Goal: Task Accomplishment & Management: Use online tool/utility

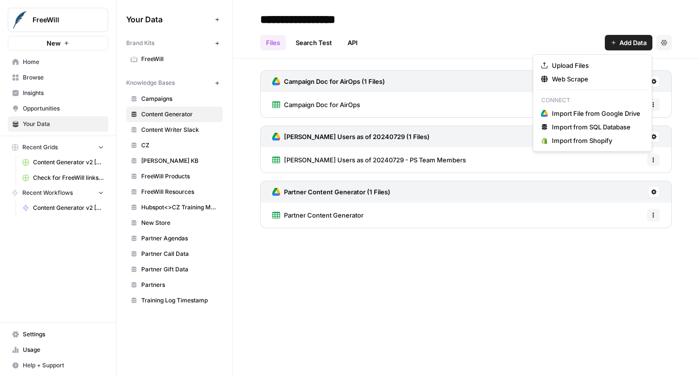
click at [630, 38] on span "Add Data" at bounding box center [632, 43] width 27 height 10
click at [603, 112] on span "Import File from Google Drive" at bounding box center [596, 114] width 88 height 10
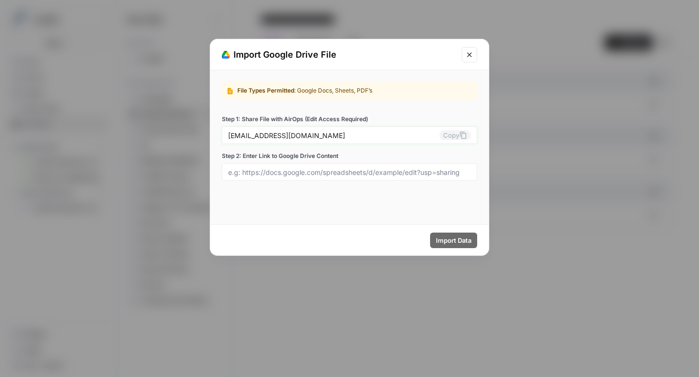
click at [456, 136] on button "Copy" at bounding box center [455, 135] width 32 height 10
click at [286, 173] on input "Step 2: Enter Link to Google Drive Content" at bounding box center [349, 172] width 243 height 9
paste input "https://docs.google.com/spreadsheets/d/16hGmSNn0MPr_Gc31LpeZhsB6KnHURSkrnq1Jds_…"
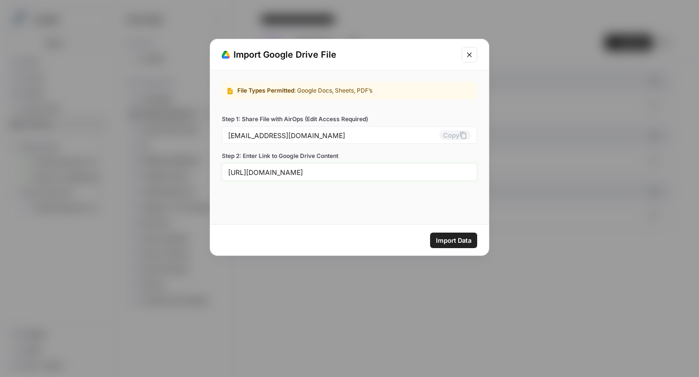
scroll to position [0, 155]
type input "https://docs.google.com/spreadsheets/d/16hGmSNn0MPr_Gc31LpeZhsB6KnHURSkrnq1Jds_…"
click at [444, 241] on span "Import Data" at bounding box center [453, 241] width 35 height 10
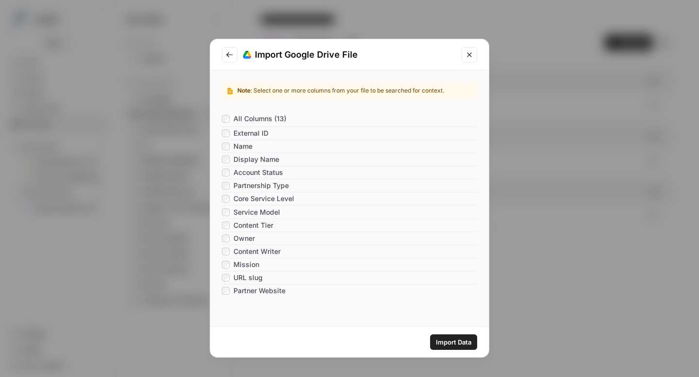
click at [444, 343] on span "Import Data" at bounding box center [453, 343] width 35 height 10
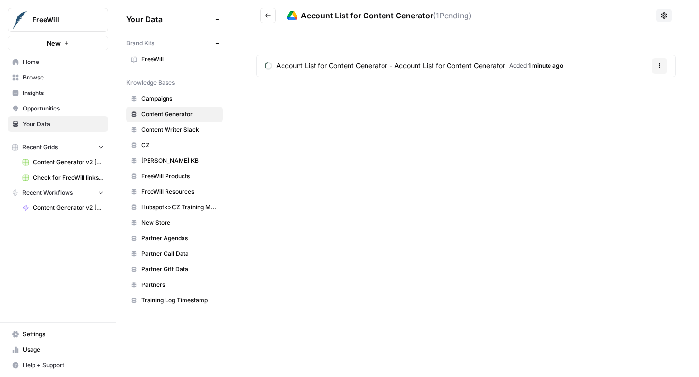
click at [660, 64] on icon "button" at bounding box center [659, 66] width 6 height 6
click at [481, 116] on div "Account List for Content Generator ( 1 Pending) Account List for Content Genera…" at bounding box center [466, 188] width 466 height 377
click at [263, 17] on button "Go back" at bounding box center [268, 16] width 16 height 16
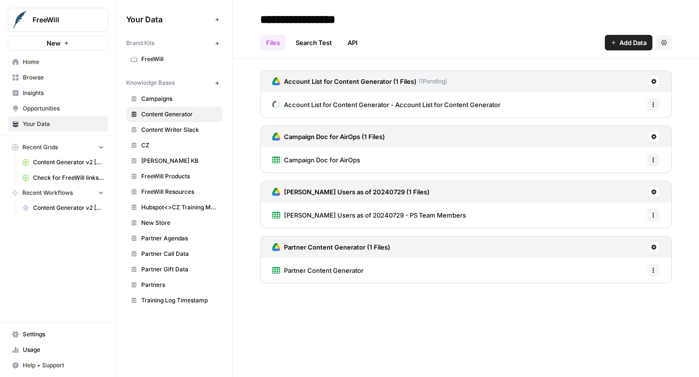
click at [652, 102] on icon "button" at bounding box center [653, 105] width 6 height 6
click at [652, 158] on icon "button" at bounding box center [653, 160] width 6 height 6
click at [655, 215] on icon "button" at bounding box center [653, 215] width 6 height 6
click at [658, 81] on button at bounding box center [654, 82] width 12 height 12
click at [640, 118] on span "Schedule Data Sync" at bounding box center [616, 116] width 60 height 10
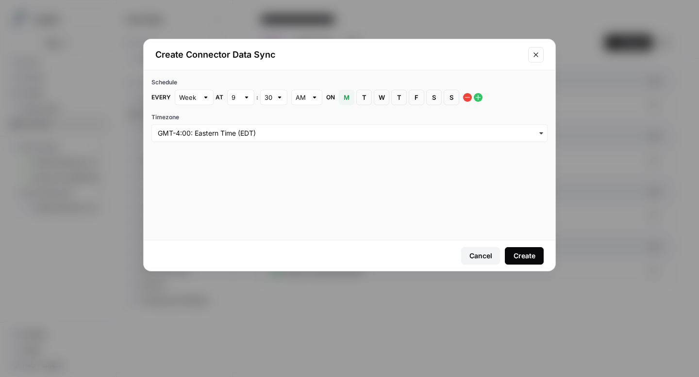
click at [202, 99] on div at bounding box center [205, 98] width 7 height 10
click at [202, 151] on div "Hour" at bounding box center [194, 148] width 22 height 10
type input "Hour"
click at [207, 97] on div at bounding box center [205, 98] width 7 height 10
click at [201, 130] on div "Day" at bounding box center [194, 134] width 22 height 10
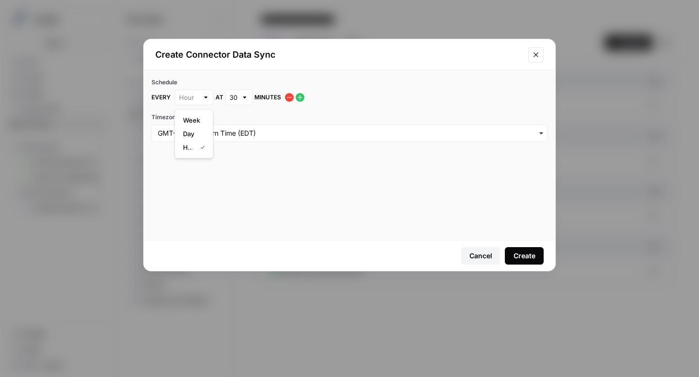
type input "Day"
click at [239, 100] on div "9" at bounding box center [240, 98] width 27 height 16
click at [243, 176] on div "5" at bounding box center [240, 175] width 11 height 10
type input "5"
click at [274, 98] on div "30" at bounding box center [273, 98] width 27 height 16
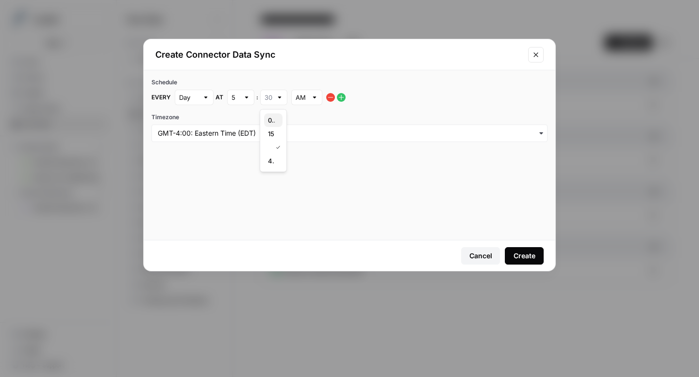
click at [275, 121] on div "00" at bounding box center [273, 120] width 11 height 10
type input "00"
click at [519, 257] on div "Create" at bounding box center [524, 256] width 22 height 10
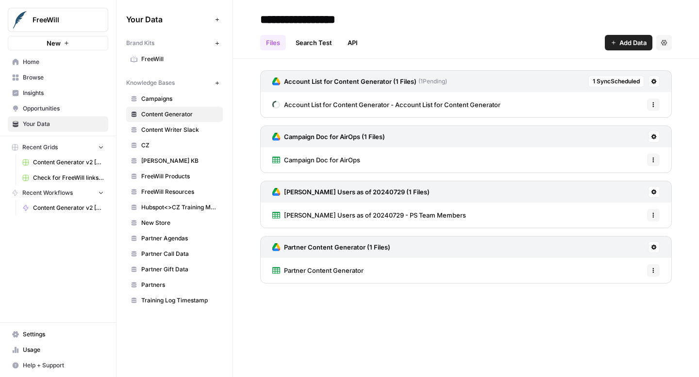
click at [470, 103] on span "Account List for Content Generator - Account List for Content Generator" at bounding box center [392, 105] width 216 height 10
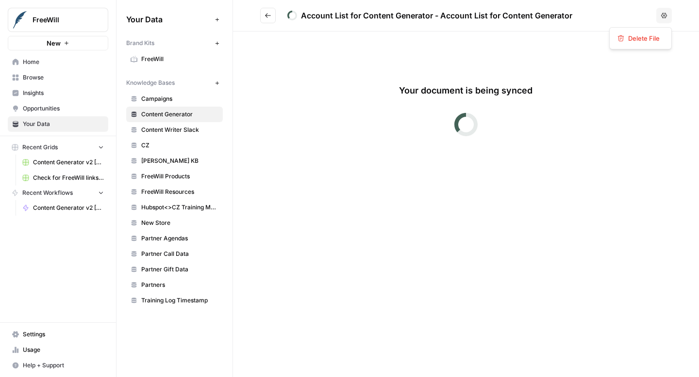
click at [658, 16] on button "Options" at bounding box center [664, 16] width 16 height 16
click at [550, 51] on div "Account List for Content Generator - Account List for Content Generator Options…" at bounding box center [466, 188] width 466 height 377
click at [270, 19] on button "Go back" at bounding box center [268, 16] width 16 height 16
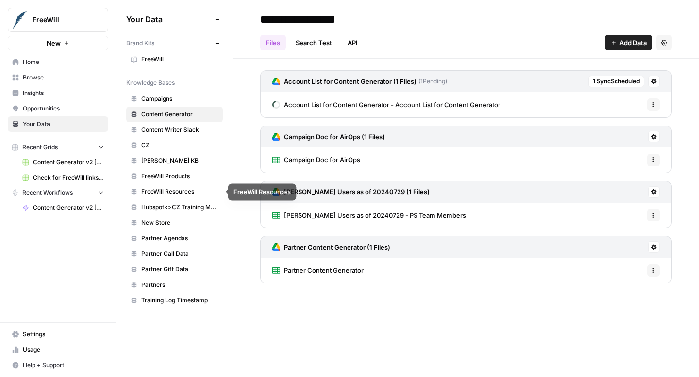
click at [172, 195] on span "FreeWill Resources" at bounding box center [179, 192] width 77 height 9
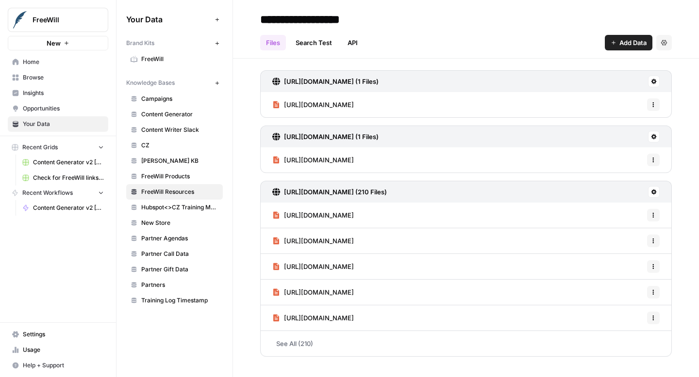
click at [196, 236] on span "Partner Agendas" at bounding box center [179, 238] width 77 height 9
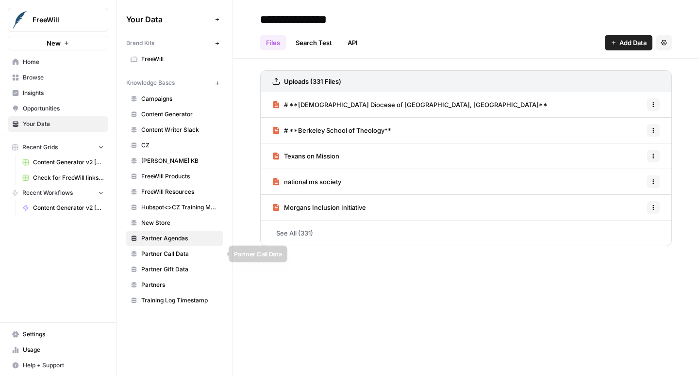
click at [195, 251] on span "Partner Call Data" at bounding box center [179, 254] width 77 height 9
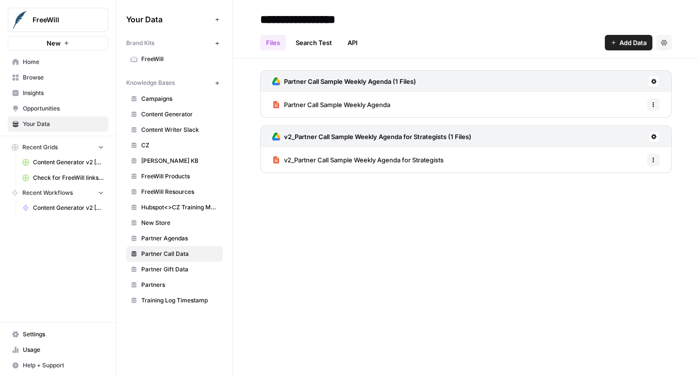
click at [193, 269] on span "Partner Gift Data" at bounding box center [179, 269] width 77 height 9
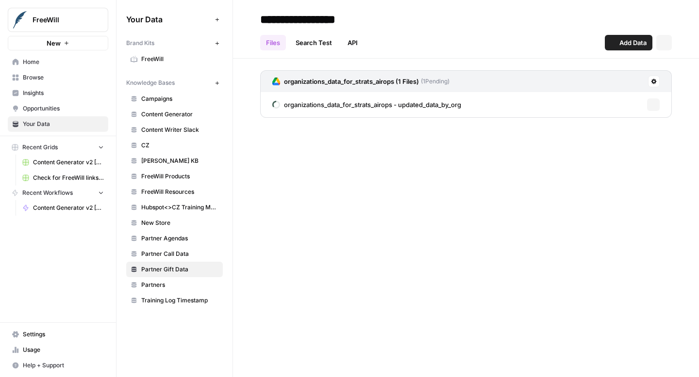
click at [188, 286] on span "Partners" at bounding box center [179, 285] width 77 height 9
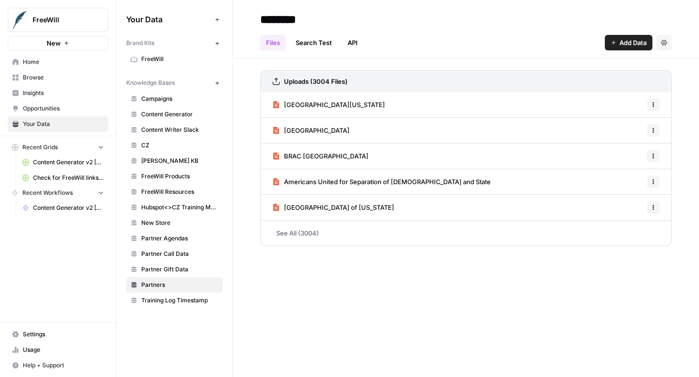
click at [157, 145] on span "CZ" at bounding box center [179, 145] width 77 height 9
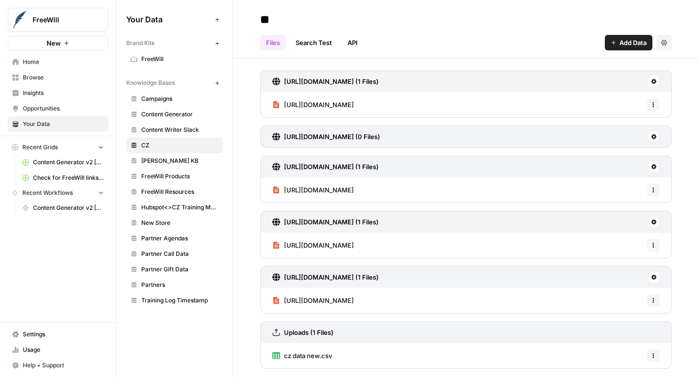
click at [310, 43] on link "Search Test" at bounding box center [314, 43] width 48 height 16
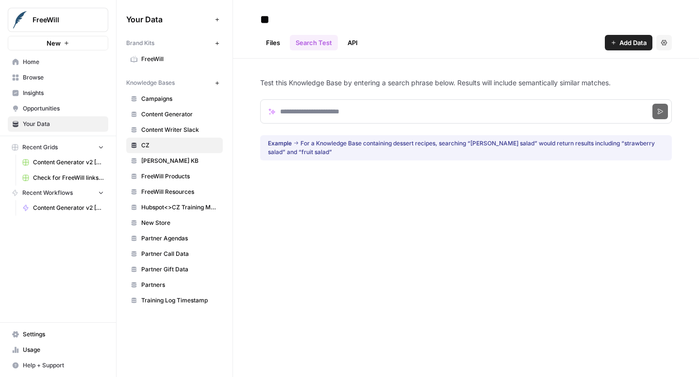
click at [356, 43] on link "API" at bounding box center [353, 43] width 22 height 16
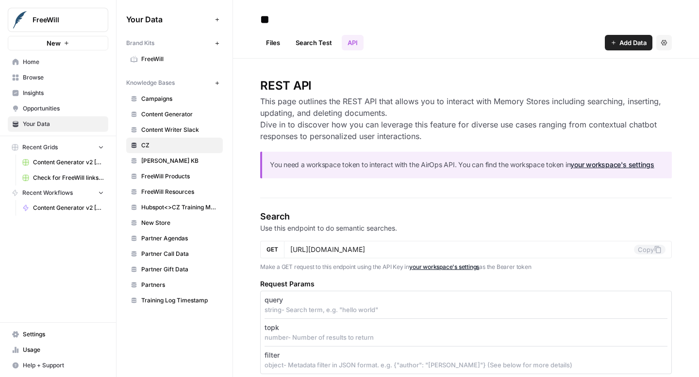
click at [275, 39] on link "Files" at bounding box center [273, 43] width 26 height 16
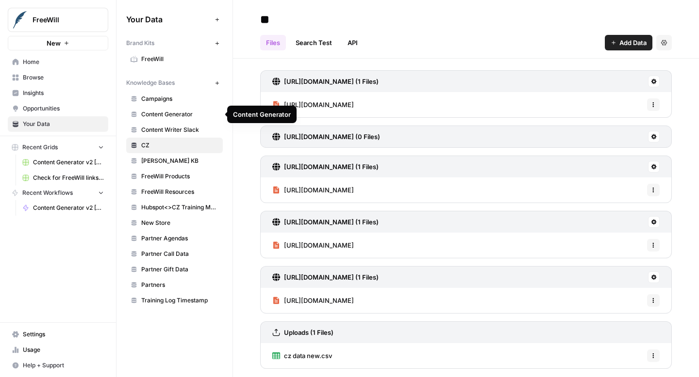
click at [166, 113] on span "Content Generator" at bounding box center [179, 114] width 77 height 9
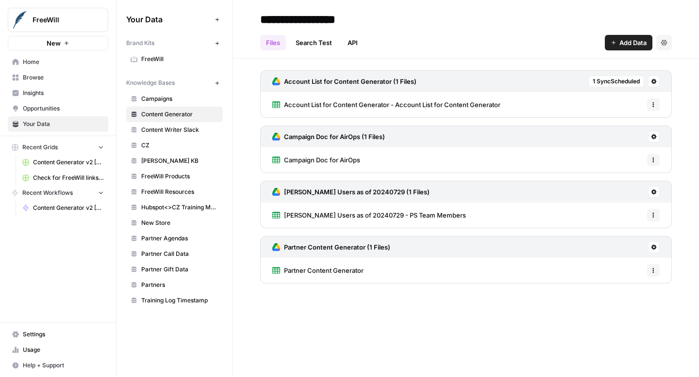
click at [658, 105] on button "Options" at bounding box center [653, 104] width 13 height 13
click at [485, 106] on span "Account List for Content Generator - Account List for Content Generator" at bounding box center [392, 105] width 216 height 10
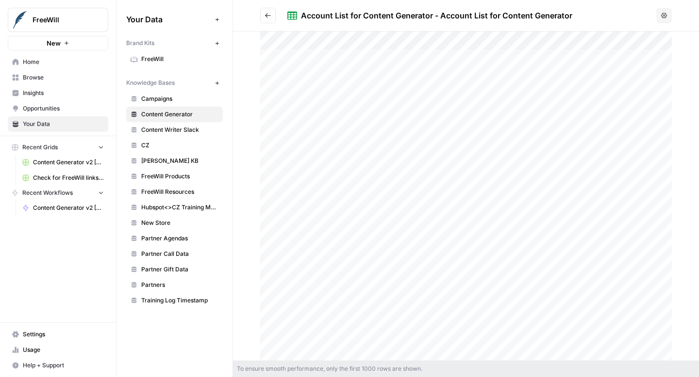
click at [265, 18] on icon "Go back" at bounding box center [267, 15] width 7 height 7
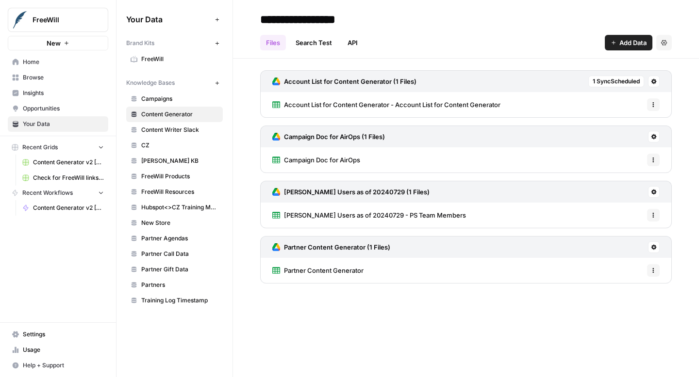
click at [44, 62] on span "Home" at bounding box center [63, 62] width 81 height 9
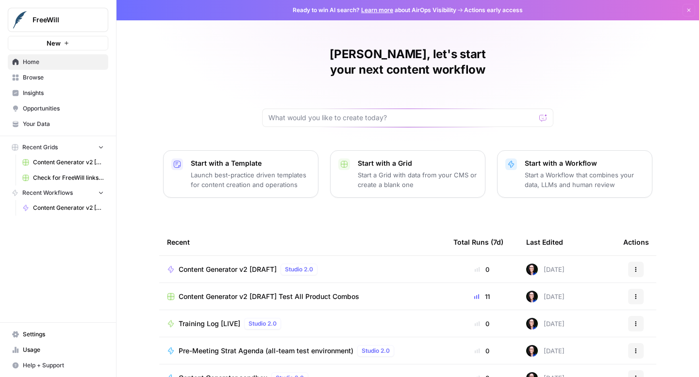
click at [639, 289] on button "Actions" at bounding box center [636, 297] width 16 height 16
click at [309, 292] on span "Content Generator v2 [DRAFT] Test All Product Combos" at bounding box center [269, 297] width 180 height 10
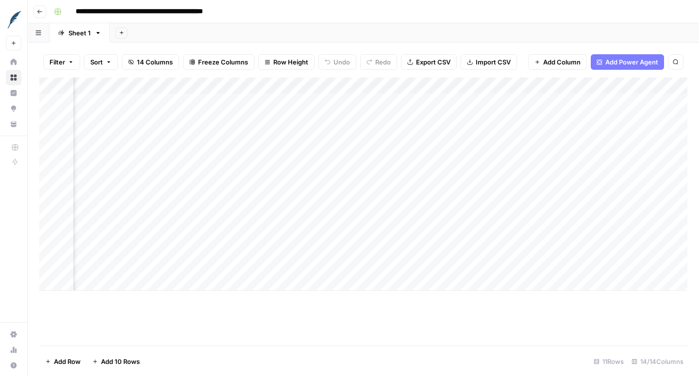
scroll to position [0, 924]
click at [539, 85] on div "Add Column" at bounding box center [363, 184] width 648 height 213
click at [481, 125] on div "Add Column" at bounding box center [363, 184] width 648 height 213
click at [483, 83] on div "Add Column" at bounding box center [363, 184] width 648 height 213
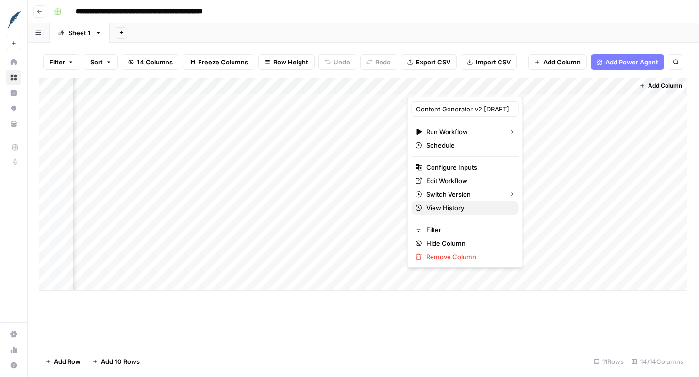
click at [467, 211] on span "View History" at bounding box center [468, 208] width 85 height 10
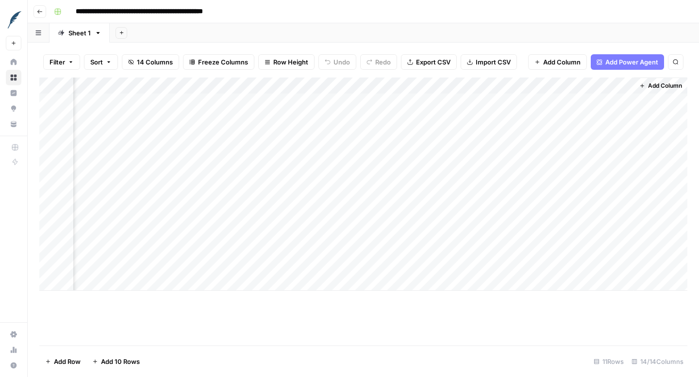
click at [475, 309] on div "Add Column" at bounding box center [363, 212] width 648 height 268
click at [608, 85] on div "Add Column" at bounding box center [363, 184] width 648 height 213
click at [595, 152] on span "Filter" at bounding box center [606, 154] width 85 height 10
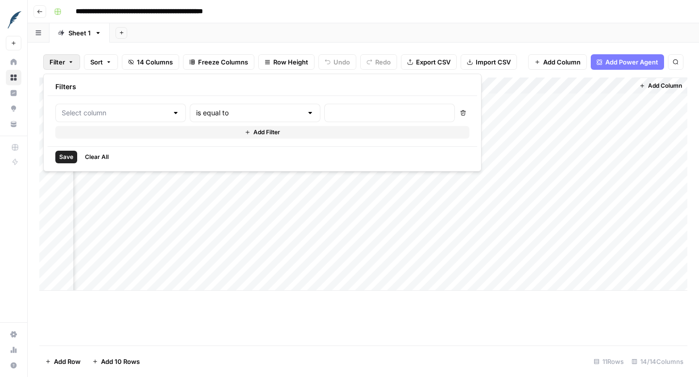
type input "Output"
click at [209, 114] on input "text" at bounding box center [265, 113] width 117 height 10
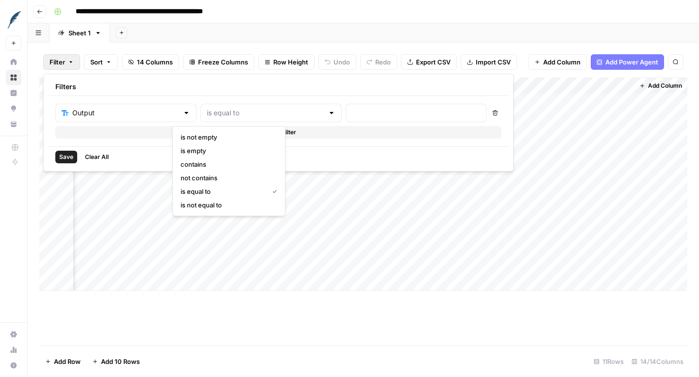
type input "is equal to"
click at [492, 111] on icon "button" at bounding box center [494, 113] width 5 height 5
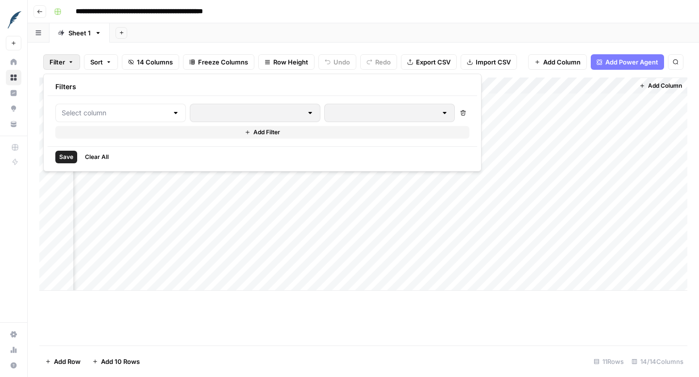
click at [276, 359] on footer "Add Row Add 10 Rows 11 Rows 14/14 Columns" at bounding box center [363, 362] width 648 height 32
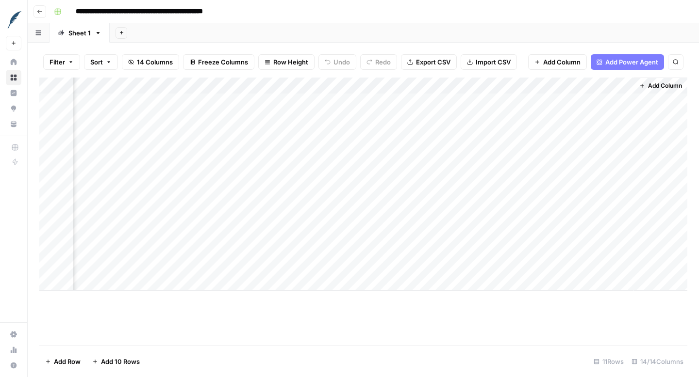
click at [626, 86] on div "Add Column" at bounding box center [363, 184] width 648 height 213
click at [582, 241] on div "Add Column" at bounding box center [363, 184] width 648 height 213
click at [597, 99] on div "Add Column" at bounding box center [363, 184] width 648 height 213
click at [603, 83] on div "Add Column" at bounding box center [363, 184] width 648 height 213
click at [429, 65] on span "Export CSV" at bounding box center [433, 62] width 34 height 10
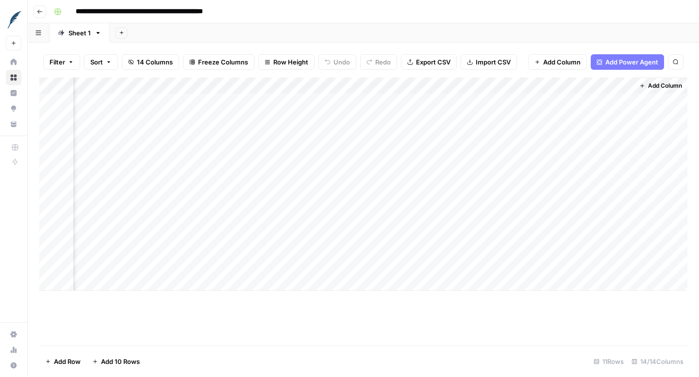
click at [619, 59] on span "Add Power Agent" at bounding box center [631, 62] width 53 height 10
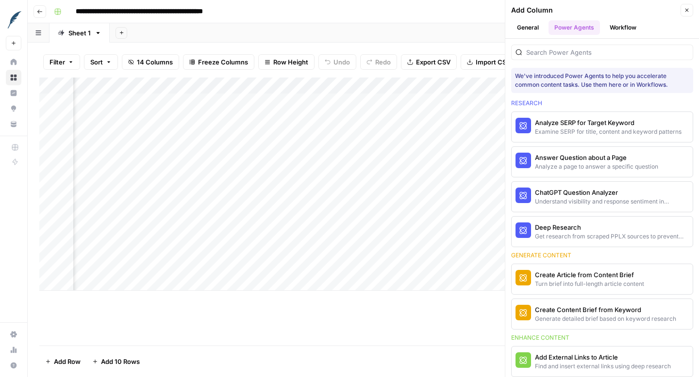
click at [616, 9] on div "Add Column" at bounding box center [594, 10] width 166 height 10
click at [582, 10] on div "Add Column" at bounding box center [594, 10] width 166 height 10
click at [596, 20] on button "Power Agents" at bounding box center [573, 27] width 51 height 15
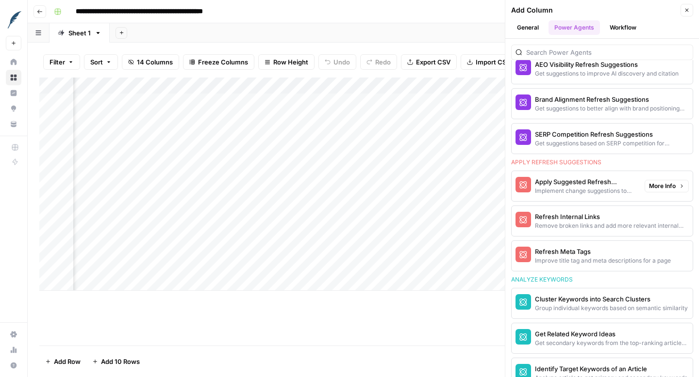
scroll to position [615, 0]
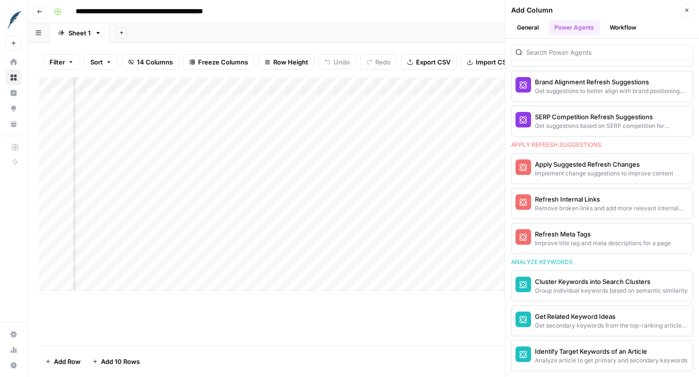
click at [451, 339] on div "Add Column" at bounding box center [363, 212] width 648 height 268
click at [687, 13] on button "Close" at bounding box center [686, 10] width 13 height 13
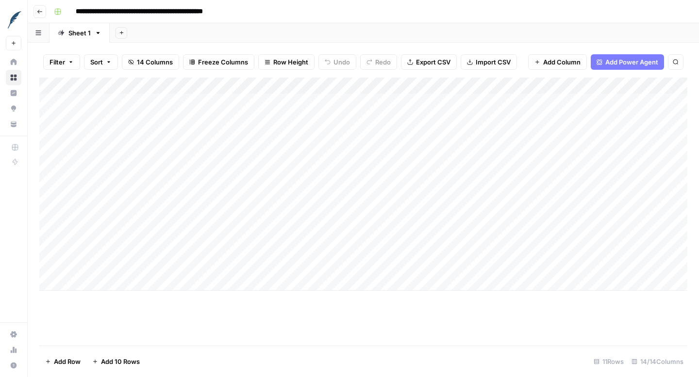
click at [586, 11] on div "**********" at bounding box center [369, 12] width 639 height 16
click at [408, 346] on footer "Add Row Add 10 Rows 11 Rows 14/14 Columns" at bounding box center [363, 362] width 648 height 32
click at [39, 9] on icon "button" at bounding box center [40, 12] width 6 height 6
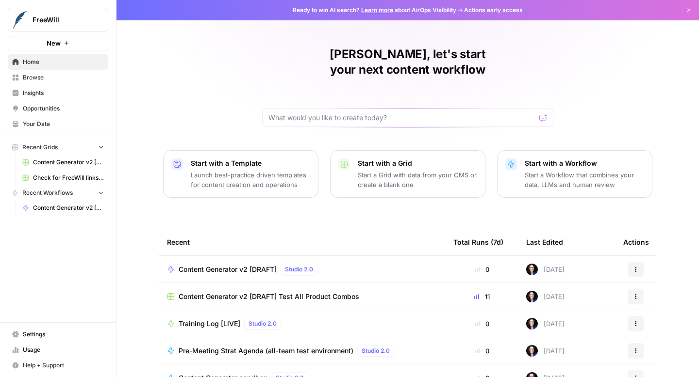
click at [208, 265] on span "Content Generator v2 [DRAFT]" at bounding box center [228, 270] width 98 height 10
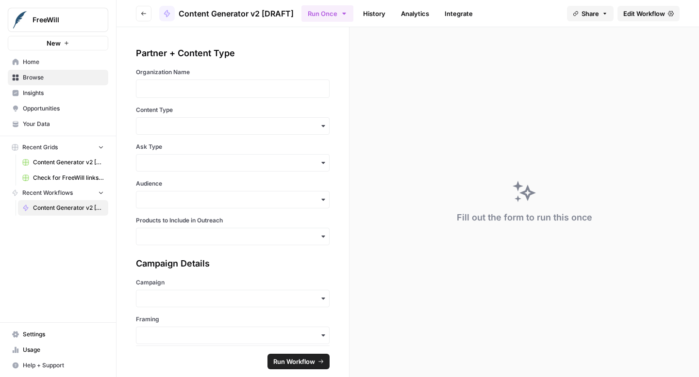
click at [634, 14] on span "Edit Workflow" at bounding box center [644, 14] width 42 height 10
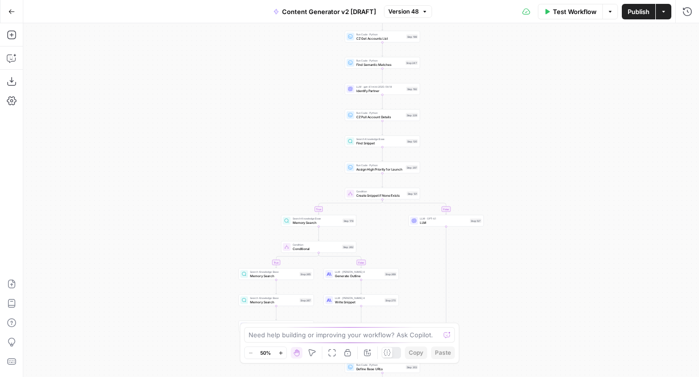
drag, startPoint x: 543, startPoint y: 109, endPoint x: 541, endPoint y: 353, distance: 244.5
click at [541, 353] on div "true false true false true false true false true false true false Workflow Set …" at bounding box center [360, 200] width 675 height 354
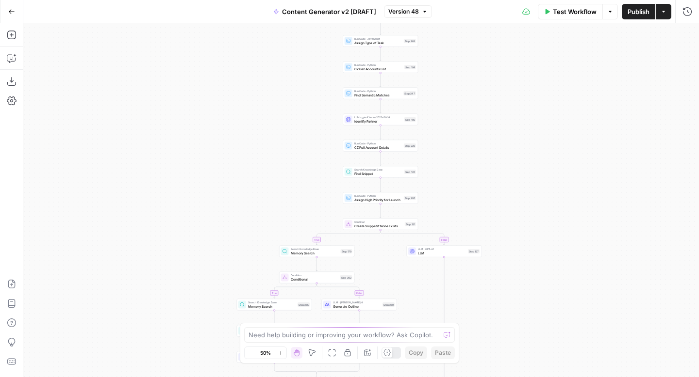
click at [281, 353] on icon "button" at bounding box center [279, 352] width 3 height 3
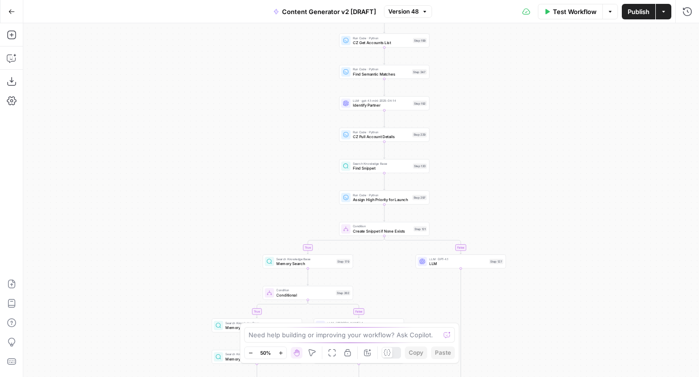
click at [281, 353] on icon "button" at bounding box center [279, 352] width 3 height 3
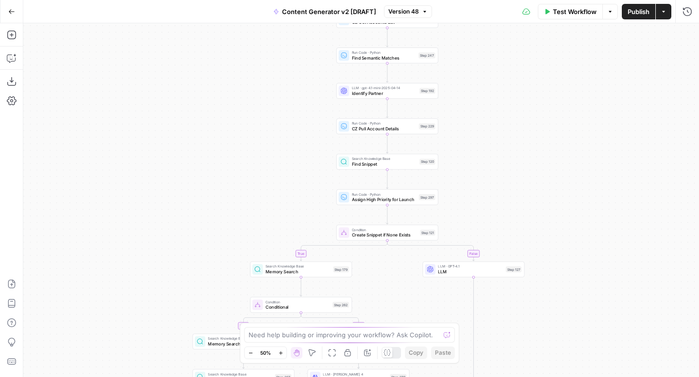
click at [281, 353] on icon "button" at bounding box center [279, 352] width 3 height 3
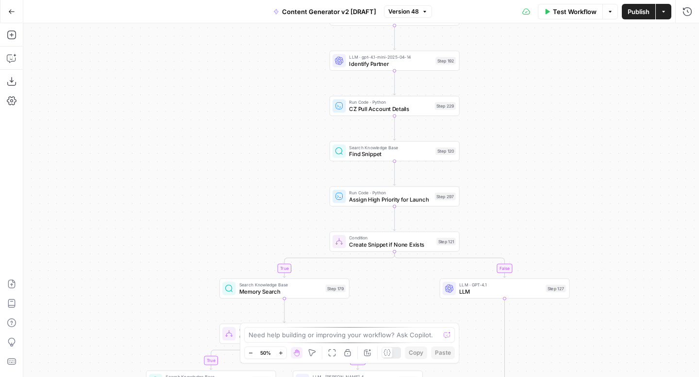
click at [281, 353] on icon "button" at bounding box center [279, 352] width 3 height 3
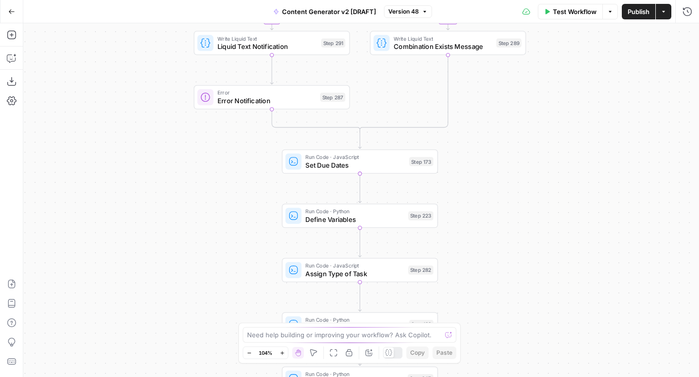
drag, startPoint x: 584, startPoint y: 119, endPoint x: 542, endPoint y: 248, distance: 135.6
click at [542, 248] on div "true false true false true false true false true false true false Workflow Set …" at bounding box center [360, 200] width 675 height 354
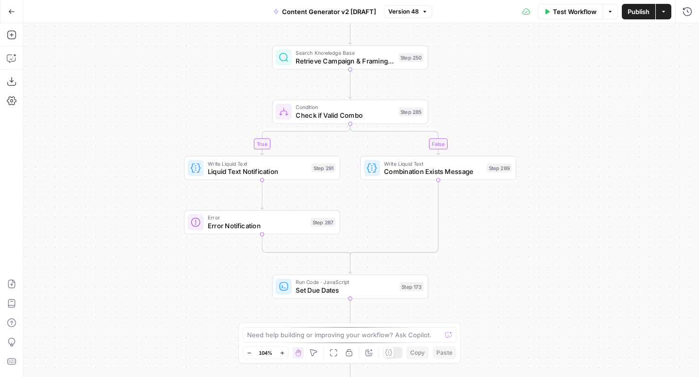
drag, startPoint x: 560, startPoint y: 128, endPoint x: 558, endPoint y: 239, distance: 111.1
click at [558, 239] on div "true false true false true false true false true false true false Workflow Set …" at bounding box center [360, 200] width 675 height 354
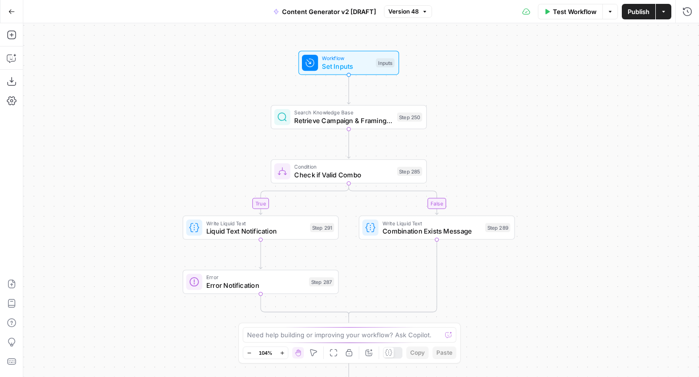
click at [556, 161] on div "true false true false true false true false true false true false Workflow Set …" at bounding box center [360, 200] width 675 height 354
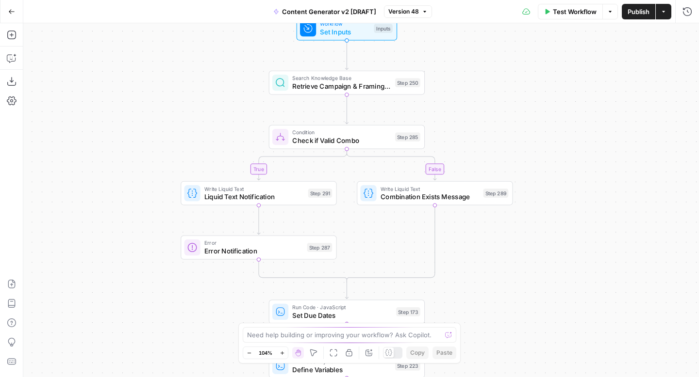
drag, startPoint x: 558, startPoint y: 173, endPoint x: 550, endPoint y: 81, distance: 92.5
click at [550, 81] on div "true false true false true false true false true false true false Workflow Set …" at bounding box center [360, 200] width 675 height 354
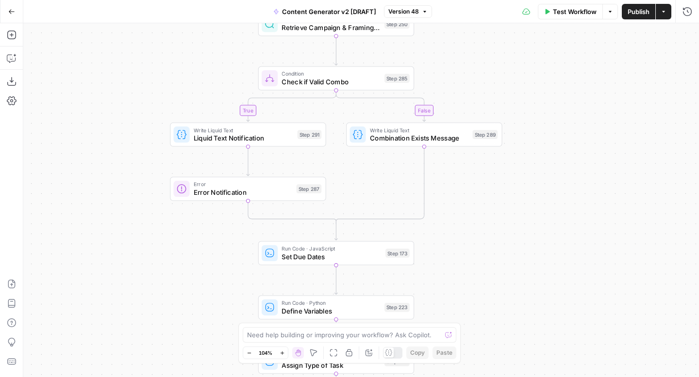
drag, startPoint x: 558, startPoint y: 243, endPoint x: 553, endPoint y: 242, distance: 4.9
click at [554, 242] on div "true false true false true false true false true false true false Workflow Set …" at bounding box center [360, 200] width 675 height 354
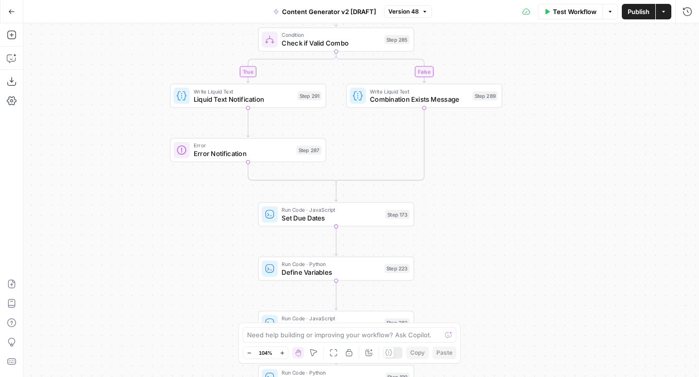
drag, startPoint x: 553, startPoint y: 242, endPoint x: 553, endPoint y: 102, distance: 140.2
click at [553, 102] on div "true false true false true false true false true false true false Workflow Set …" at bounding box center [360, 200] width 675 height 354
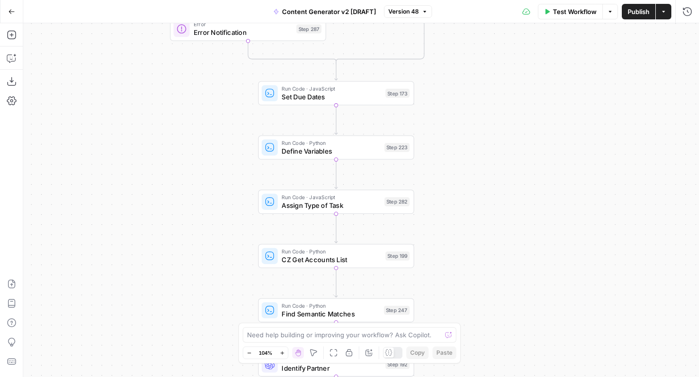
drag, startPoint x: 532, startPoint y: 228, endPoint x: 529, endPoint y: 125, distance: 102.9
click at [529, 125] on div "true false true false true false true false true false true false Workflow Set …" at bounding box center [360, 200] width 675 height 354
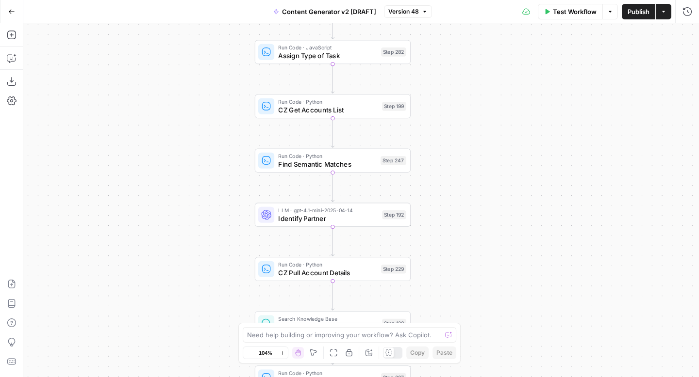
drag, startPoint x: 524, startPoint y: 193, endPoint x: 523, endPoint y: 126, distance: 66.9
click at [523, 126] on div "true false true false true false true false true false true false Workflow Set …" at bounding box center [360, 200] width 675 height 354
click at [11, 35] on icon "button" at bounding box center [11, 35] width 9 height 9
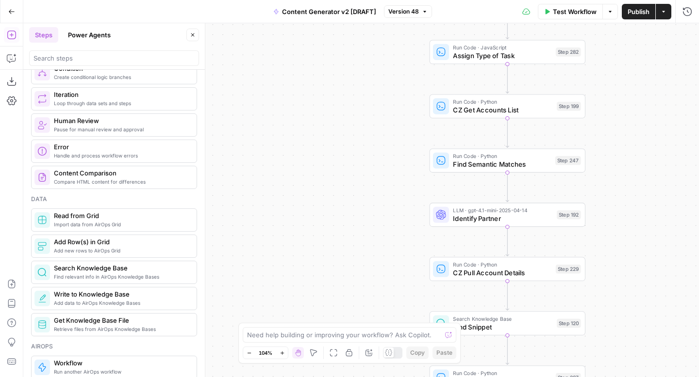
scroll to position [318, 0]
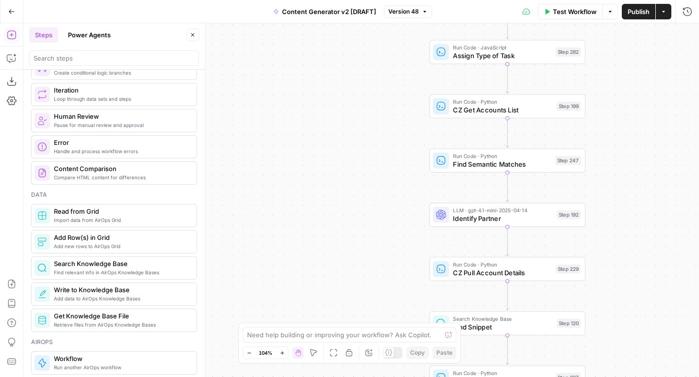
click at [121, 272] on span "Find relevant info in AirOps Knowledge Bases" at bounding box center [121, 273] width 135 height 8
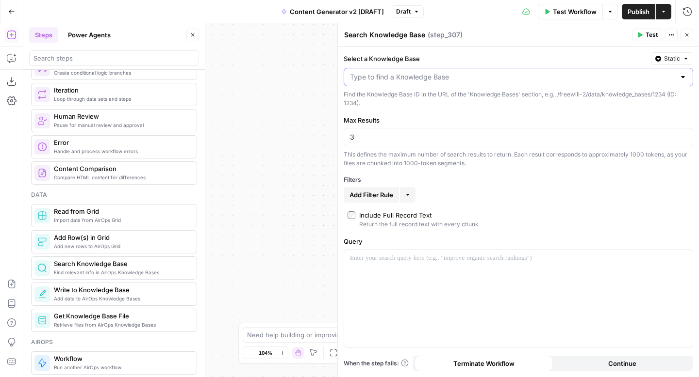
click at [372, 79] on input "Select a Knowledge Base" at bounding box center [512, 77] width 325 height 10
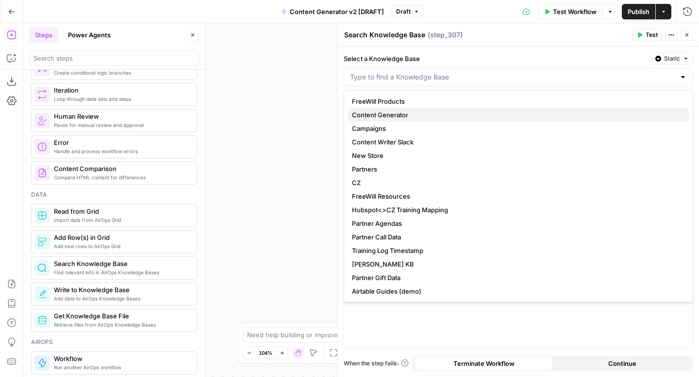
click at [391, 115] on span "Content Generator" at bounding box center [516, 115] width 329 height 10
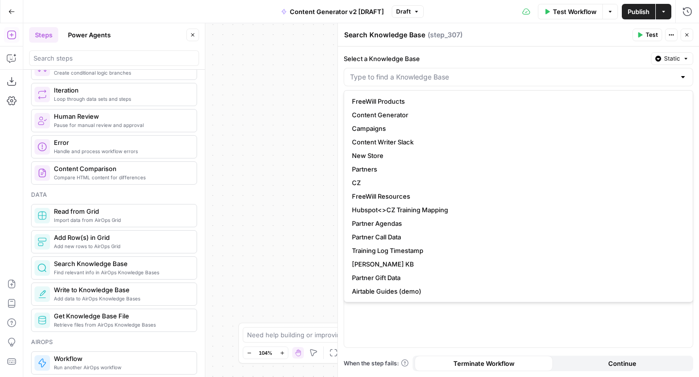
type input "Content Generator"
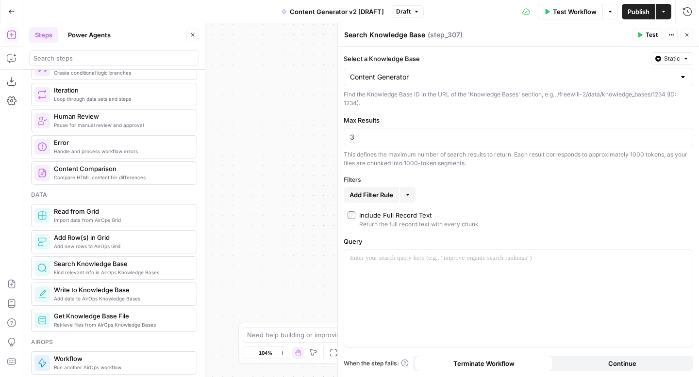
click at [664, 61] on span "Static" at bounding box center [672, 58] width 16 height 9
click at [644, 109] on div "Set value with Liquid" at bounding box center [649, 110] width 69 height 9
click at [666, 60] on span "Liquid" at bounding box center [671, 58] width 16 height 9
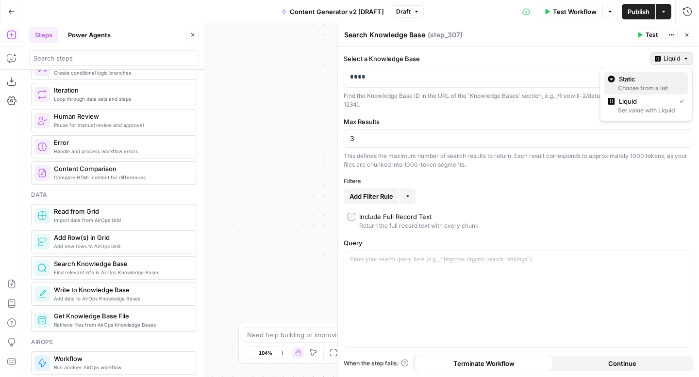
click at [658, 77] on span "Static" at bounding box center [650, 79] width 62 height 10
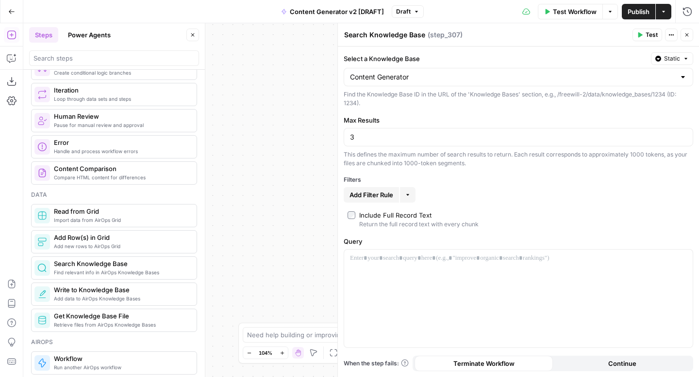
click at [564, 71] on div "Content Generator" at bounding box center [517, 77] width 349 height 18
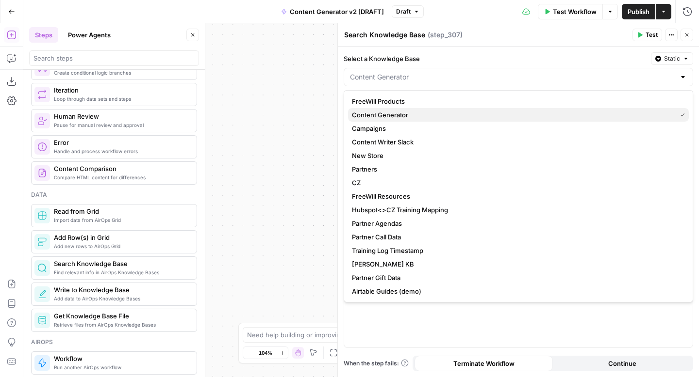
click at [486, 114] on span "Content Generator" at bounding box center [512, 115] width 320 height 10
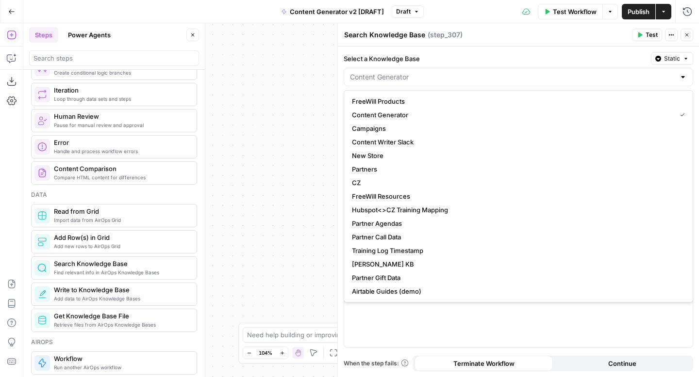
type input "Content Generator"
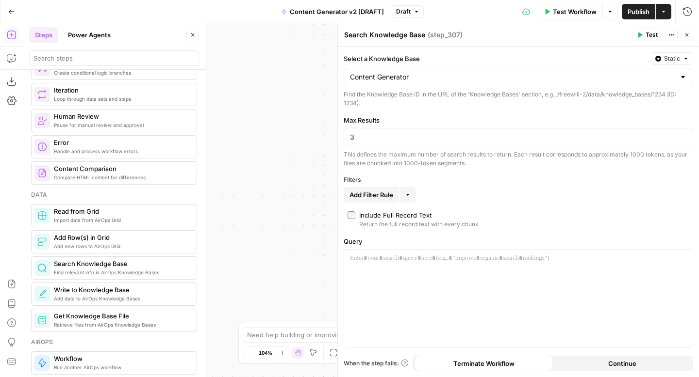
click at [412, 197] on button "More" at bounding box center [408, 195] width 16 height 16
click at [374, 195] on span "Add Filter Rule" at bounding box center [371, 195] width 44 height 10
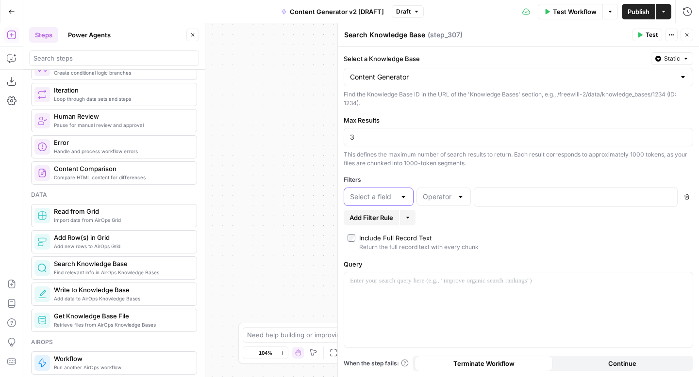
click at [374, 195] on input "text" at bounding box center [373, 197] width 46 height 10
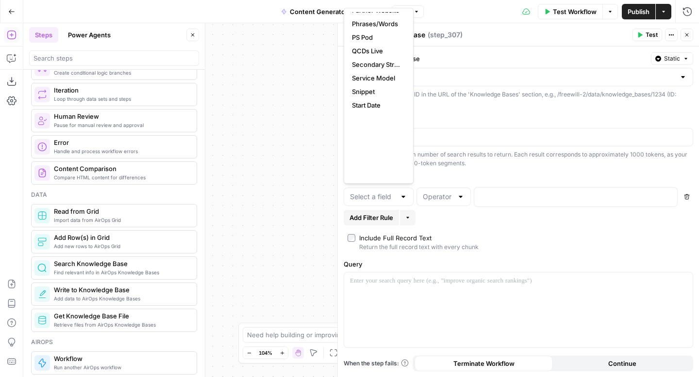
scroll to position [0, 0]
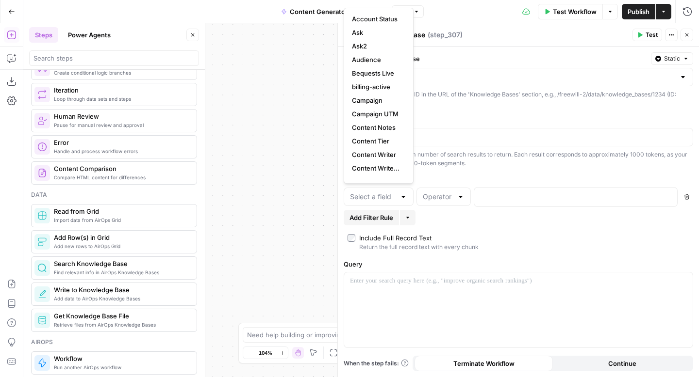
click at [516, 224] on div "Add Filter Rule More" at bounding box center [517, 218] width 349 height 16
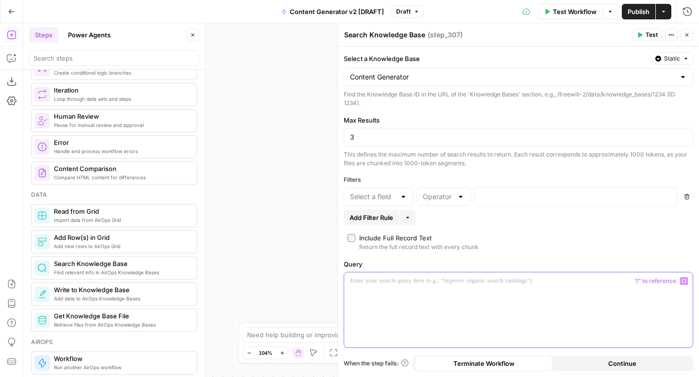
click at [435, 295] on div at bounding box center [518, 310] width 348 height 75
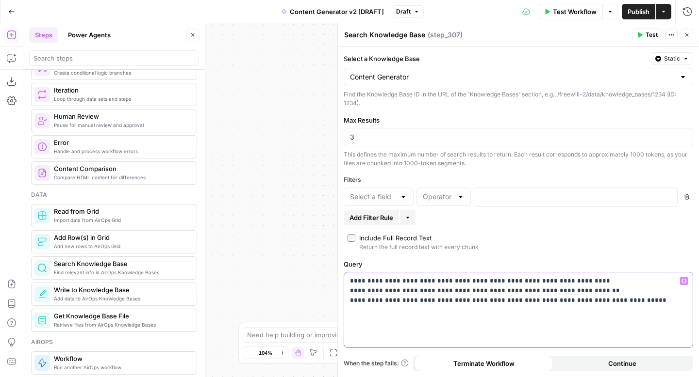
click at [344, 280] on div "**********" at bounding box center [518, 310] width 348 height 75
click at [685, 281] on icon "button" at bounding box center [683, 281] width 5 height 4
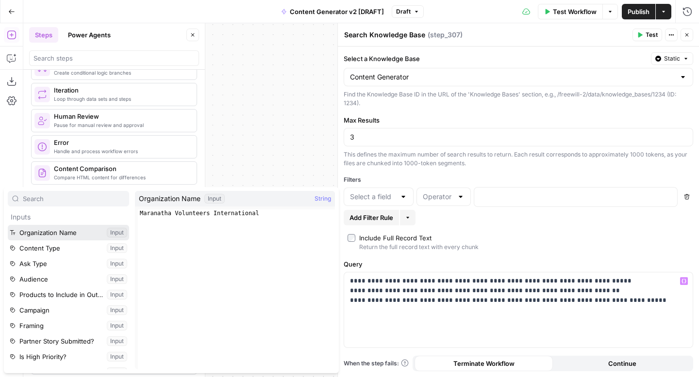
click at [88, 234] on button "Select variable Organization Name" at bounding box center [68, 233] width 121 height 16
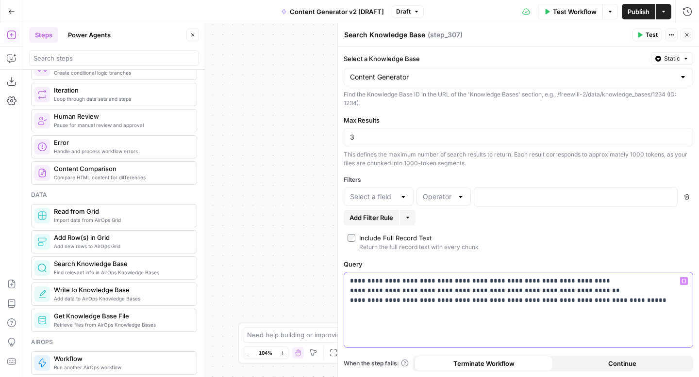
click at [465, 282] on p "**********" at bounding box center [518, 291] width 337 height 29
click at [685, 280] on icon "button" at bounding box center [683, 281] width 5 height 5
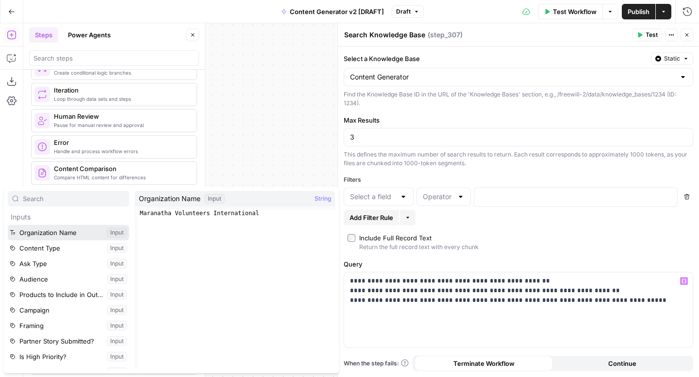
click at [95, 229] on button "Select variable Organization Name" at bounding box center [68, 233] width 121 height 16
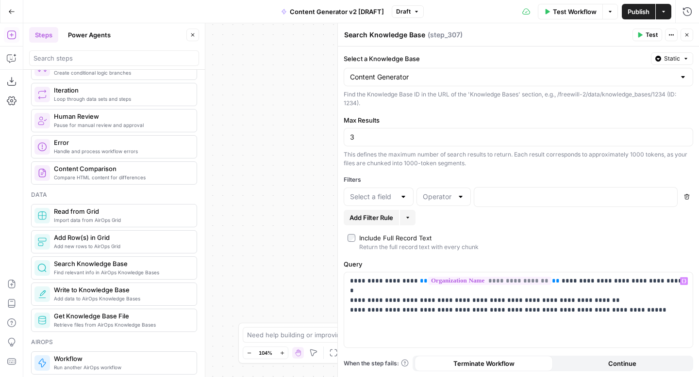
click at [374, 144] on div "3" at bounding box center [517, 137] width 349 height 18
type input "5"
drag, startPoint x: 347, startPoint y: 302, endPoint x: 669, endPoint y: 305, distance: 321.6
click at [669, 305] on div "**********" at bounding box center [518, 310] width 348 height 75
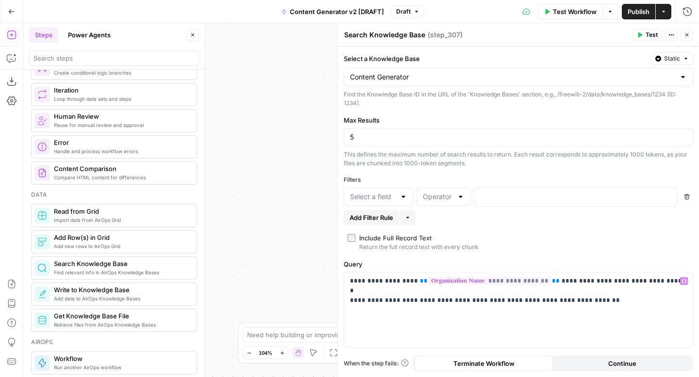
click at [644, 35] on button "Test" at bounding box center [647, 35] width 30 height 13
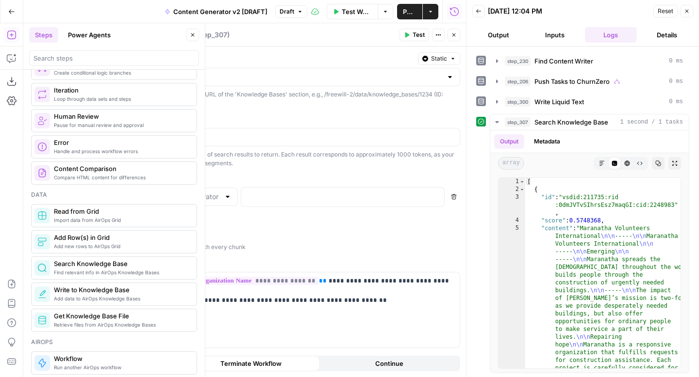
click at [687, 9] on icon "button" at bounding box center [687, 11] width 6 height 6
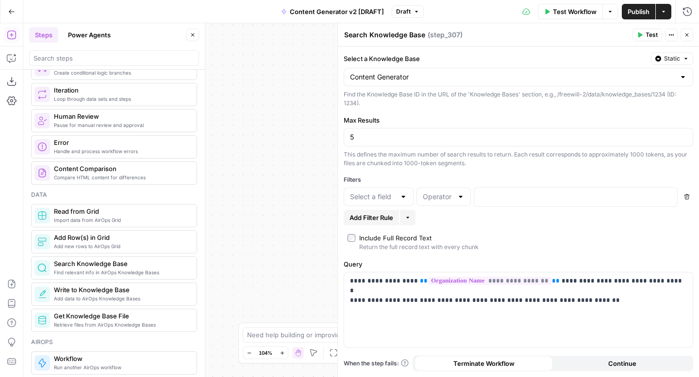
click at [633, 15] on span "Publish" at bounding box center [638, 12] width 22 height 10
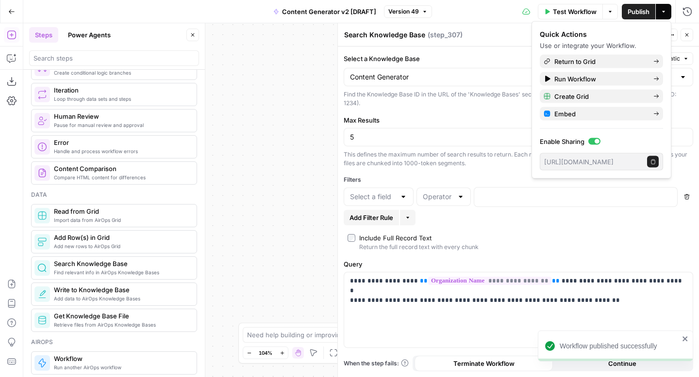
click at [8, 12] on icon "button" at bounding box center [11, 11] width 7 height 7
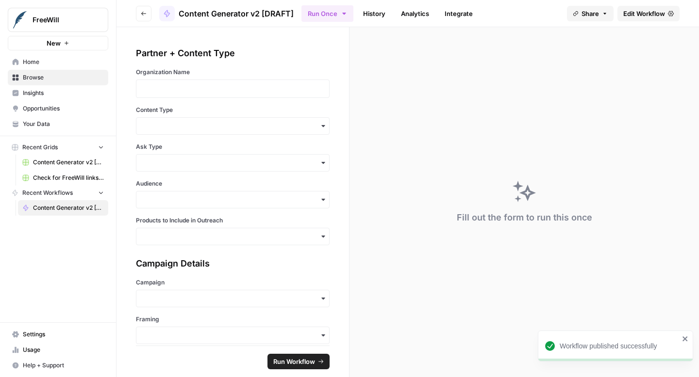
click at [145, 13] on icon "button" at bounding box center [144, 14] width 6 height 6
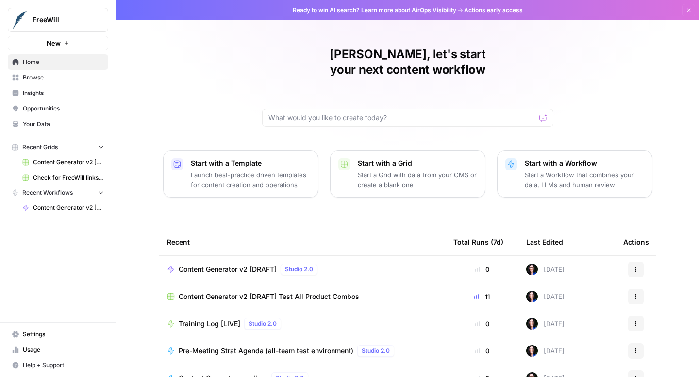
click at [43, 124] on span "Your Data" at bounding box center [63, 124] width 81 height 9
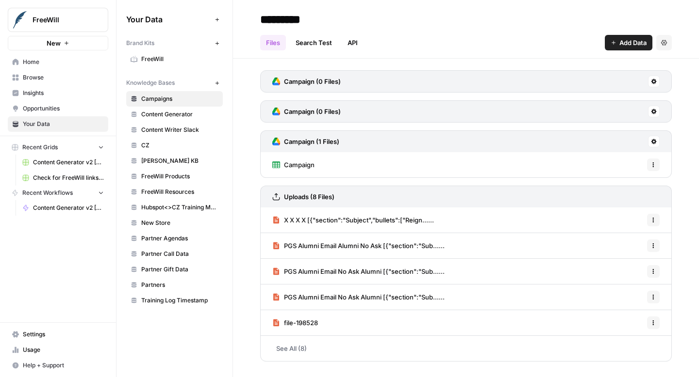
click at [179, 113] on span "Content Generator" at bounding box center [179, 114] width 77 height 9
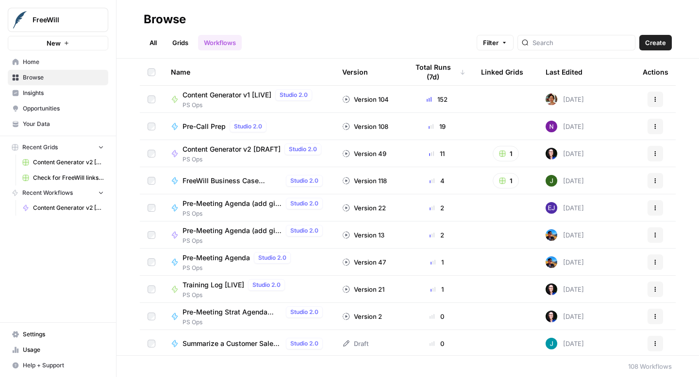
click at [218, 151] on span "Content Generator v2 [DRAFT]" at bounding box center [231, 150] width 98 height 10
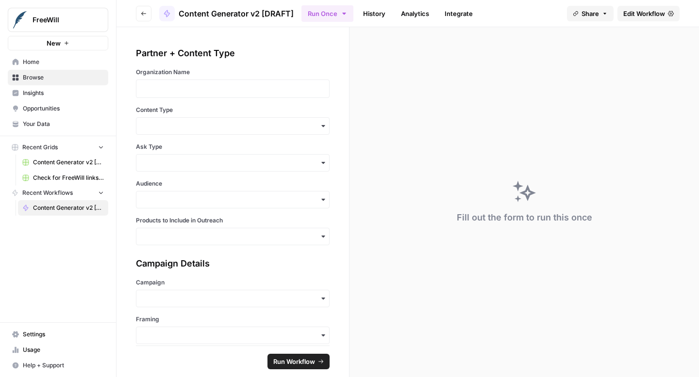
click at [647, 14] on span "Edit Workflow" at bounding box center [644, 14] width 42 height 10
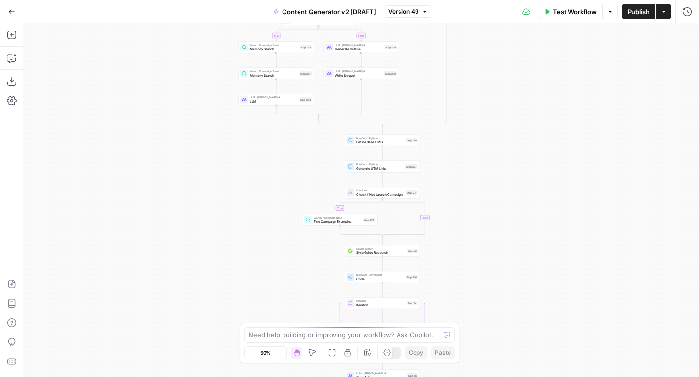
click at [280, 354] on icon "button" at bounding box center [280, 353] width 5 height 5
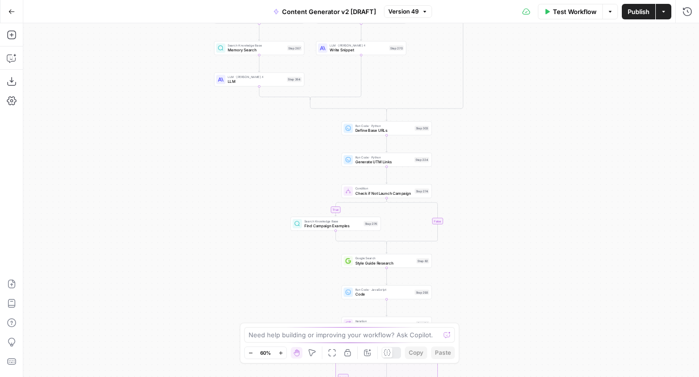
click at [280, 354] on icon "button" at bounding box center [280, 353] width 5 height 5
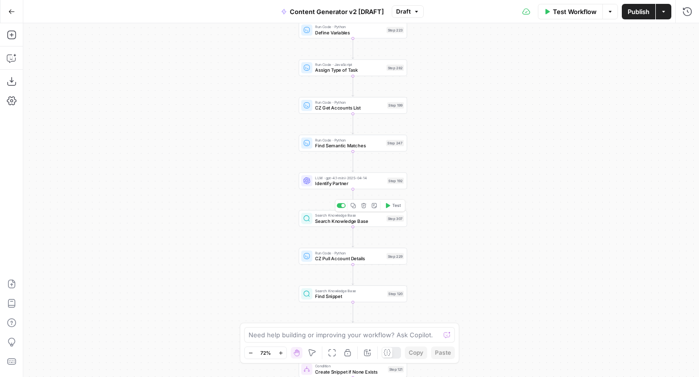
click at [323, 223] on span "Search Knowledge Base" at bounding box center [349, 221] width 68 height 7
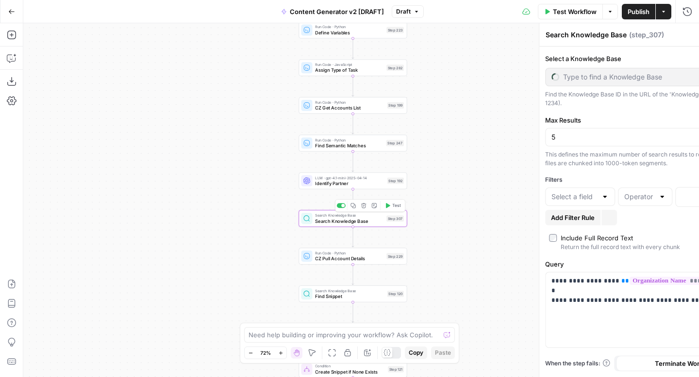
type input "Content Generator"
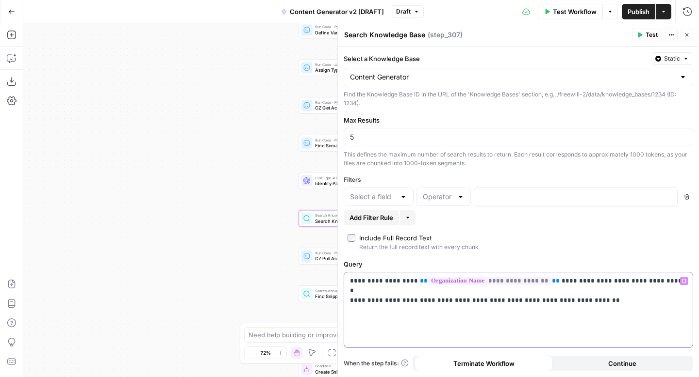
click at [665, 284] on p "**********" at bounding box center [518, 286] width 337 height 19
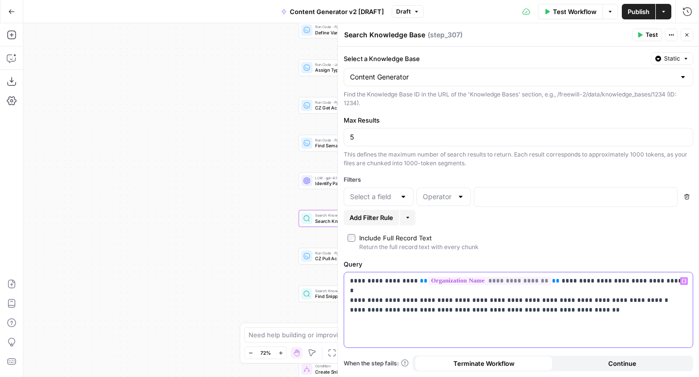
click at [613, 302] on p "**********" at bounding box center [518, 291] width 337 height 29
click at [645, 37] on button "Test" at bounding box center [647, 35] width 30 height 13
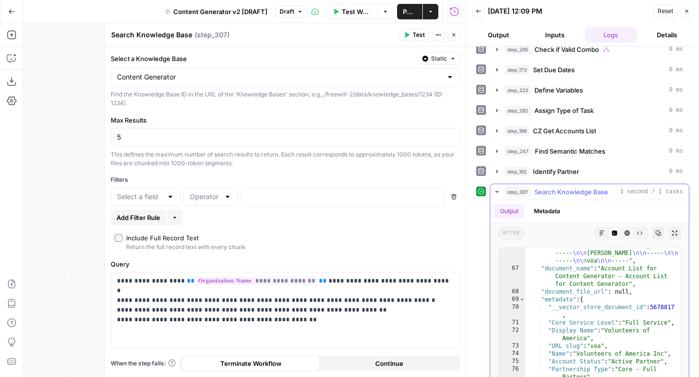
scroll to position [1217, 0]
type textarea "**********"
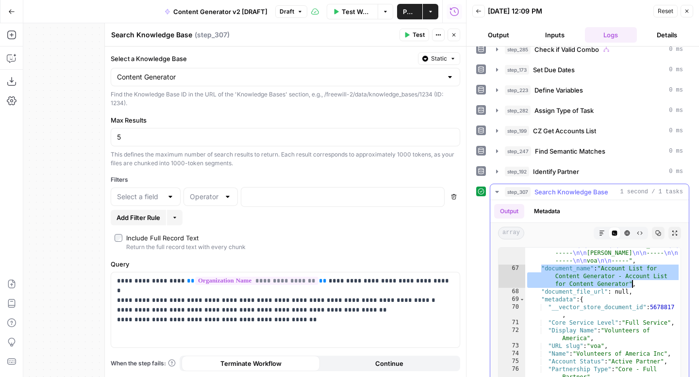
drag, startPoint x: 539, startPoint y: 269, endPoint x: 632, endPoint y: 284, distance: 93.4
click at [632, 284] on div ""content" : "Vji1tUuT \n\n ----- \n\n Volunteers of America Inc \n\n ----- \n\n…" at bounding box center [602, 321] width 155 height 284
click at [359, 327] on div "**********" at bounding box center [285, 310] width 348 height 75
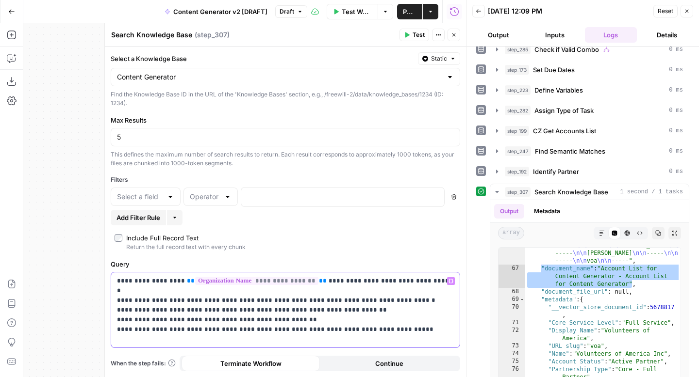
click at [406, 320] on p "**********" at bounding box center [285, 301] width 337 height 49
drag, startPoint x: 114, startPoint y: 319, endPoint x: 421, endPoint y: 319, distance: 307.6
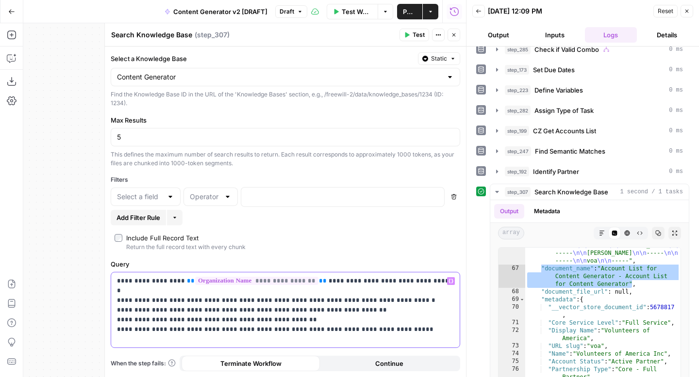
click at [421, 319] on div "**********" at bounding box center [285, 310] width 348 height 75
click at [687, 11] on icon "button" at bounding box center [687, 11] width 6 height 6
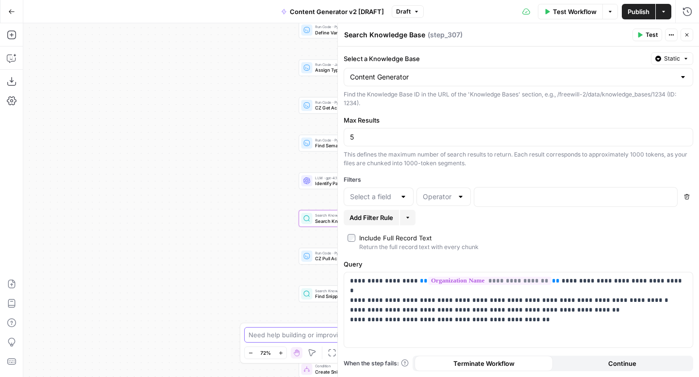
click at [306, 335] on textarea at bounding box center [343, 335] width 191 height 10
paste textarea ""document_name": "Account List for Content Generator - Account List for Content…"
drag, startPoint x: 371, startPoint y: 316, endPoint x: 429, endPoint y: 317, distance: 57.7
click at [429, 317] on textarea "in step 307, I would like to Query only the "document_name": "Account List for …" at bounding box center [339, 325] width 186 height 29
type textarea "in step 307, I would like to Query only the document named "Account List for Co…"
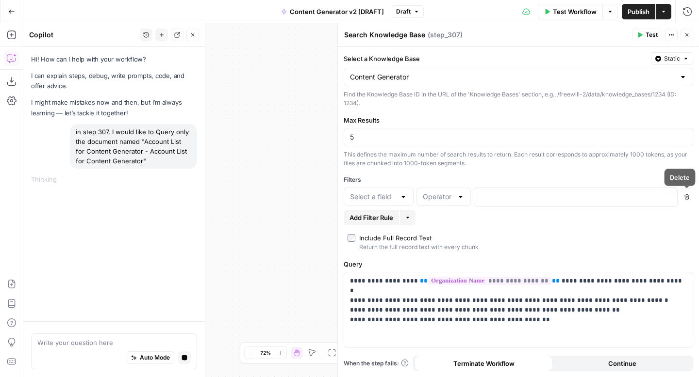
click at [686, 196] on icon "button" at bounding box center [687, 197] width 6 height 6
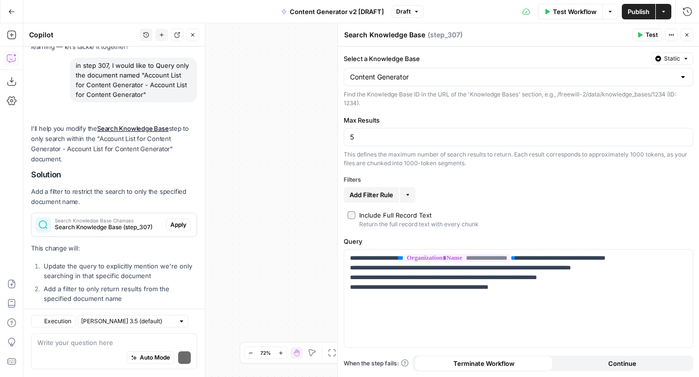
scroll to position [110, 0]
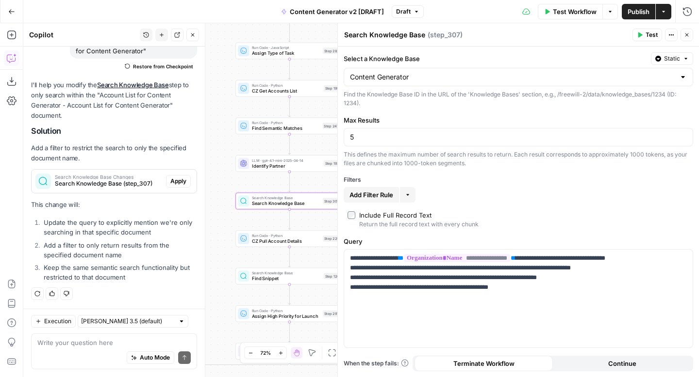
click at [175, 179] on span "Apply" at bounding box center [178, 181] width 16 height 9
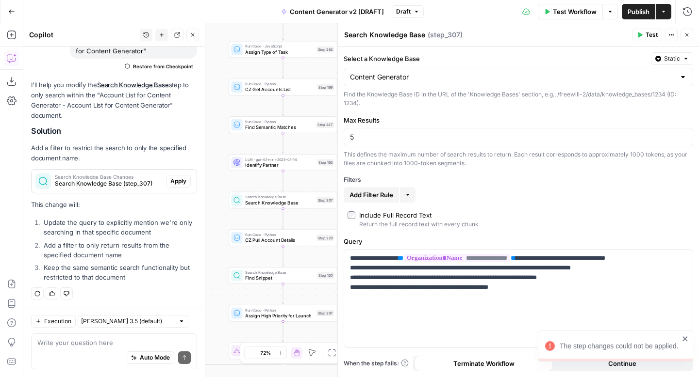
click at [684, 339] on icon "close" at bounding box center [684, 339] width 5 height 5
click at [176, 184] on span "Apply" at bounding box center [178, 181] width 16 height 9
click at [101, 348] on div "Auto Mode Send" at bounding box center [113, 358] width 153 height 21
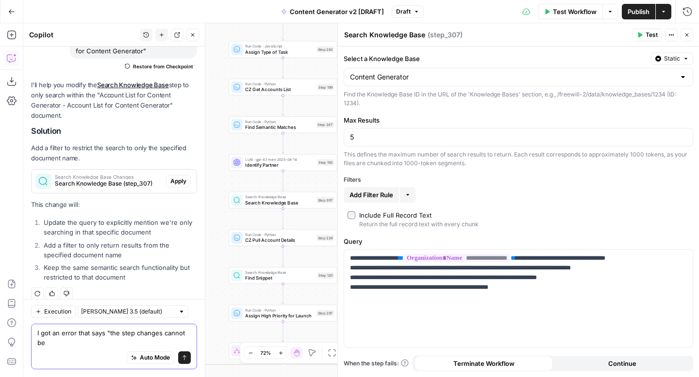
scroll to position [120, 0]
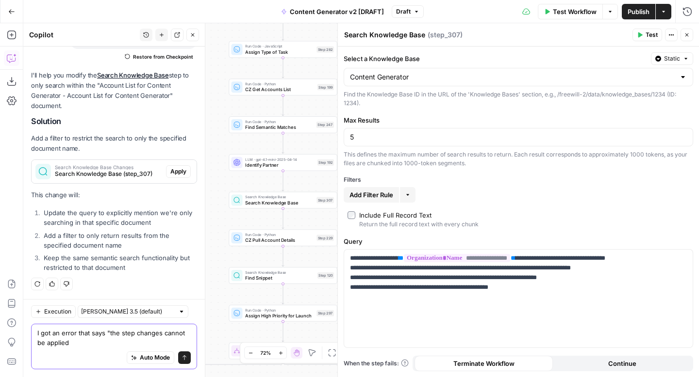
type textarea "I got an error that says "the step changes cannot be applied""
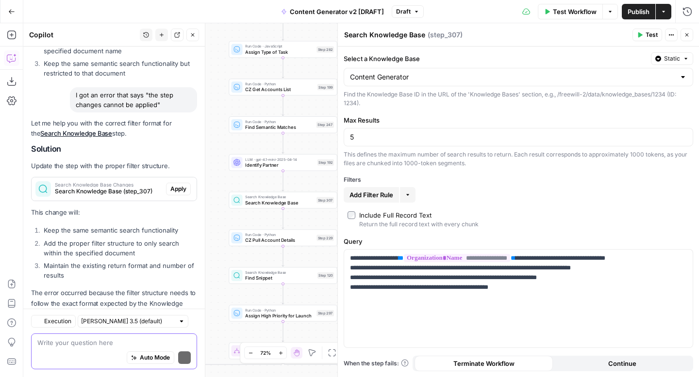
scroll to position [358, 0]
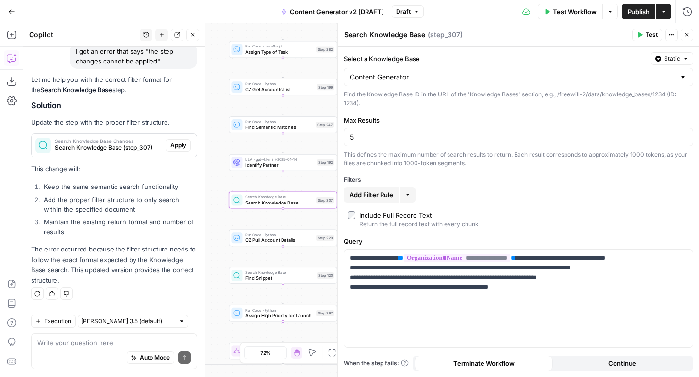
click at [176, 145] on span "Apply" at bounding box center [178, 145] width 16 height 9
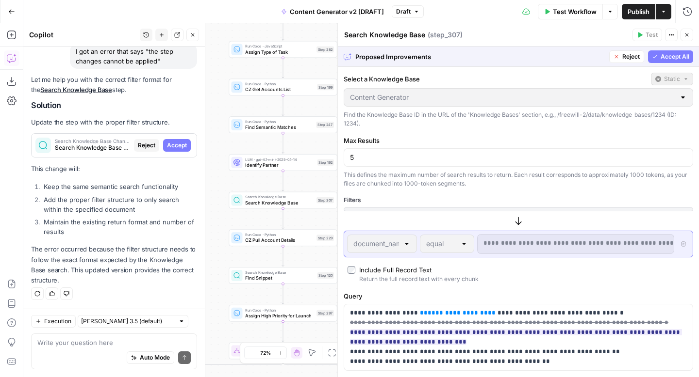
scroll to position [23, 0]
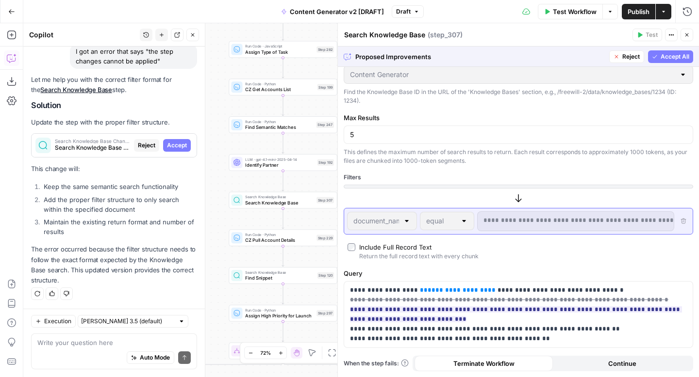
click at [665, 57] on span "Accept All" at bounding box center [674, 56] width 29 height 9
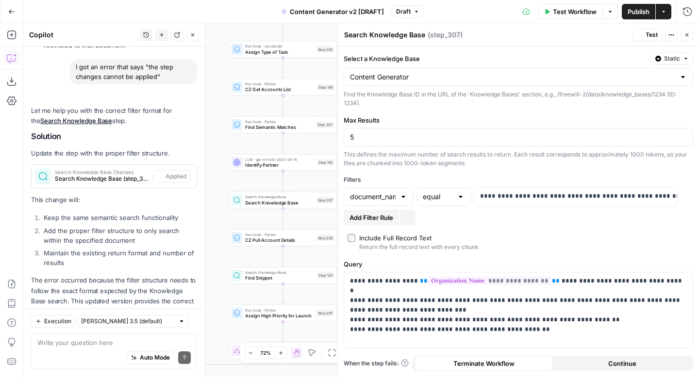
scroll to position [0, 0]
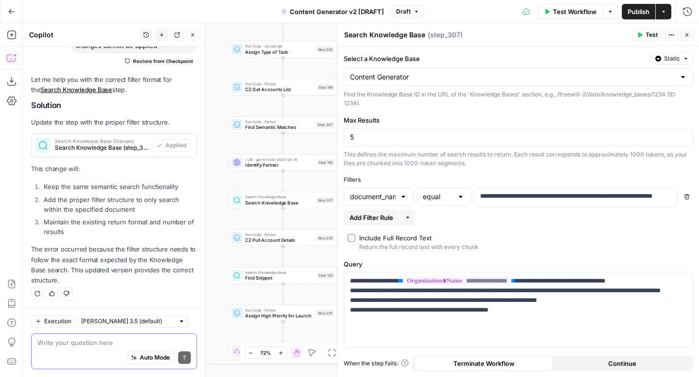
click at [66, 345] on textarea at bounding box center [113, 343] width 153 height 10
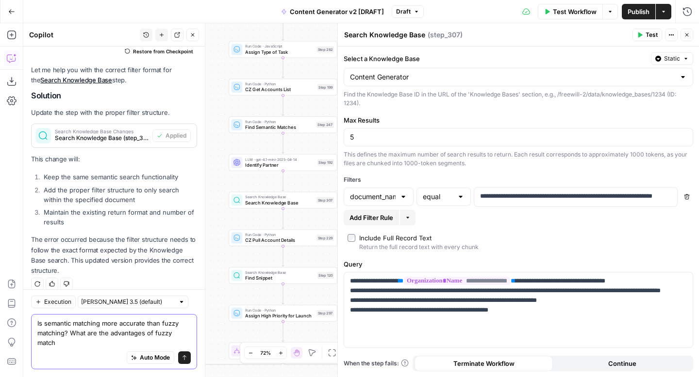
scroll to position [393, 0]
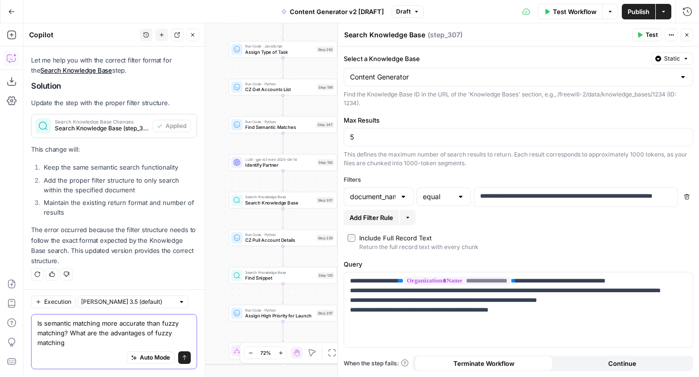
type textarea "Is semantic matching more accurate than fuzzy matching? What are the advantages…"
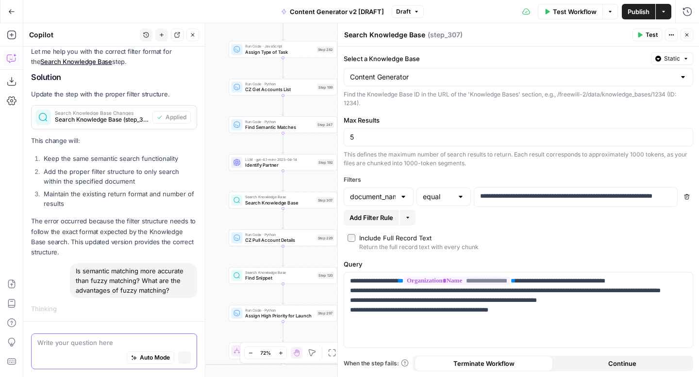
scroll to position [371, 0]
click at [633, 10] on span "Publish" at bounding box center [638, 12] width 22 height 10
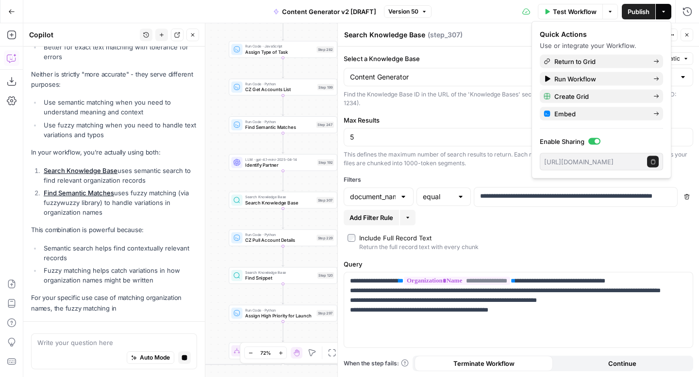
click at [492, 164] on div "This defines the maximum number of search results to return. Each result corres…" at bounding box center [517, 158] width 349 height 17
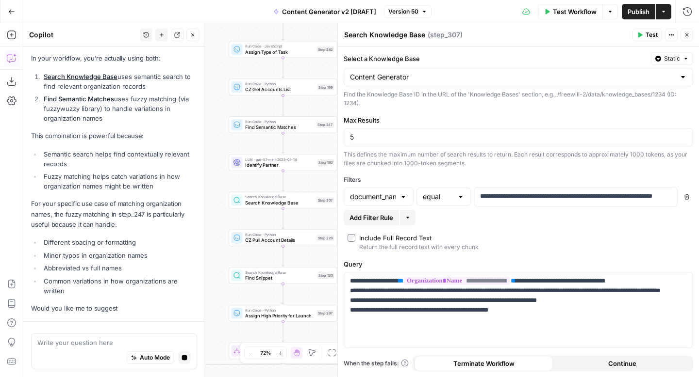
scroll to position [969, 0]
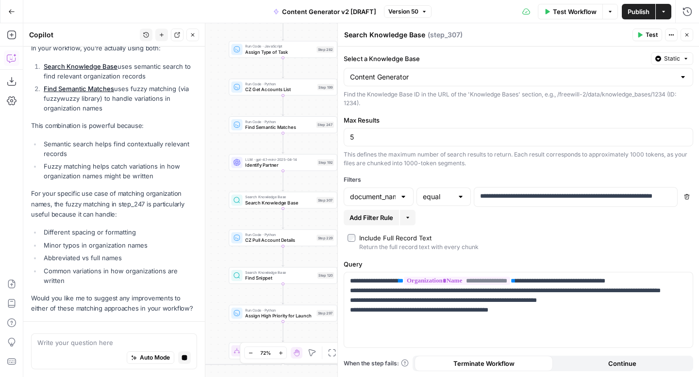
click at [644, 36] on button "Test" at bounding box center [647, 35] width 30 height 13
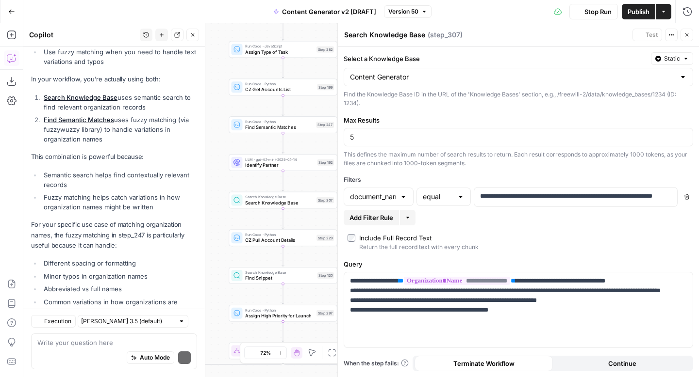
scroll to position [1028, 0]
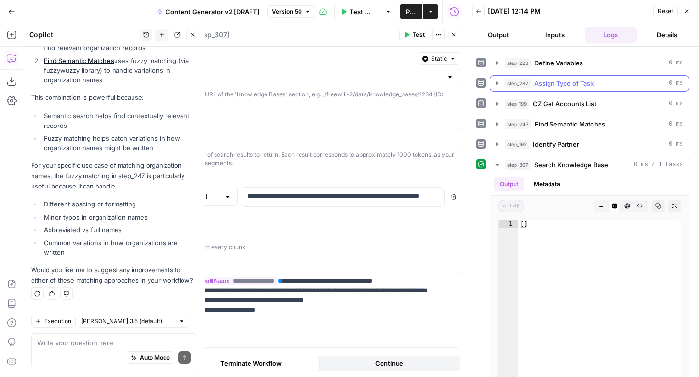
scroll to position [101, 0]
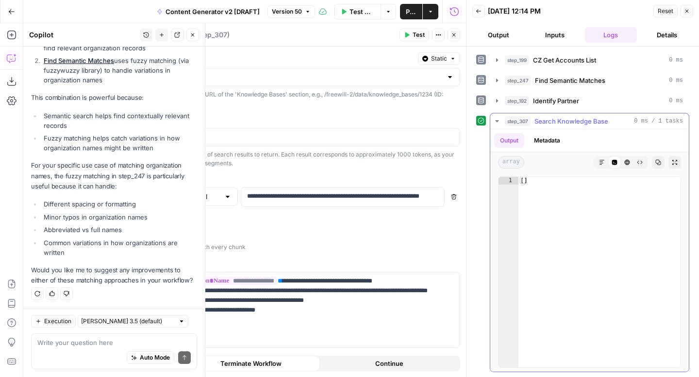
click at [599, 165] on icon "button" at bounding box center [602, 163] width 6 height 6
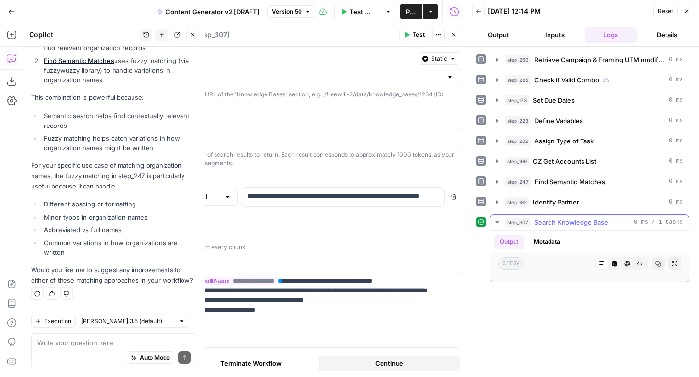
click at [552, 269] on div at bounding box center [559, 264] width 62 height 13
click at [643, 265] on button "Raw Output" at bounding box center [639, 264] width 13 height 13
click at [660, 268] on button "Copy" at bounding box center [658, 264] width 13 height 13
click at [627, 266] on icon "button" at bounding box center [626, 263] width 5 height 5
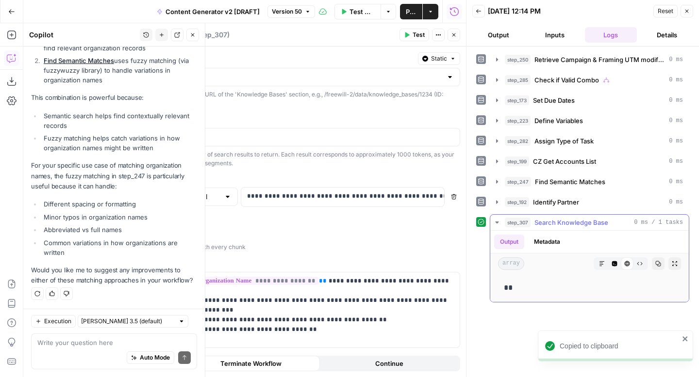
click at [603, 264] on icon "button" at bounding box center [602, 264] width 6 height 6
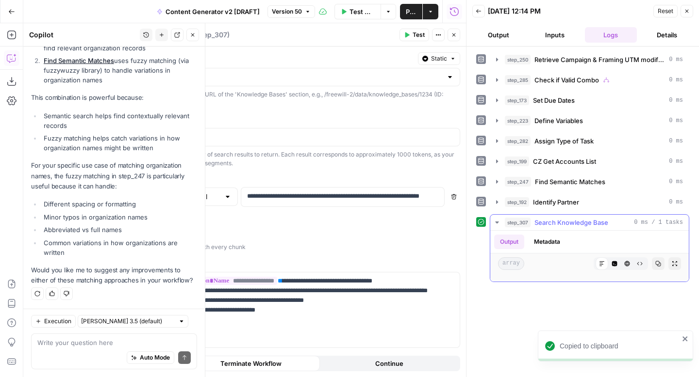
scroll to position [8, 0]
click at [497, 224] on icon "button" at bounding box center [497, 223] width 8 height 8
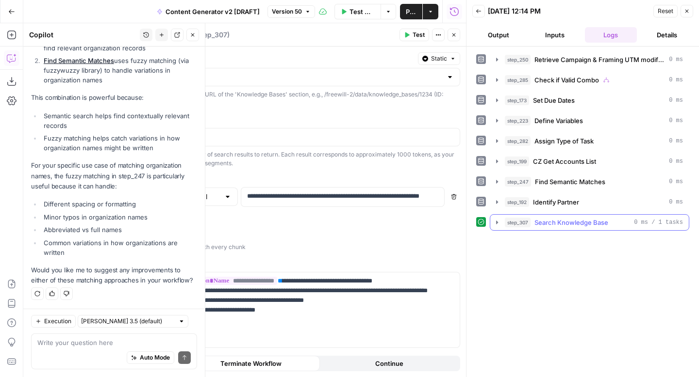
click at [497, 224] on icon "button" at bounding box center [497, 223] width 8 height 8
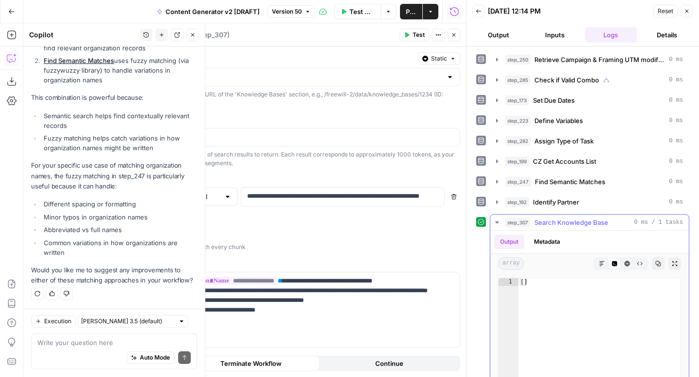
scroll to position [101, 0]
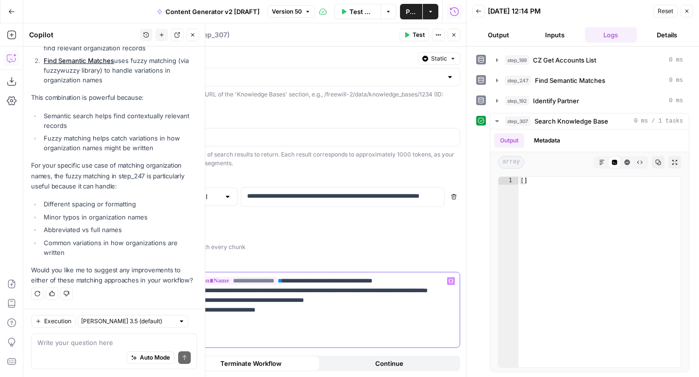
click at [297, 322] on p "**********" at bounding box center [285, 301] width 337 height 49
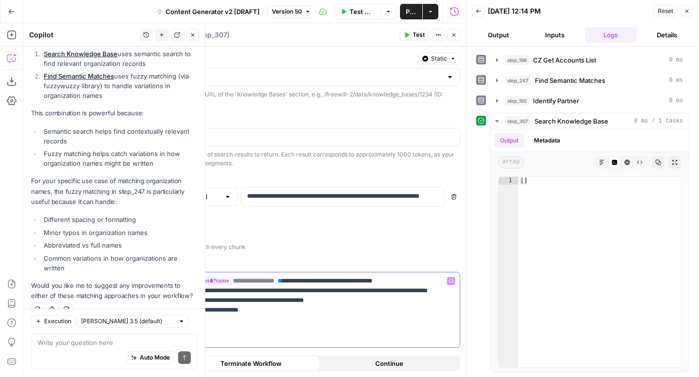
scroll to position [1043, 0]
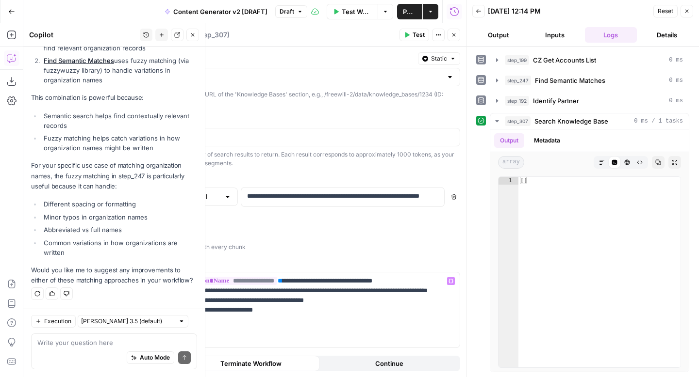
click at [405, 36] on icon "button" at bounding box center [407, 35] width 6 height 6
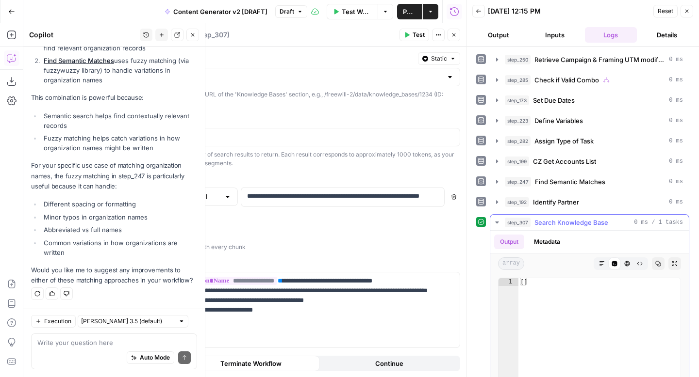
scroll to position [101, 0]
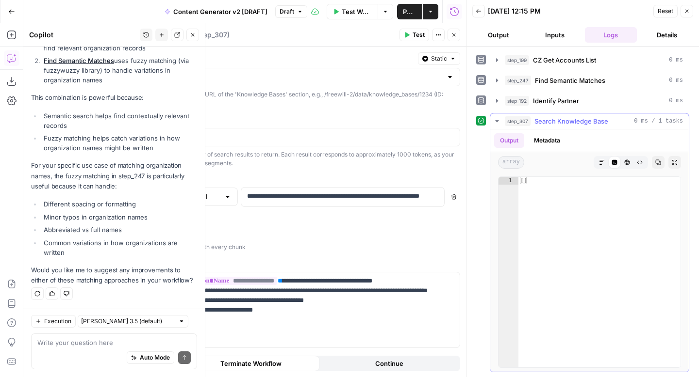
type textarea "**"
click at [524, 181] on div "[ ]" at bounding box center [599, 280] width 162 height 206
click at [518, 163] on span "array" at bounding box center [511, 162] width 26 height 13
click at [641, 165] on icon "button" at bounding box center [639, 163] width 6 height 6
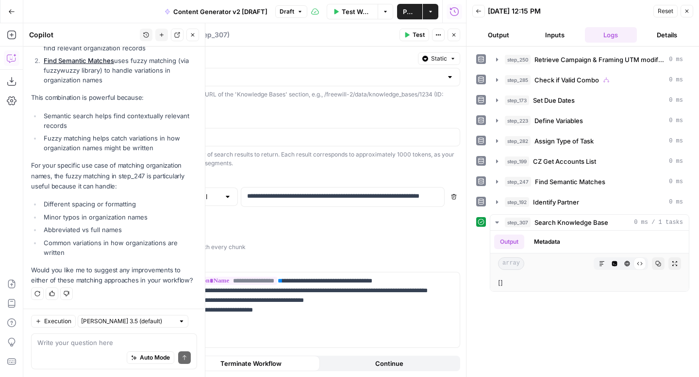
click at [411, 38] on button "Test" at bounding box center [414, 35] width 30 height 13
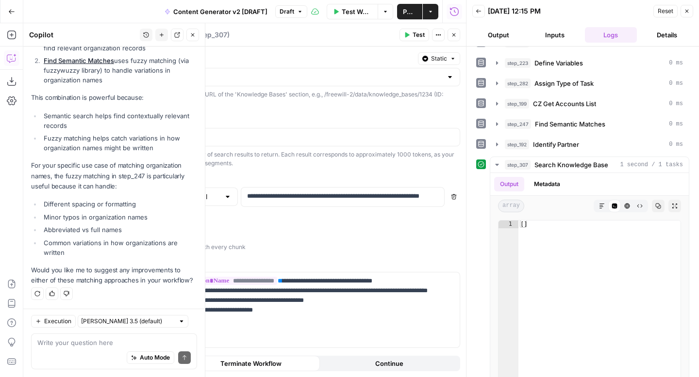
scroll to position [101, 0]
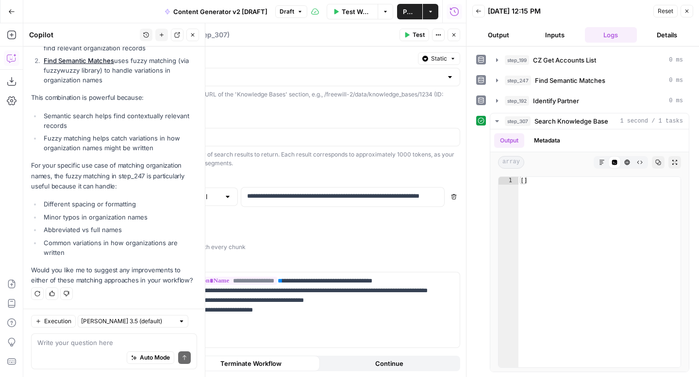
click at [170, 200] on div at bounding box center [170, 197] width 8 height 10
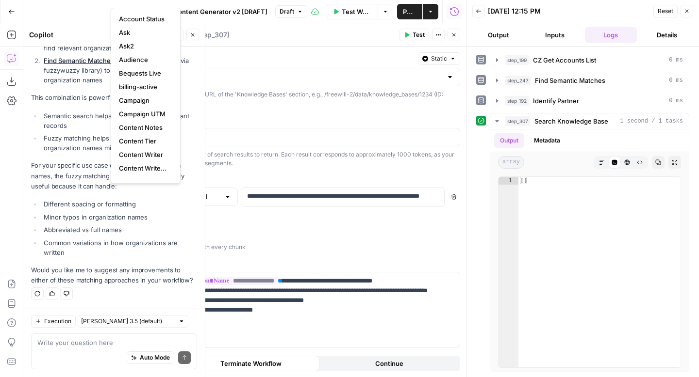
scroll to position [0, 0]
type input "document_name"
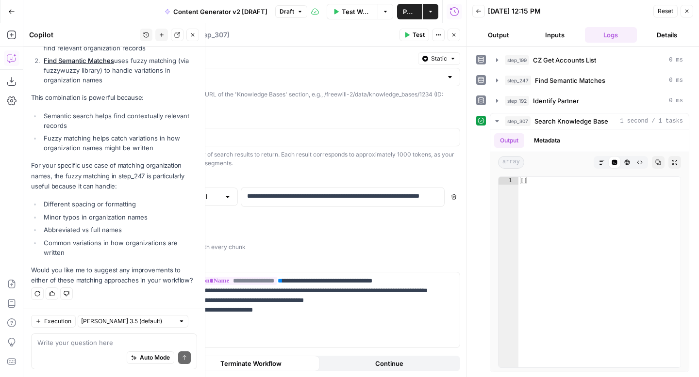
click at [243, 234] on div "Include Full Record Text" at bounding box center [185, 238] width 119 height 10
click at [268, 200] on p "**********" at bounding box center [342, 197] width 191 height 10
click at [296, 231] on div "**********" at bounding box center [285, 212] width 361 height 331
click at [325, 233] on label "Include Full Record Text Return the full record text with every chunk" at bounding box center [285, 242] width 342 height 18
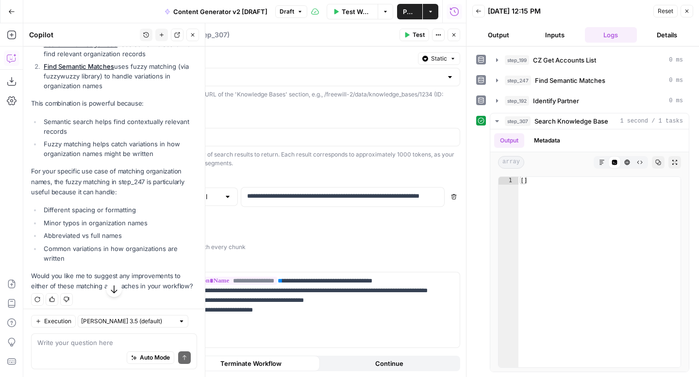
scroll to position [1043, 0]
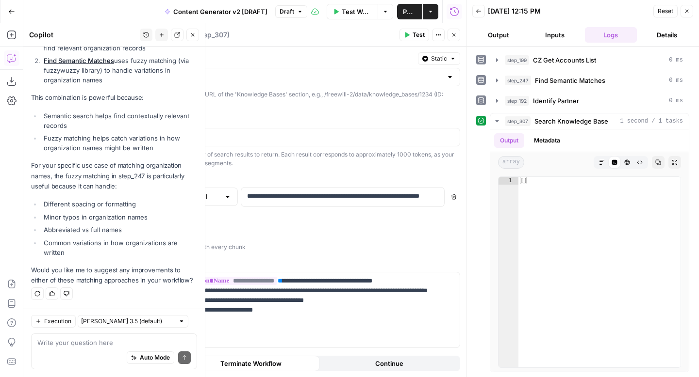
click at [686, 11] on icon "button" at bounding box center [686, 11] width 3 height 3
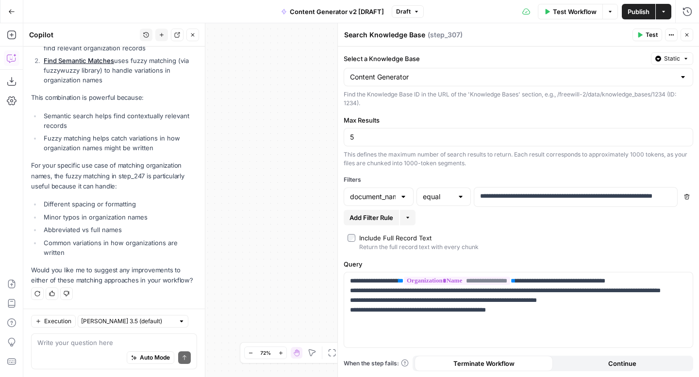
click at [642, 34] on icon "button" at bounding box center [640, 35] width 4 height 5
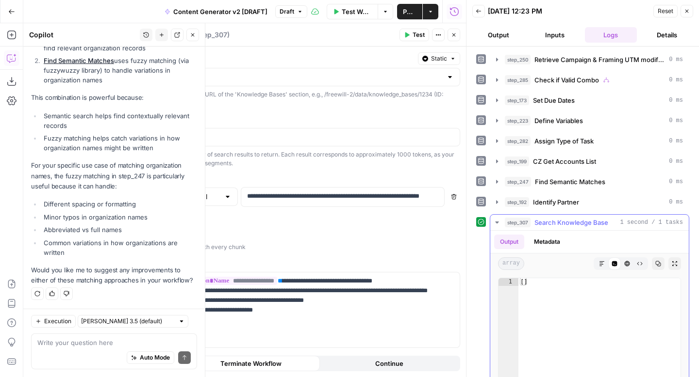
scroll to position [101, 0]
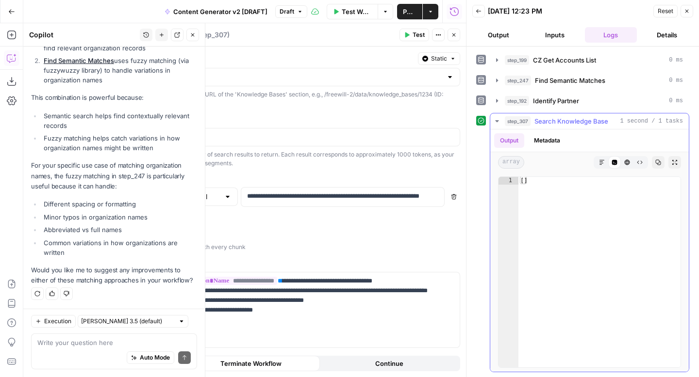
click at [510, 162] on span "array" at bounding box center [511, 162] width 26 height 13
click at [514, 143] on button "Output" at bounding box center [509, 140] width 30 height 15
click at [59, 347] on textarea at bounding box center [113, 343] width 153 height 10
click at [549, 147] on button "Metadata" at bounding box center [547, 140] width 38 height 15
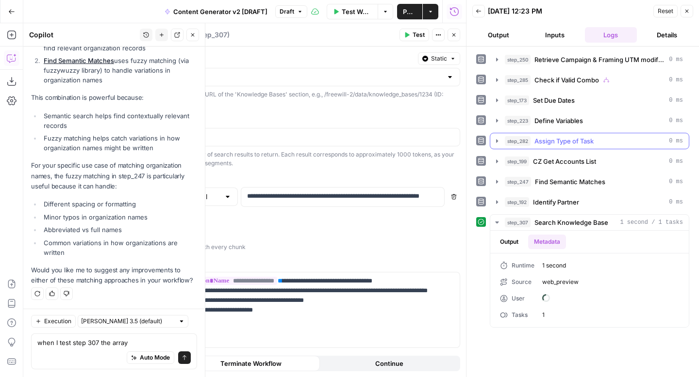
scroll to position [0, 0]
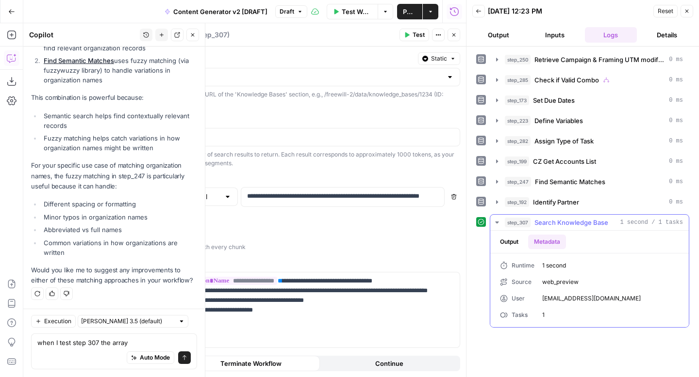
click at [508, 242] on button "Output" at bounding box center [509, 242] width 30 height 15
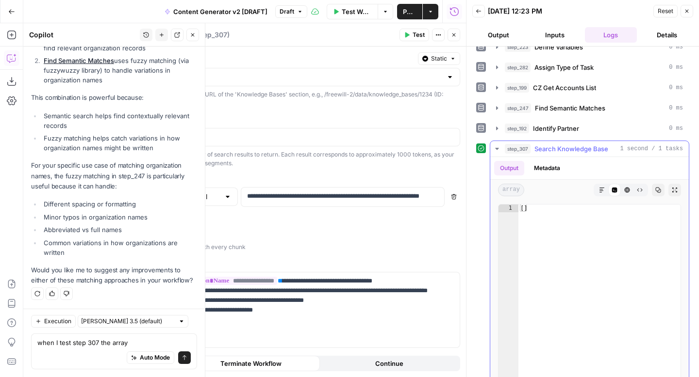
scroll to position [101, 0]
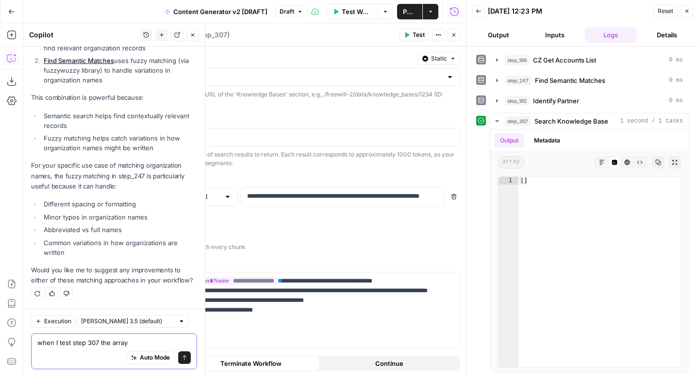
click at [141, 342] on textarea "when I test step 307 the array" at bounding box center [113, 343] width 153 height 10
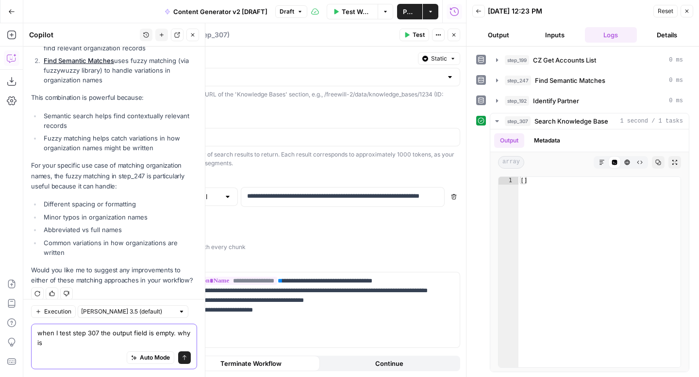
scroll to position [1053, 0]
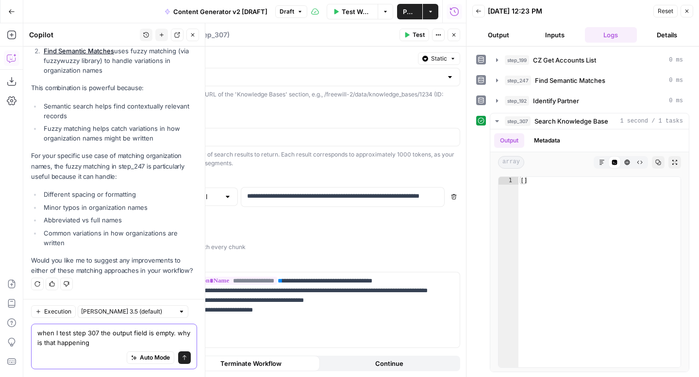
type textarea "when I test step 307 the output field is empty. why is that happening?"
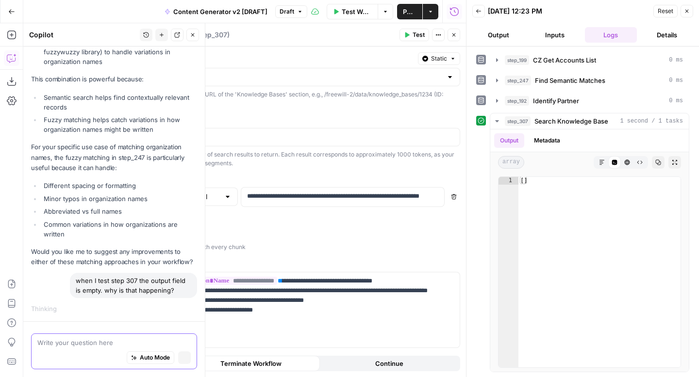
scroll to position [1015, 0]
click at [687, 13] on icon "button" at bounding box center [687, 11] width 6 height 6
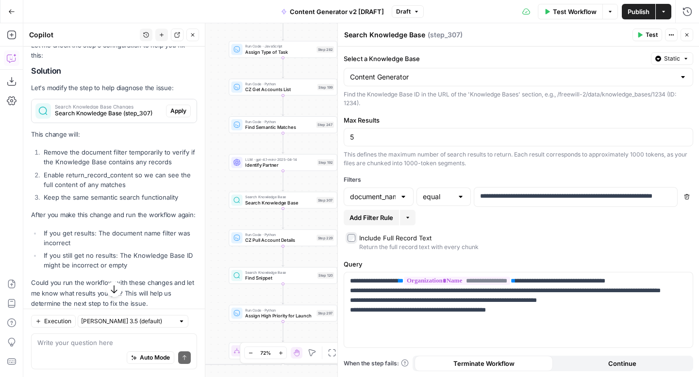
scroll to position [1464, 0]
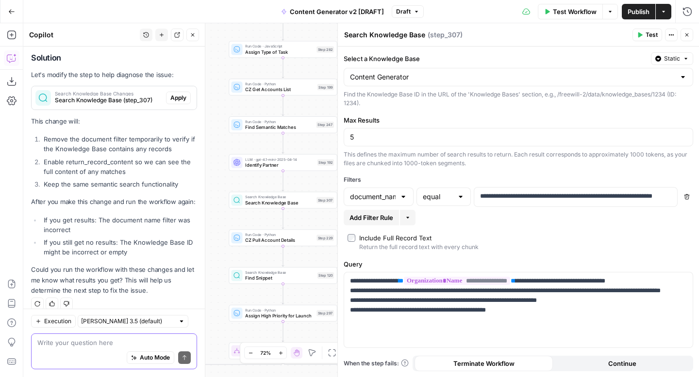
click at [112, 341] on textarea at bounding box center [113, 343] width 153 height 10
click at [502, 195] on p "**********" at bounding box center [568, 197] width 176 height 10
click at [590, 196] on p "**********" at bounding box center [568, 197] width 176 height 10
click at [613, 234] on label "Include Full Record Text Return the full record text with every chunk" at bounding box center [518, 242] width 342 height 18
click at [646, 35] on span "Test" at bounding box center [651, 35] width 12 height 9
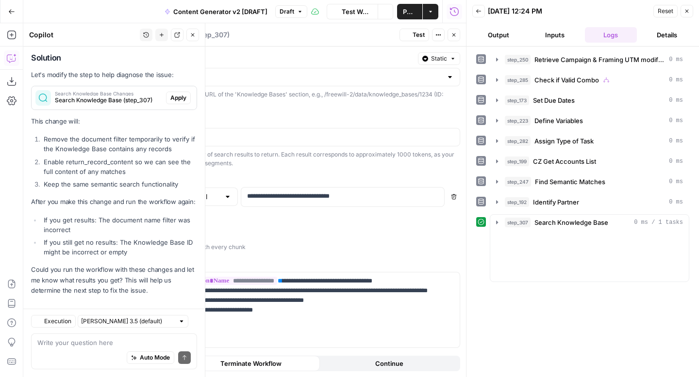
scroll to position [1464, 0]
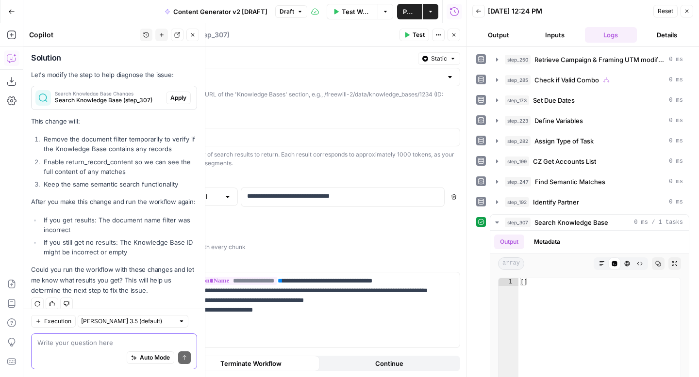
click at [75, 342] on textarea at bounding box center [113, 343] width 153 height 10
type textarea "I think the document name filter is incorrect"
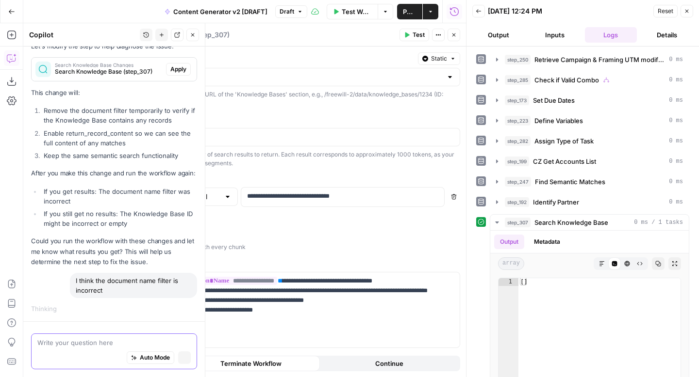
scroll to position [1420, 0]
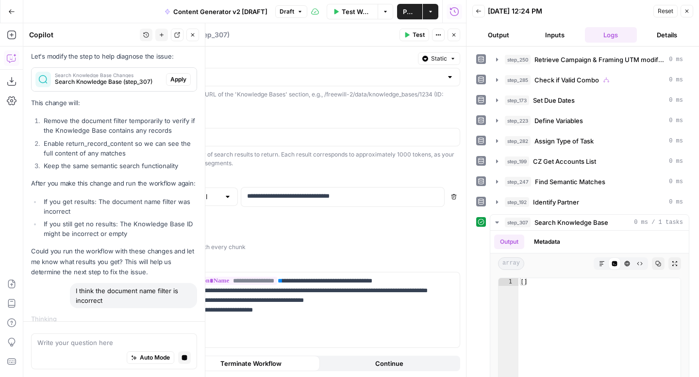
click at [686, 13] on icon "button" at bounding box center [687, 11] width 6 height 6
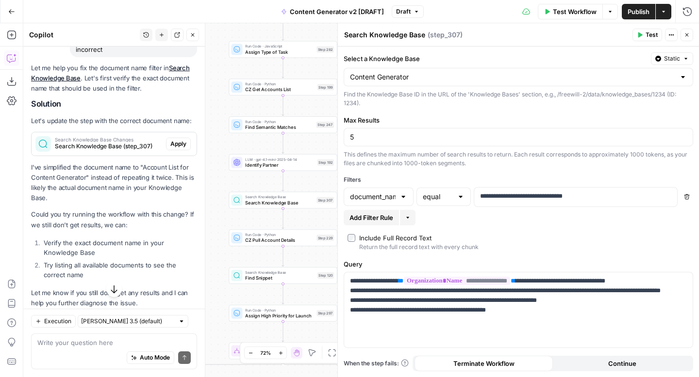
scroll to position [1746, 0]
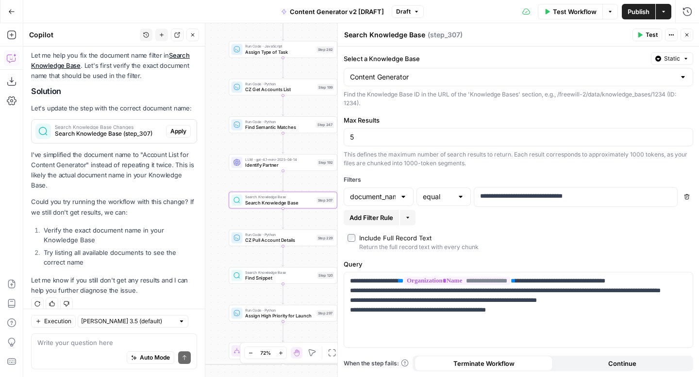
click at [175, 127] on span "Apply" at bounding box center [178, 131] width 16 height 9
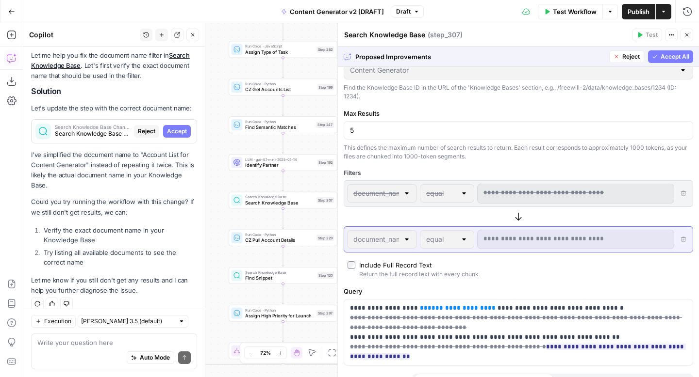
scroll to position [45, 0]
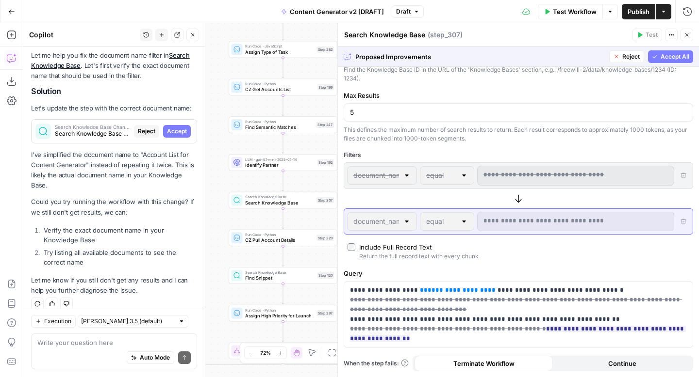
click at [664, 57] on span "Accept All" at bounding box center [674, 56] width 29 height 9
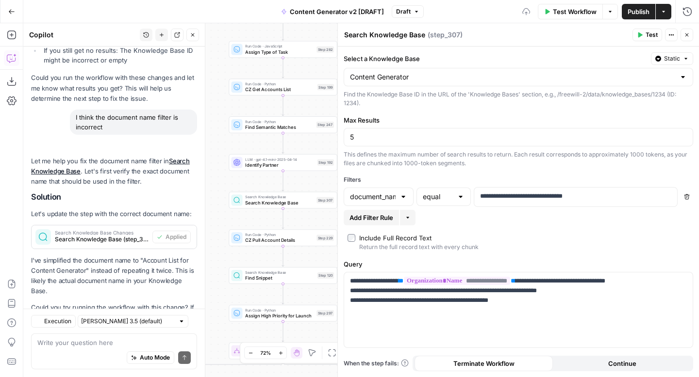
scroll to position [1761, 0]
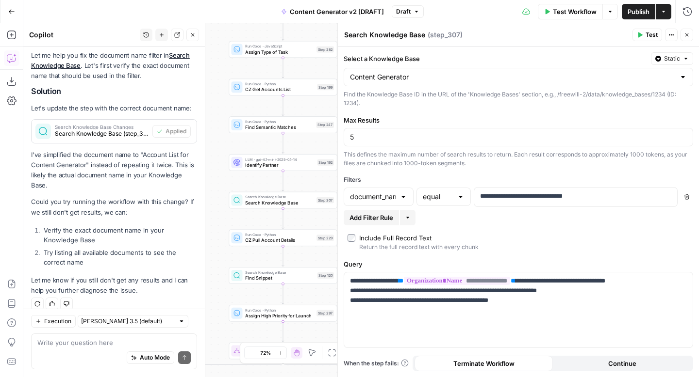
click at [639, 33] on icon "button" at bounding box center [640, 35] width 4 height 5
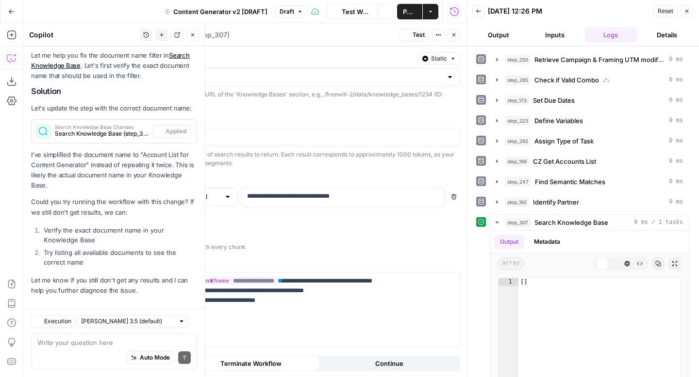
scroll to position [1761, 0]
click at [79, 345] on textarea at bounding box center [113, 343] width 153 height 10
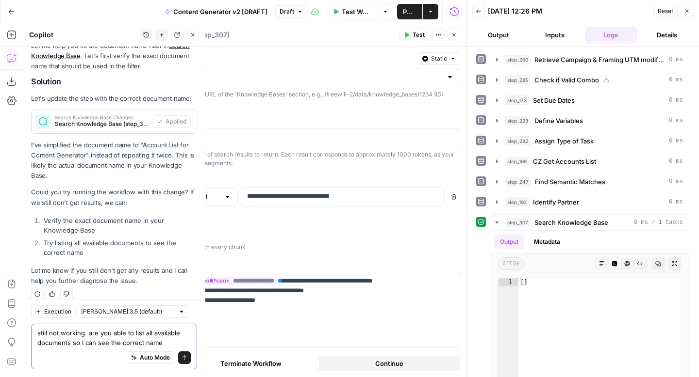
click at [69, 346] on textarea "still not working. are you able to list all available documents so I can see th…" at bounding box center [113, 337] width 153 height 19
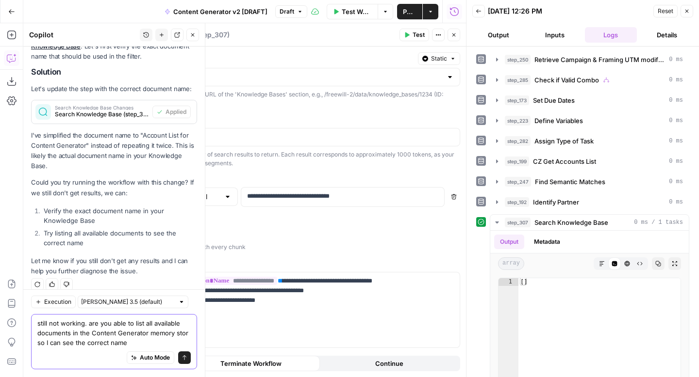
type textarea "still not working. are you able to list all available documents in the Content …"
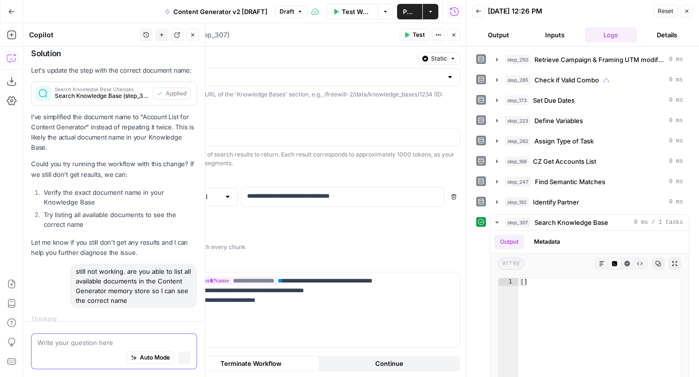
scroll to position [1722, 0]
click at [688, 12] on icon "button" at bounding box center [687, 11] width 6 height 6
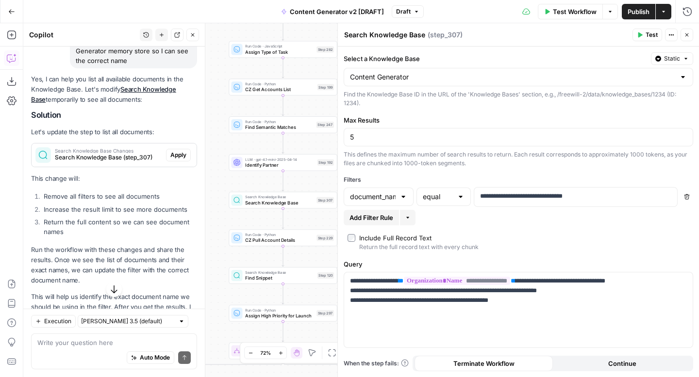
scroll to position [2066, 0]
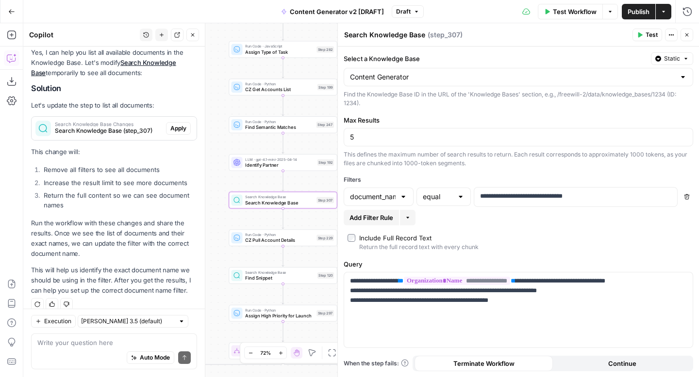
click at [171, 124] on span "Apply" at bounding box center [178, 128] width 16 height 9
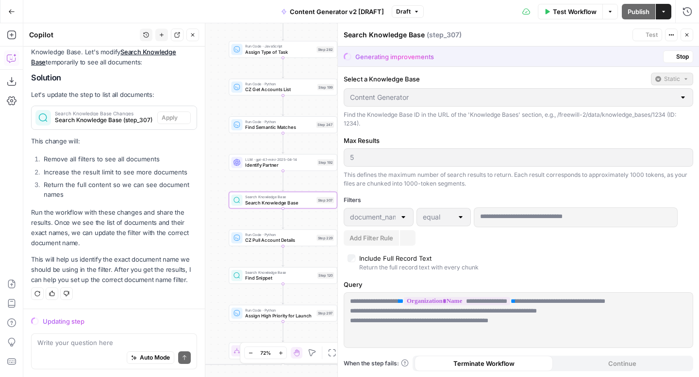
scroll to position [1988, 0]
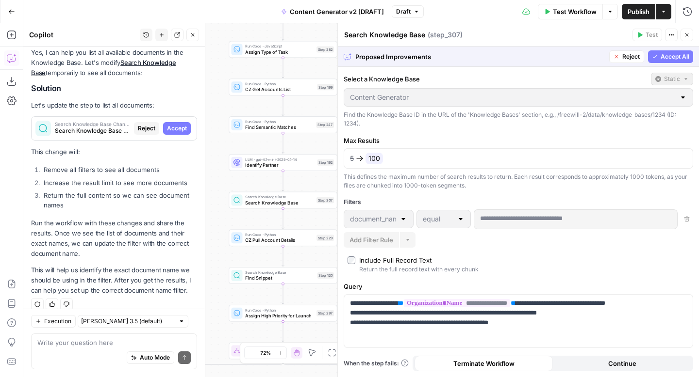
click at [664, 57] on span "Accept All" at bounding box center [674, 56] width 29 height 9
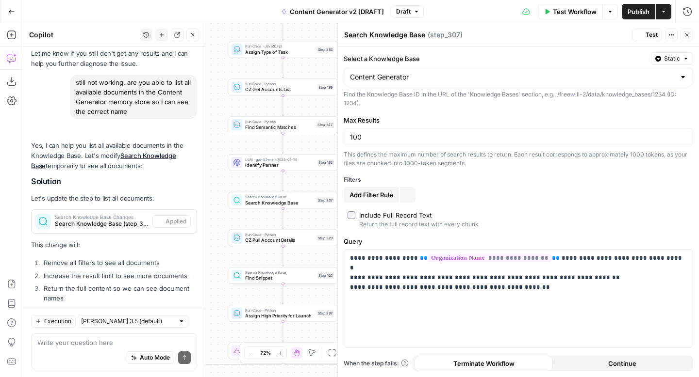
scroll to position [2082, 0]
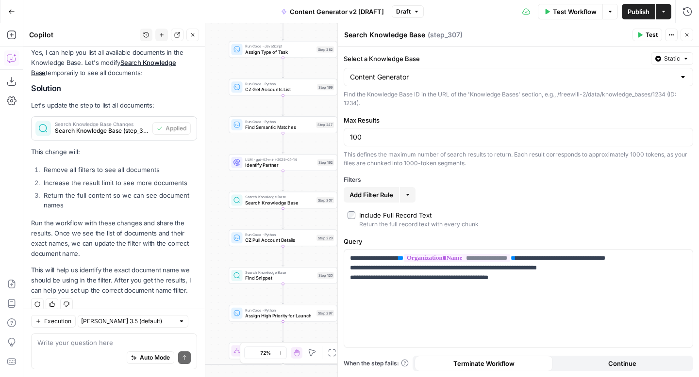
click at [640, 32] on button "Test" at bounding box center [647, 35] width 30 height 13
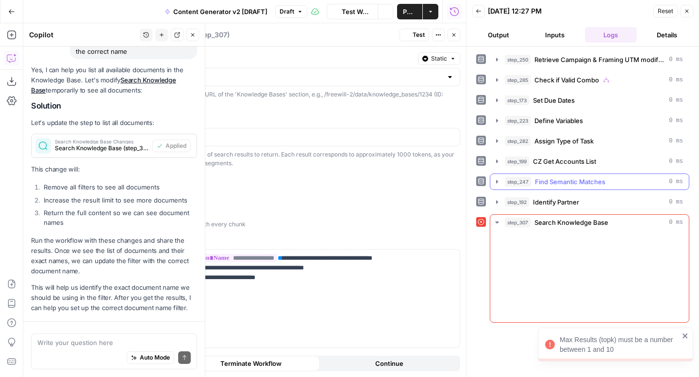
scroll to position [2082, 0]
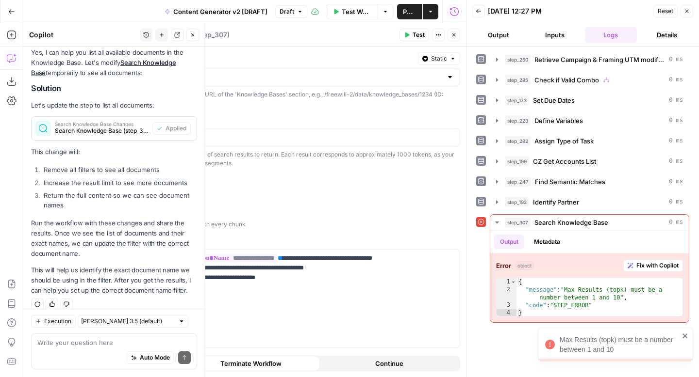
click at [173, 142] on div "100" at bounding box center [285, 137] width 349 height 18
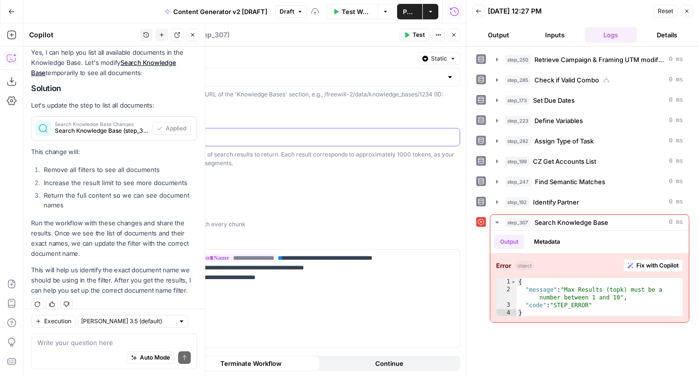
type input "10"
click at [404, 33] on icon "button" at bounding box center [407, 35] width 6 height 6
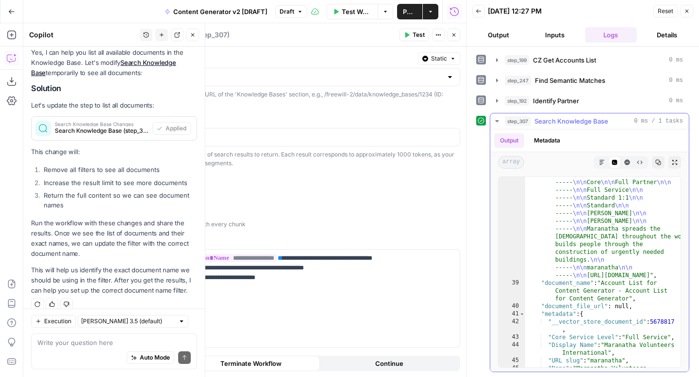
scroll to position [880, 0]
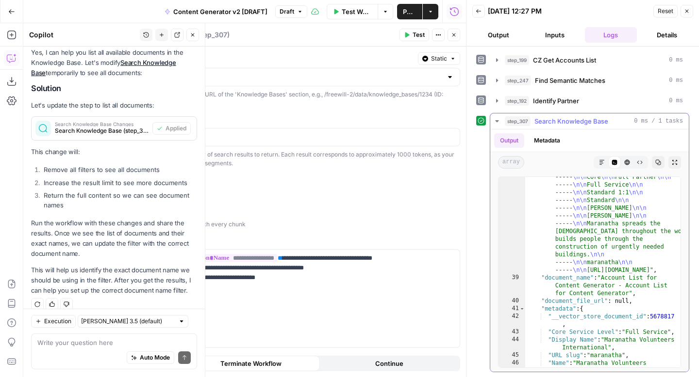
type textarea "**********"
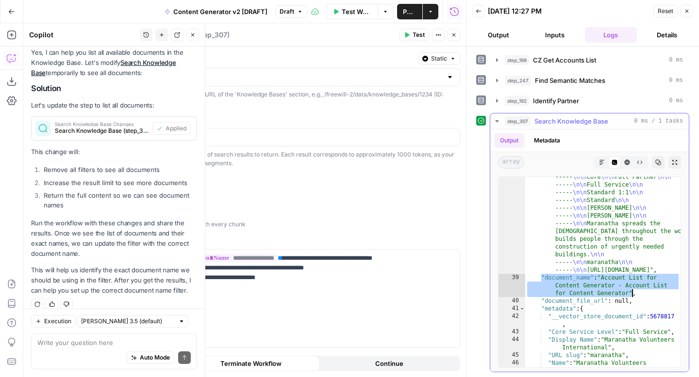
drag, startPoint x: 539, startPoint y: 278, endPoint x: 632, endPoint y: 294, distance: 94.0
click at [633, 294] on div ""content" : "2EI6ADJS \n\n ----- \n\n Maranatha Volunteers International \n\n -…" at bounding box center [602, 307] width 155 height 346
click at [77, 344] on textarea at bounding box center [113, 343] width 153 height 10
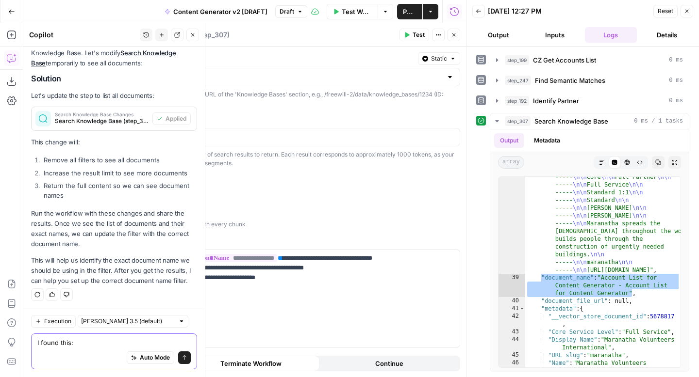
paste textarea ""document_name": "Account List for Content Generator - Account List for Content…"
type textarea "I found this: "document_name": "Account List for Content Generator - Account Li…"
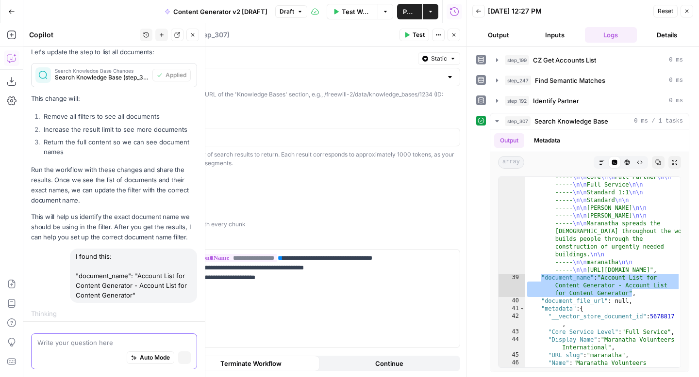
scroll to position [2036, 0]
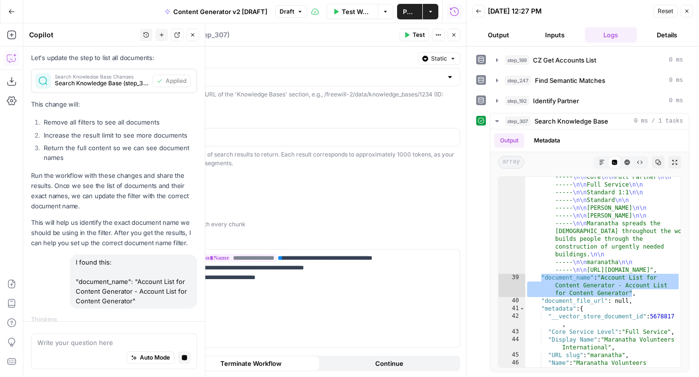
click at [688, 10] on icon "button" at bounding box center [687, 11] width 6 height 6
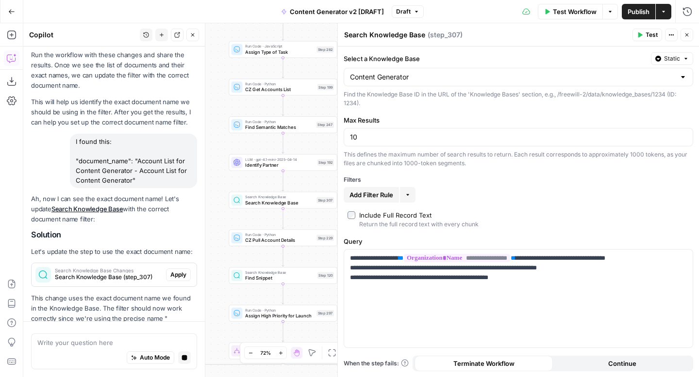
scroll to position [2167, 0]
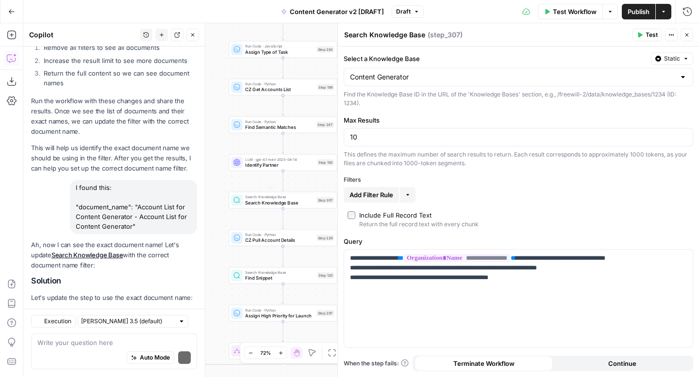
scroll to position [2325, 0]
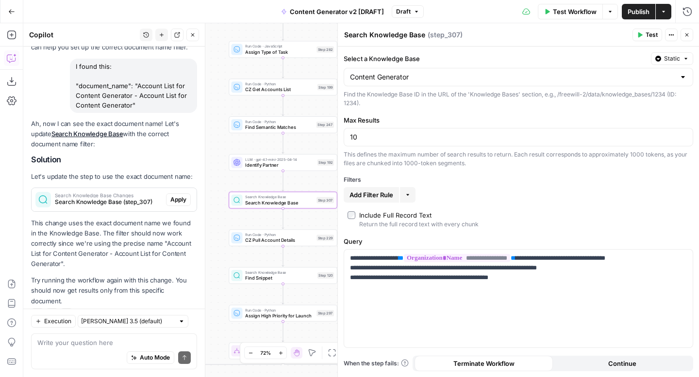
click at [179, 195] on span "Apply" at bounding box center [178, 199] width 16 height 9
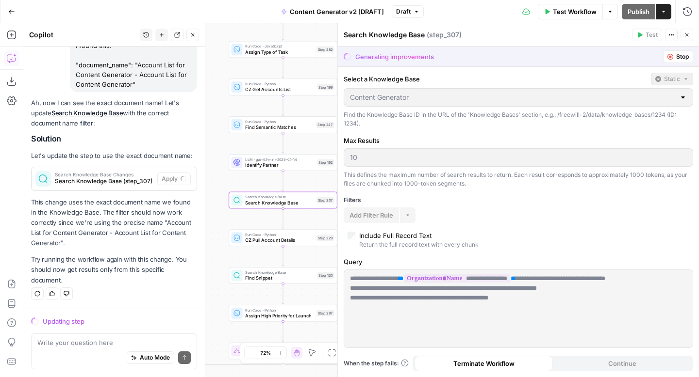
scroll to position [2232, 0]
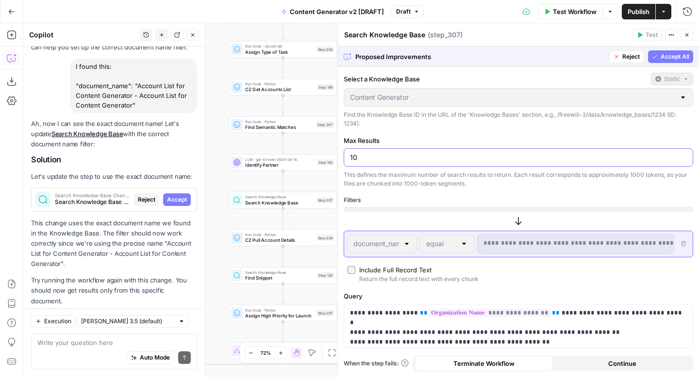
click at [394, 159] on input "10" at bounding box center [518, 158] width 337 height 10
type input "1"
type input "5"
click at [660, 58] on span "Accept All" at bounding box center [674, 56] width 29 height 9
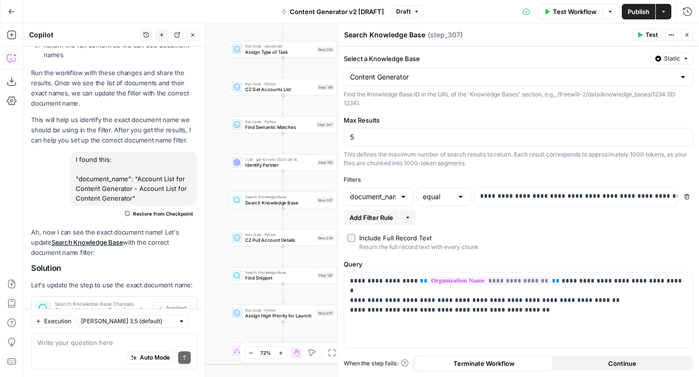
scroll to position [2341, 0]
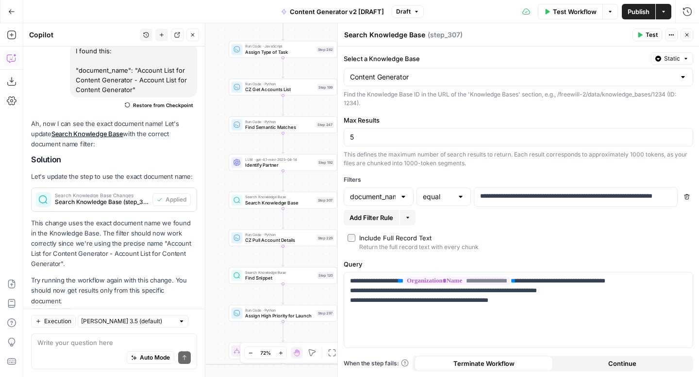
click at [644, 36] on button "Test" at bounding box center [647, 35] width 30 height 13
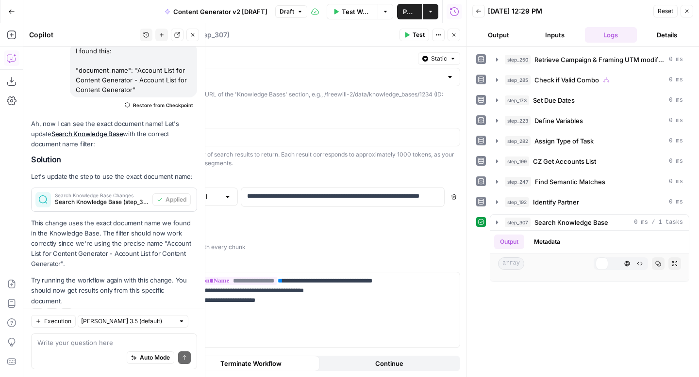
scroll to position [2341, 0]
click at [86, 341] on textarea at bounding box center [113, 343] width 153 height 10
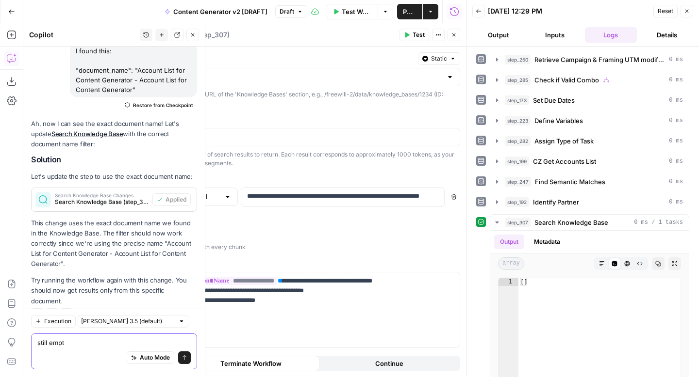
type textarea "still empty"
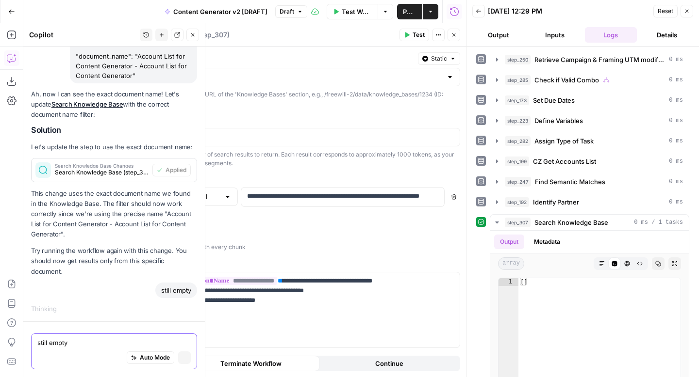
scroll to position [2241, 0]
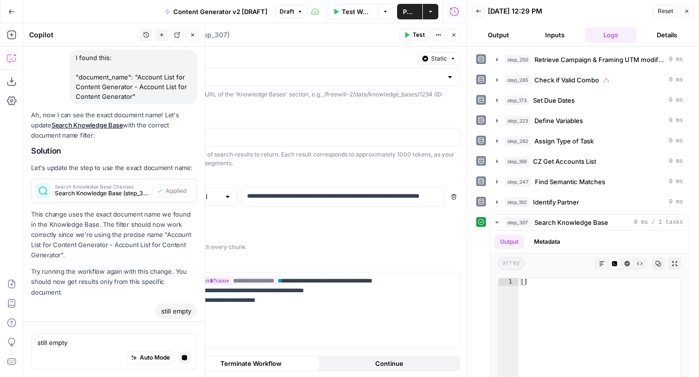
click at [688, 13] on icon "button" at bounding box center [687, 11] width 6 height 6
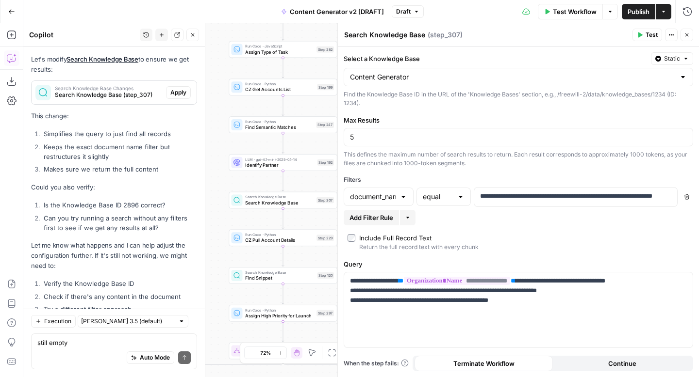
scroll to position [2695, 0]
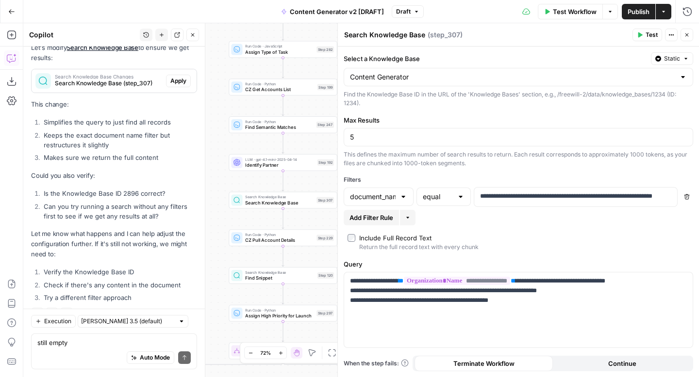
click at [688, 197] on icon "button" at bounding box center [686, 197] width 5 height 5
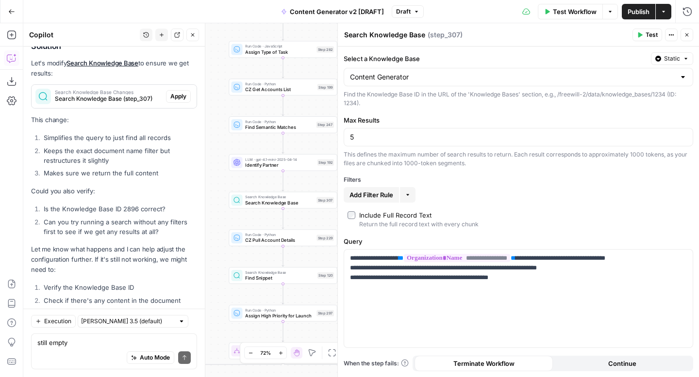
scroll to position [2710, 0]
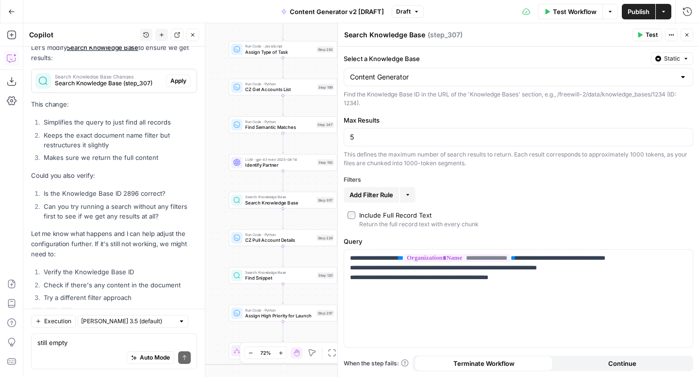
click at [648, 36] on span "Test" at bounding box center [651, 35] width 12 height 9
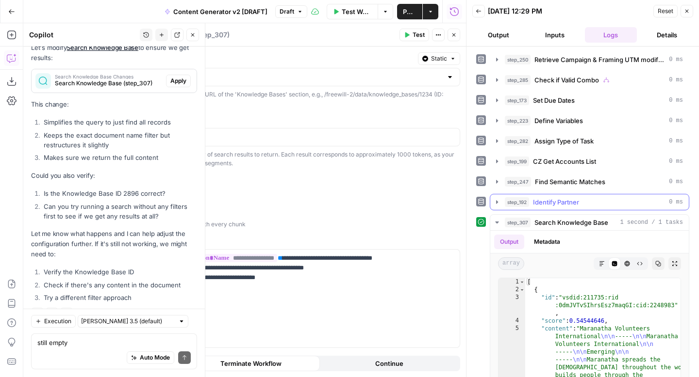
scroll to position [101, 0]
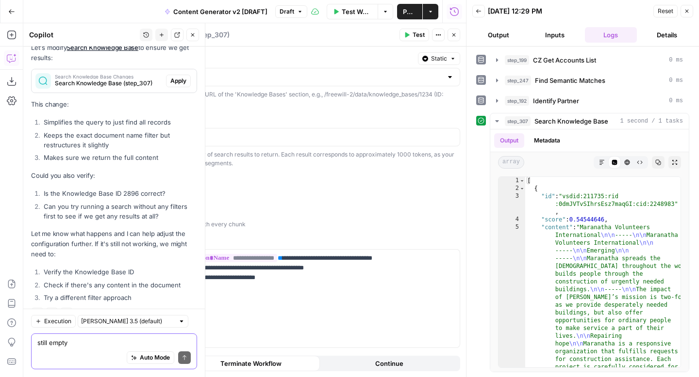
click at [91, 342] on textarea "still empty" at bounding box center [113, 343] width 153 height 10
type textarea "It works without the document name filter"
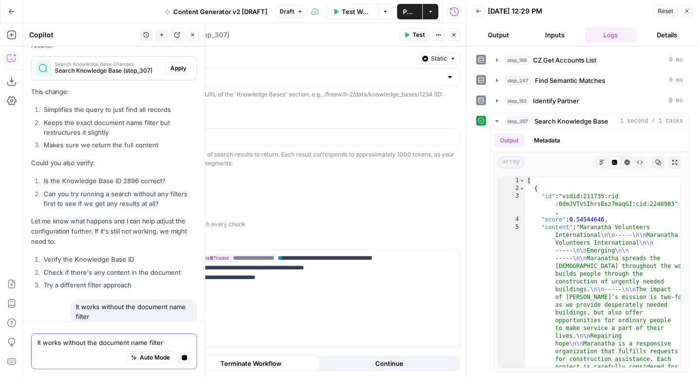
scroll to position [2605, 0]
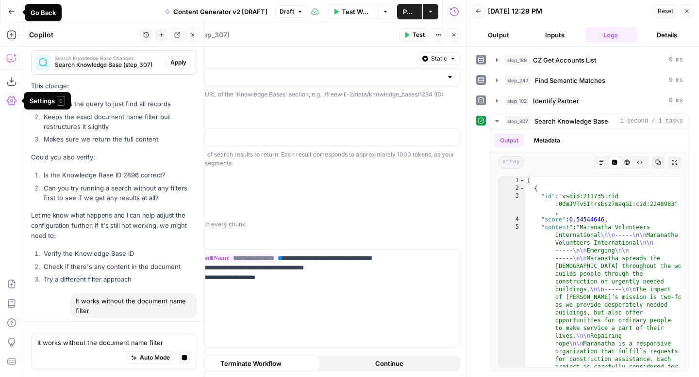
click at [10, 10] on icon "button" at bounding box center [12, 11] width 6 height 4
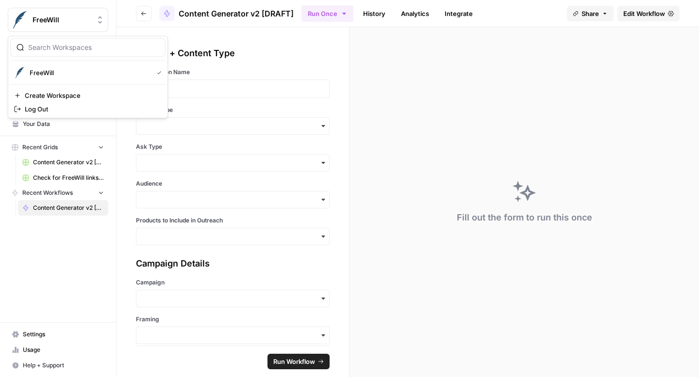
click at [10, 10] on button "FreeWill" at bounding box center [58, 20] width 100 height 24
click at [54, 126] on span "Your Data" at bounding box center [63, 124] width 81 height 9
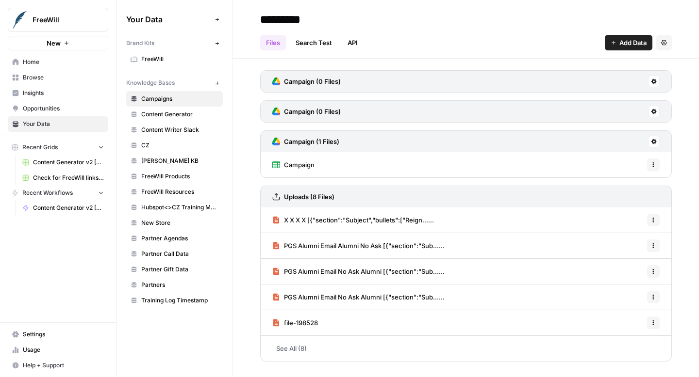
click at [206, 117] on span "Content Generator" at bounding box center [179, 114] width 77 height 9
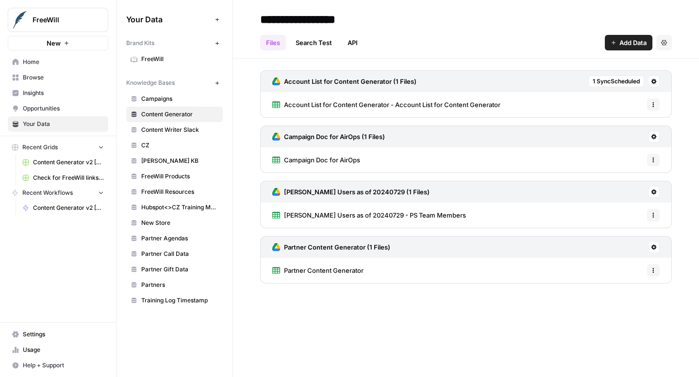
click at [319, 44] on link "Search Test" at bounding box center [314, 43] width 48 height 16
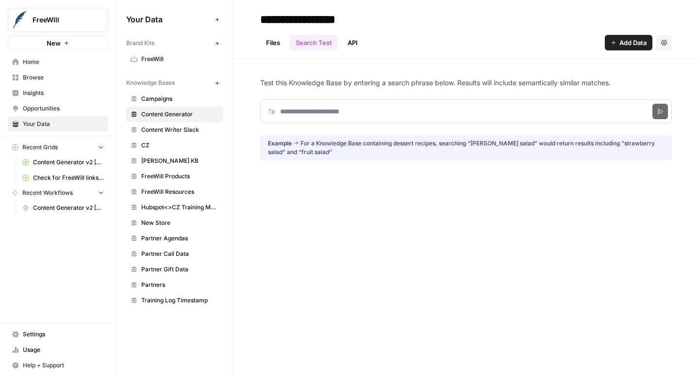
click at [282, 44] on link "Files" at bounding box center [273, 43] width 26 height 16
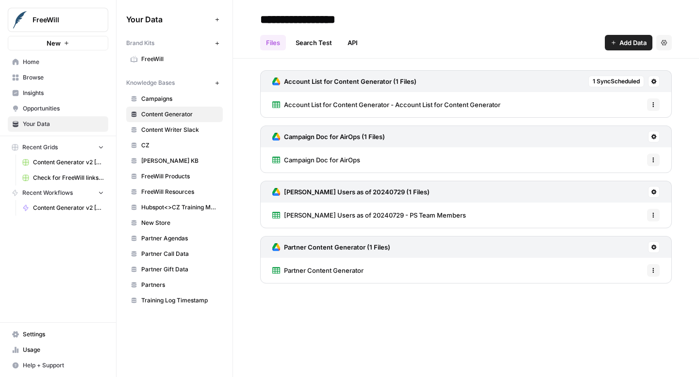
click at [57, 204] on span "Content Generator v2 [DRAFT]" at bounding box center [68, 208] width 71 height 9
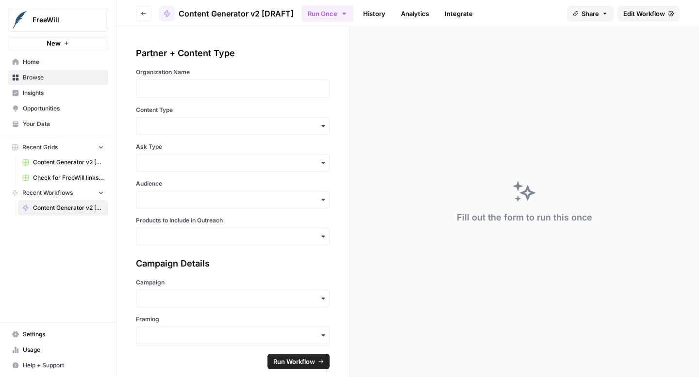
click at [639, 15] on span "Edit Workflow" at bounding box center [644, 14] width 42 height 10
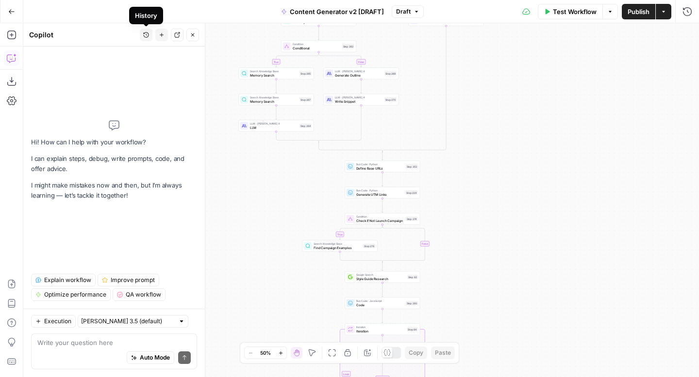
click at [146, 33] on icon "button" at bounding box center [146, 35] width 6 height 6
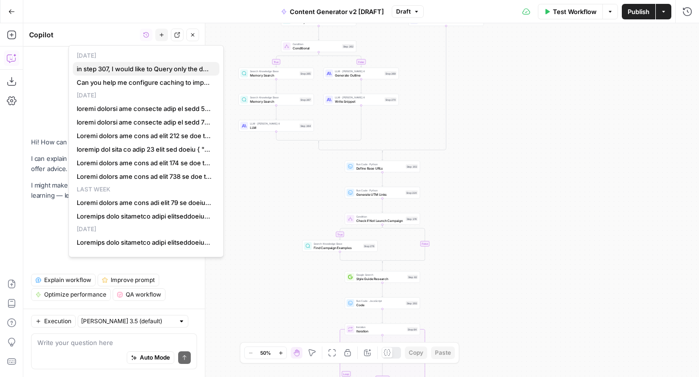
click at [156, 66] on span "in step 307, I would like to Query only the document named "Account List for Co…" at bounding box center [144, 69] width 135 height 10
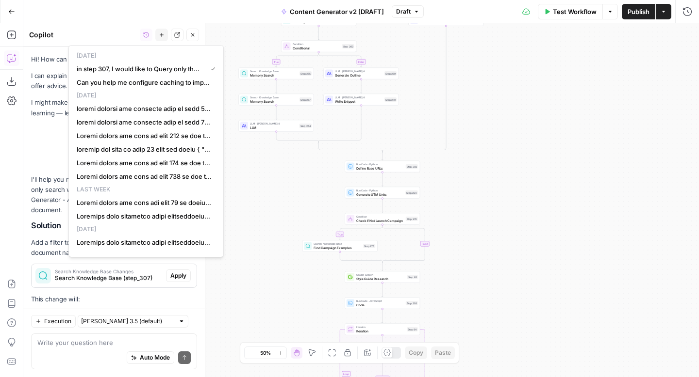
scroll to position [2898, 0]
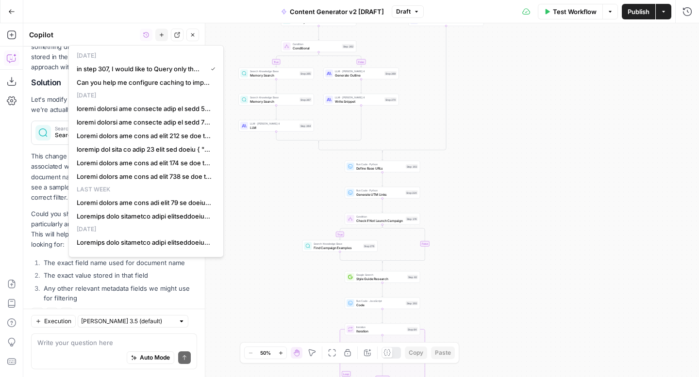
click at [103, 284] on li "Any other relevant metadata fields we might use for filtering" at bounding box center [119, 293] width 156 height 19
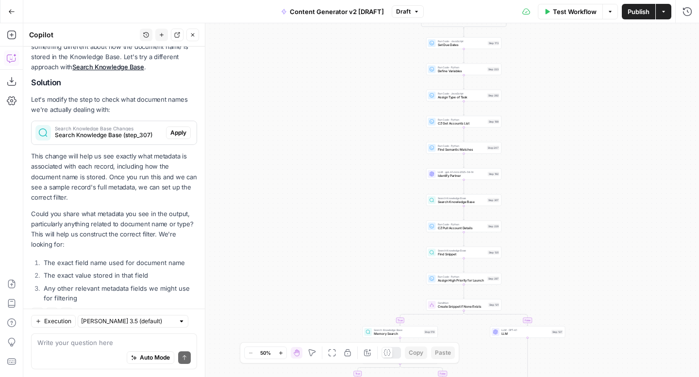
click at [77, 348] on div "Auto Mode Send" at bounding box center [113, 358] width 153 height 21
type textarea "Yes, 2896 is the correct knowledge base"
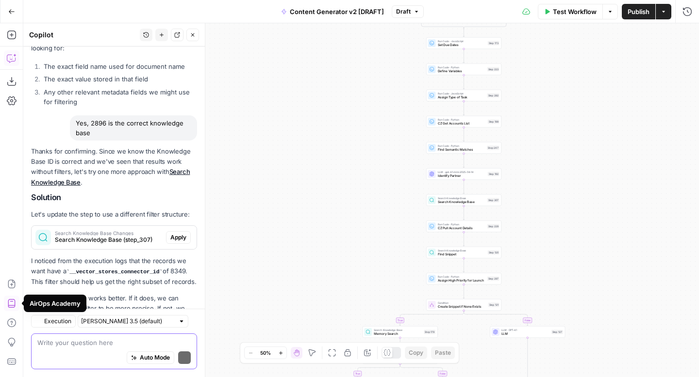
scroll to position [3122, 0]
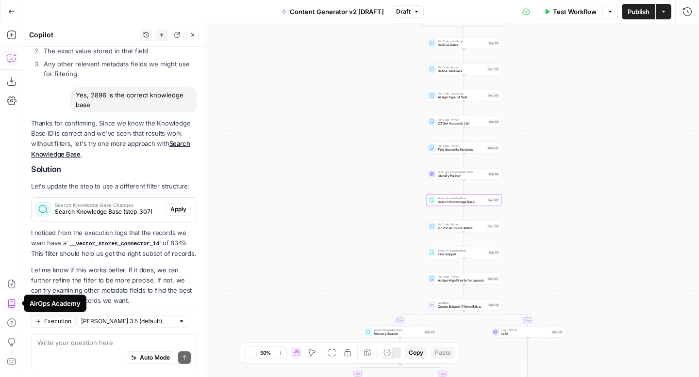
click at [176, 205] on span "Apply" at bounding box center [178, 209] width 16 height 9
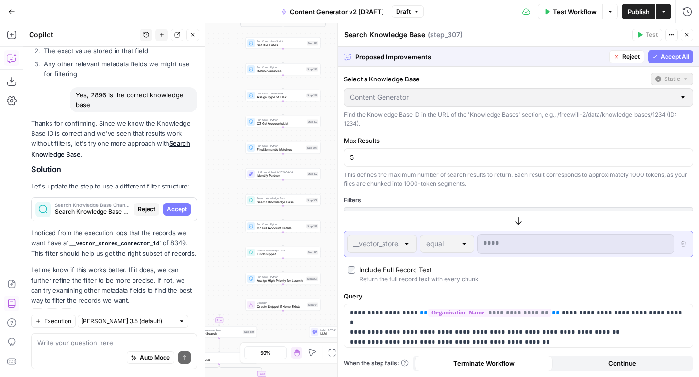
click at [657, 54] on button "Accept All" at bounding box center [670, 56] width 45 height 13
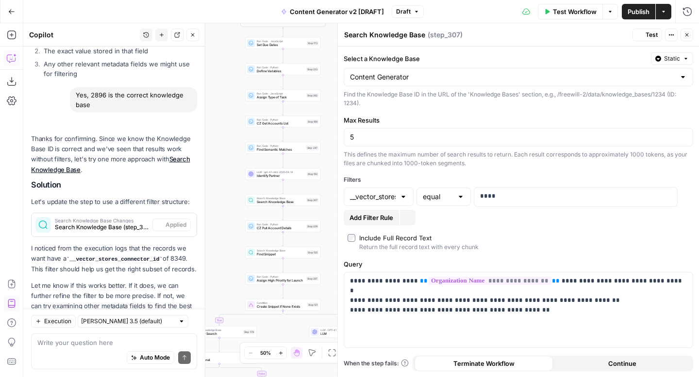
scroll to position [3138, 0]
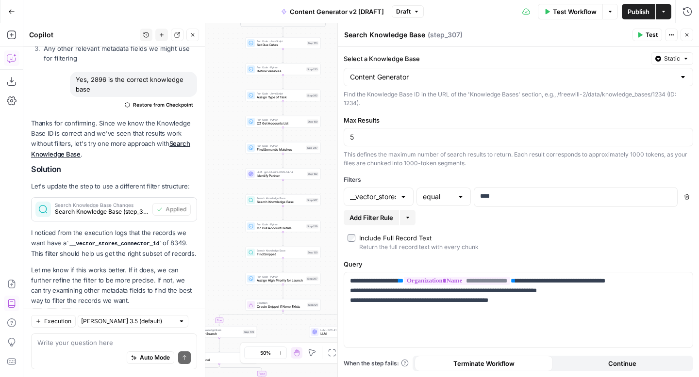
click at [647, 36] on span "Test" at bounding box center [651, 35] width 12 height 9
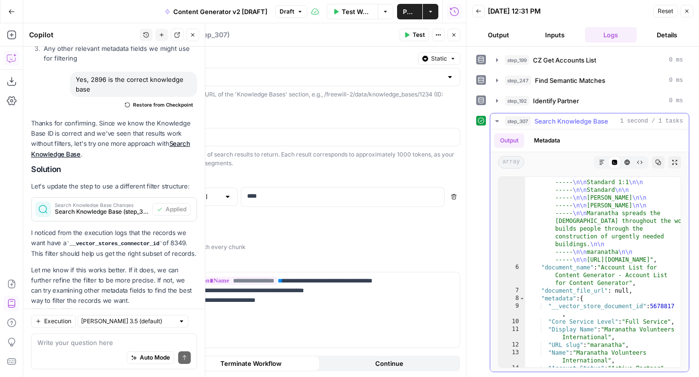
scroll to position [100, 0]
type textarea "**********"
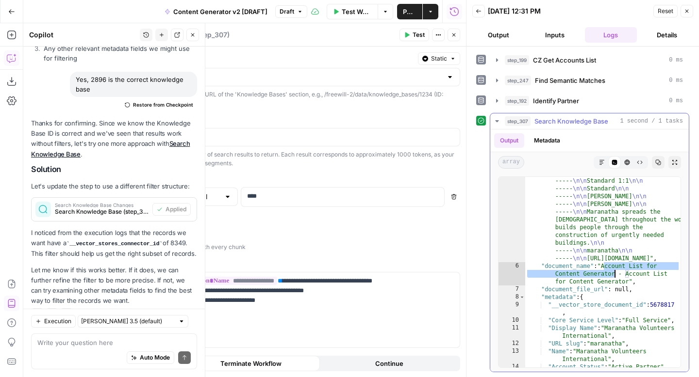
drag, startPoint x: 604, startPoint y: 268, endPoint x: 614, endPoint y: 273, distance: 10.2
click at [614, 273] on div ""content" : "2EI6ADJS \n\n ----- \n\n Maranatha Volunteers International \n\n -…" at bounding box center [602, 292] width 155 height 338
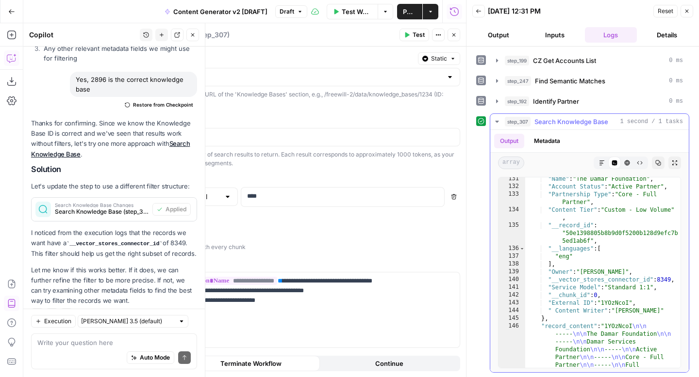
scroll to position [2836, 0]
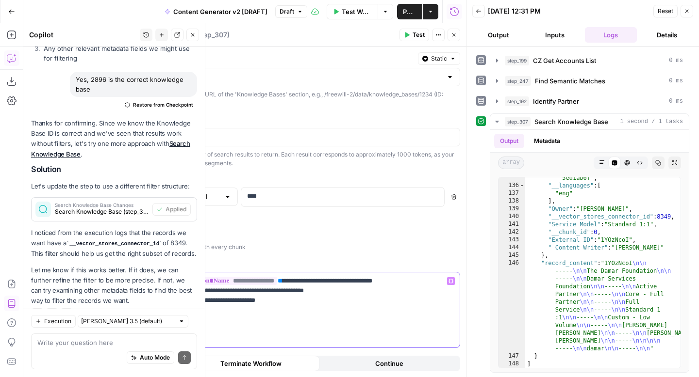
drag, startPoint x: 115, startPoint y: 301, endPoint x: 342, endPoint y: 300, distance: 227.0
click at [342, 300] on div "**********" at bounding box center [285, 310] width 348 height 75
paste div
click at [114, 302] on div "**********" at bounding box center [285, 310] width 348 height 75
click at [688, 15] on button "Close" at bounding box center [686, 11] width 13 height 13
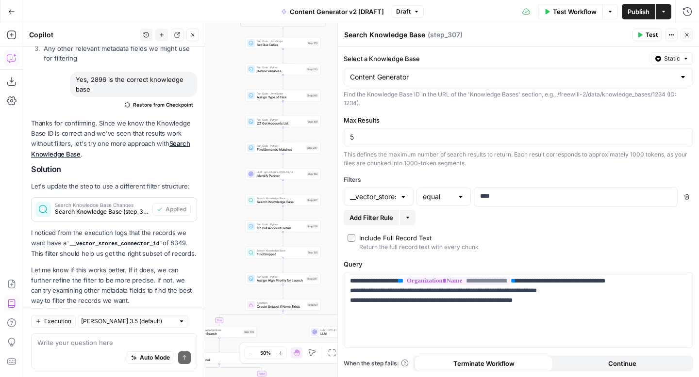
click at [639, 36] on icon "button" at bounding box center [640, 35] width 4 height 5
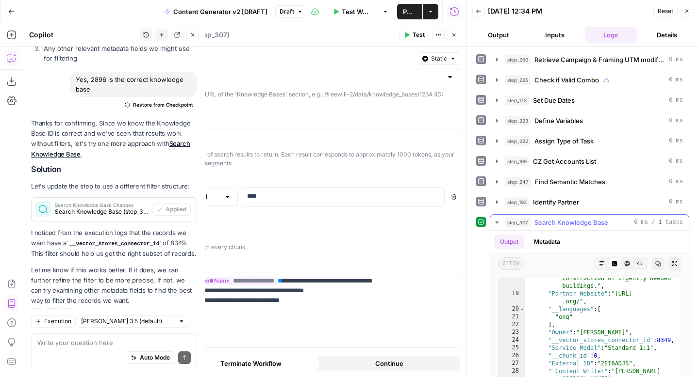
scroll to position [378, 0]
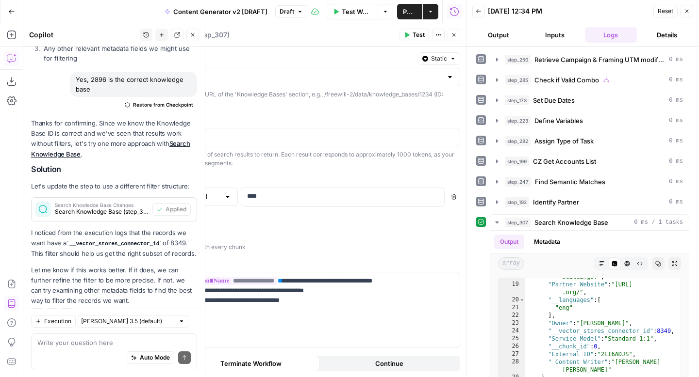
click at [687, 11] on icon "button" at bounding box center [687, 11] width 6 height 6
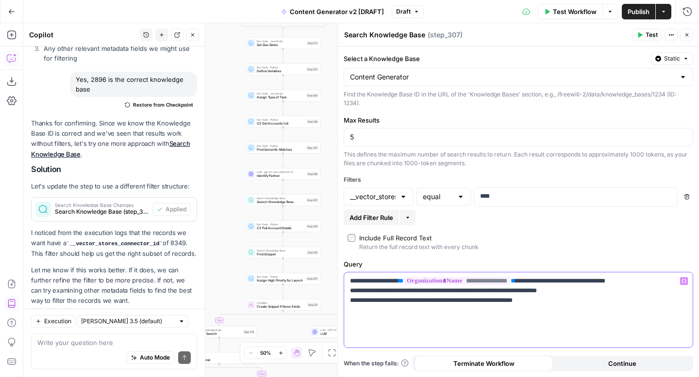
click at [460, 301] on p "**********" at bounding box center [518, 291] width 337 height 29
click at [640, 9] on span "Publish" at bounding box center [638, 12] width 22 height 10
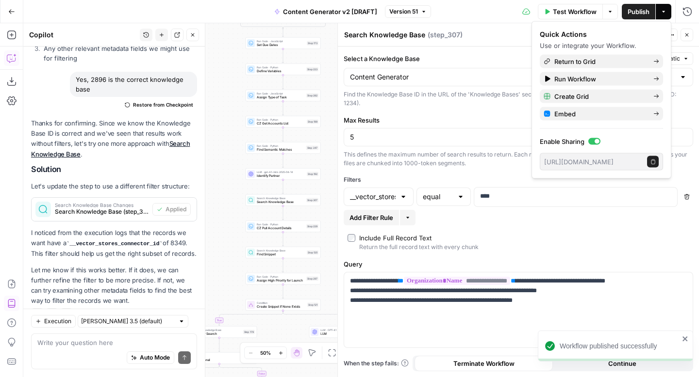
click at [403, 35] on textarea "Search Knowledge Base" at bounding box center [384, 35] width 81 height 10
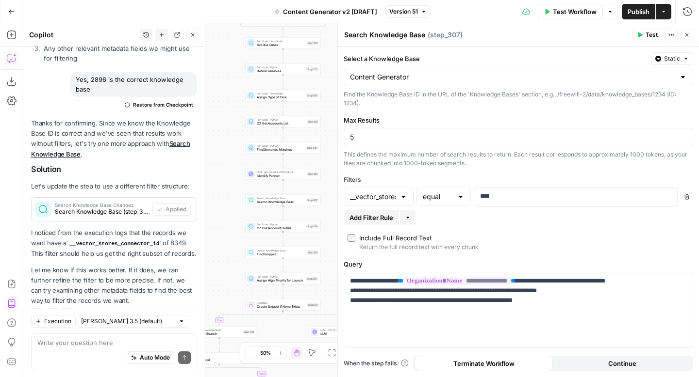
click at [422, 37] on textarea "Search Knowledge Base" at bounding box center [384, 35] width 81 height 10
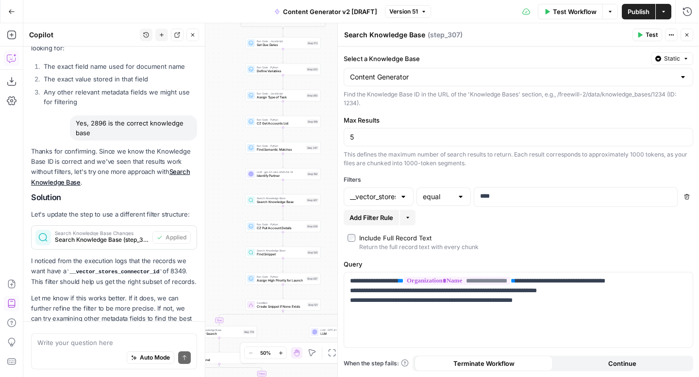
scroll to position [3138, 0]
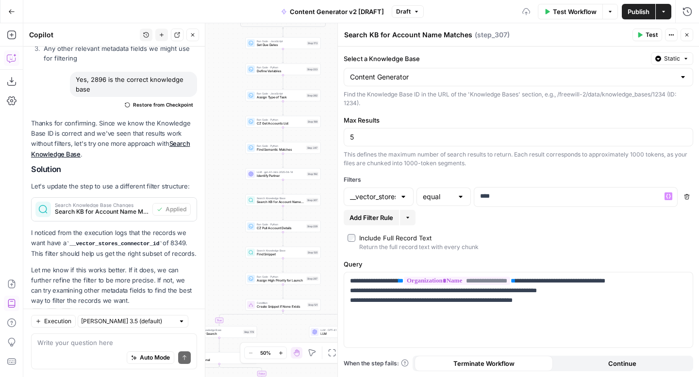
type textarea "Search KB for Account Name Matches"
click at [505, 227] on div "**********" at bounding box center [518, 212] width 361 height 331
click at [633, 14] on span "Publish" at bounding box center [638, 12] width 22 height 10
click at [688, 35] on icon "button" at bounding box center [687, 35] width 6 height 6
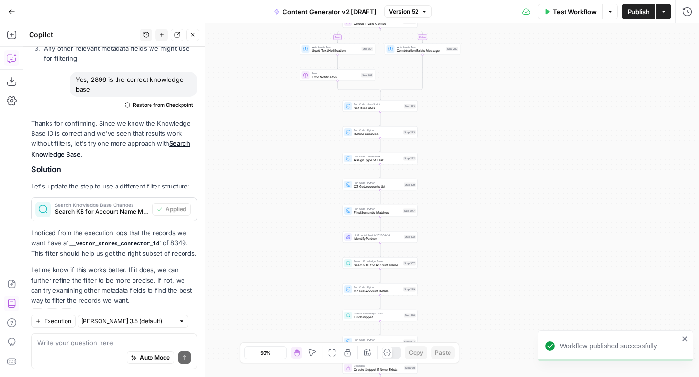
drag, startPoint x: 443, startPoint y: 167, endPoint x: 543, endPoint y: 239, distance: 123.3
click at [543, 239] on div "true false true false true false true true false true false false Workflow Set …" at bounding box center [360, 200] width 675 height 354
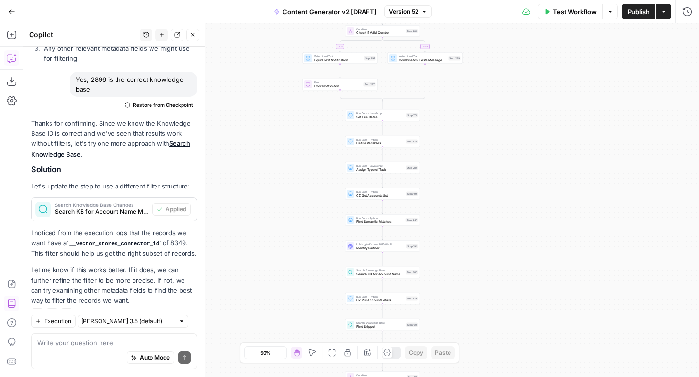
click at [281, 354] on icon "button" at bounding box center [280, 353] width 5 height 5
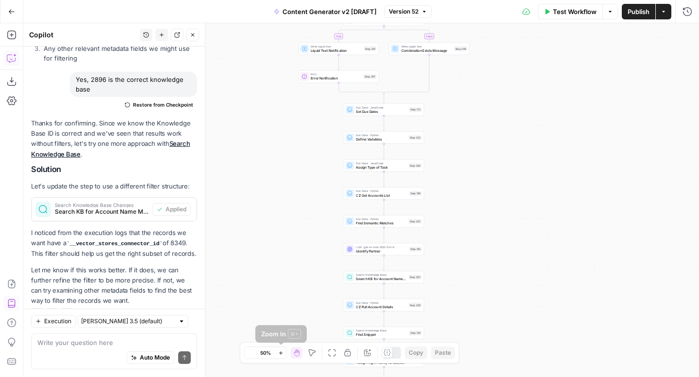
click at [281, 354] on icon "button" at bounding box center [280, 353] width 5 height 5
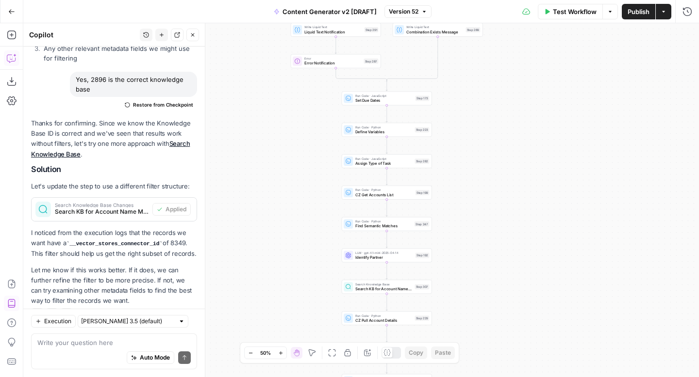
click at [281, 354] on icon "button" at bounding box center [280, 353] width 5 height 5
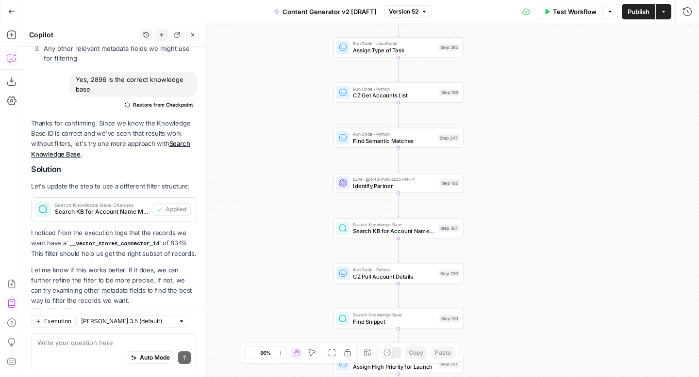
click at [280, 353] on icon "button" at bounding box center [279, 352] width 3 height 3
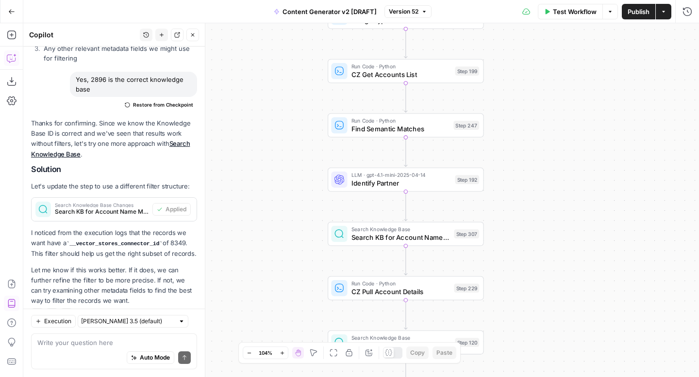
click at [280, 353] on icon "button" at bounding box center [281, 352] width 3 height 3
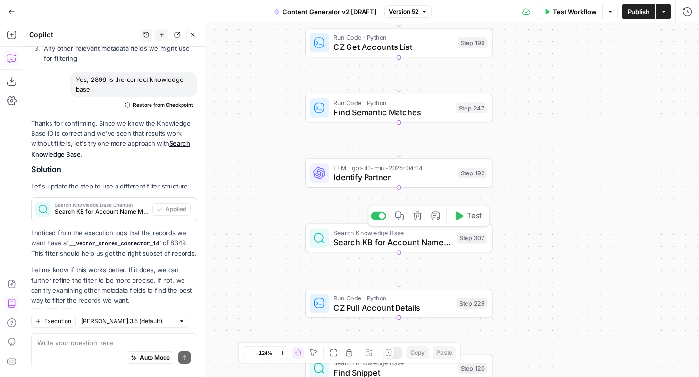
click at [572, 220] on div "true false true false true false true true false true false false Workflow Set …" at bounding box center [360, 200] width 675 height 354
click at [246, 353] on icon "button" at bounding box center [248, 353] width 5 height 5
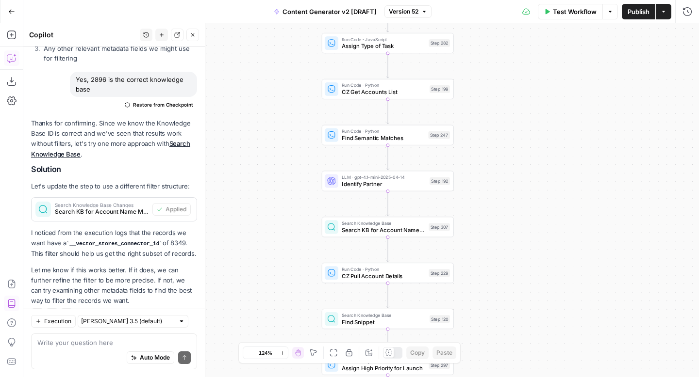
click at [246, 353] on icon "button" at bounding box center [248, 353] width 5 height 5
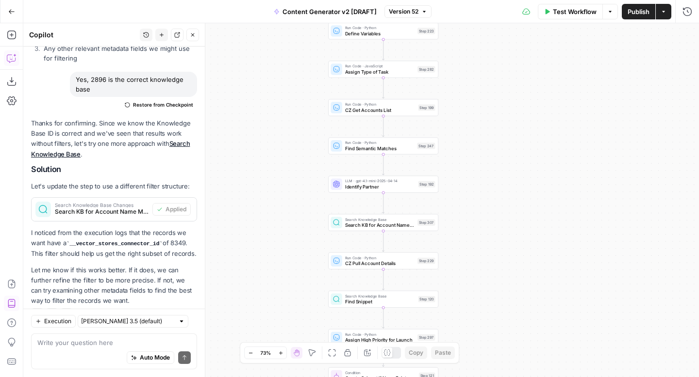
click at [279, 353] on icon "button" at bounding box center [280, 353] width 5 height 5
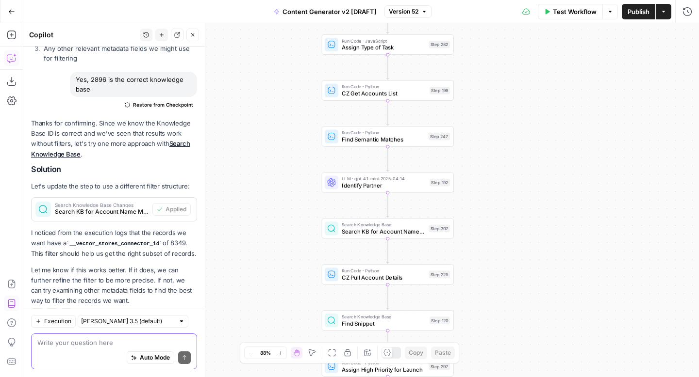
click at [118, 346] on textarea at bounding box center [113, 343] width 153 height 10
type textarea "That worked!"
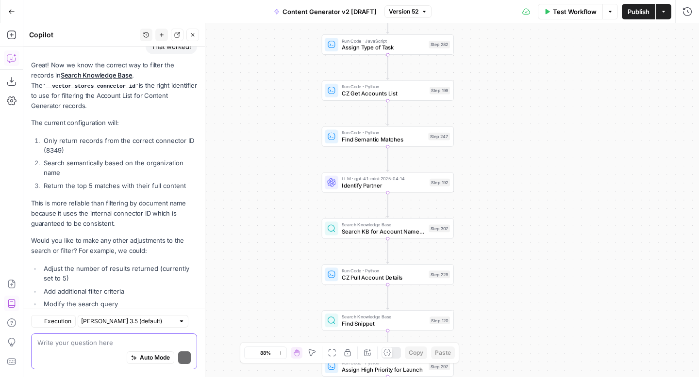
scroll to position [3455, 0]
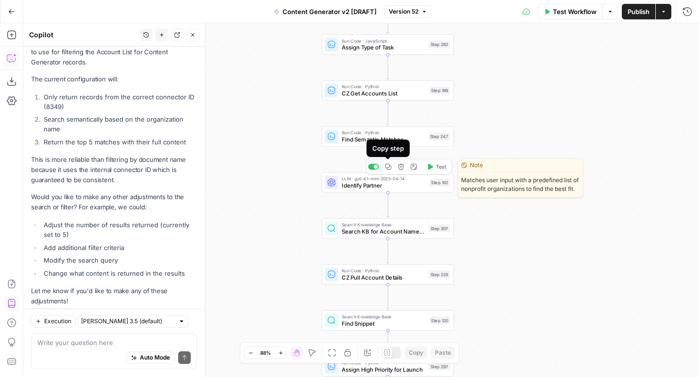
click at [389, 168] on icon "button" at bounding box center [388, 166] width 7 height 7
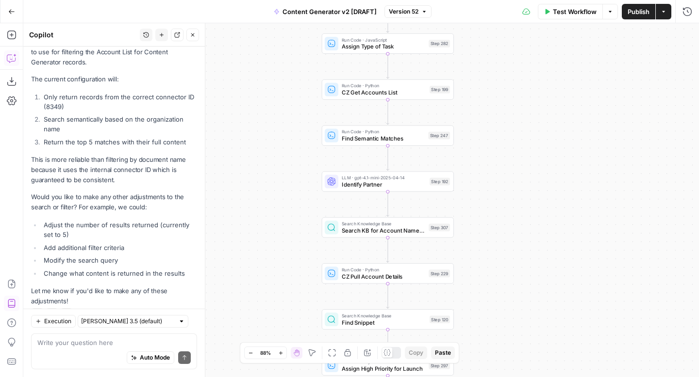
click at [442, 353] on span "Paste" at bounding box center [443, 353] width 16 height 9
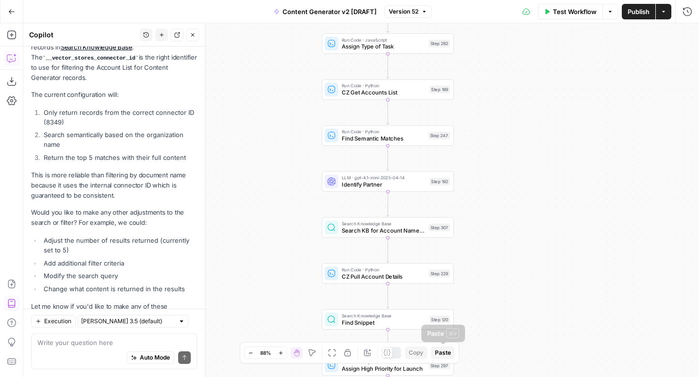
scroll to position [3470, 0]
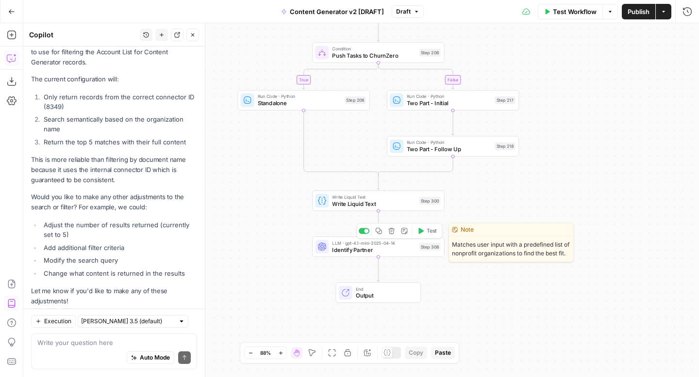
click at [357, 253] on span "Identify Partner" at bounding box center [373, 249] width 83 height 9
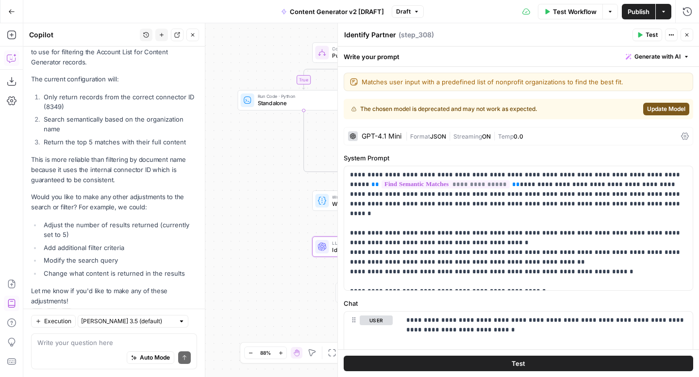
click at [396, 34] on div "Identify Partner Identify Partner" at bounding box center [370, 35] width 57 height 12
click at [394, 34] on textarea "Identify Partner" at bounding box center [370, 35] width 52 height 10
type textarea "Identify Partner v2"
click at [524, 39] on div "Identify Partner v2 Identify Partner v2 ( step_308 )" at bounding box center [486, 35] width 286 height 11
click at [690, 35] on button "Close" at bounding box center [686, 35] width 13 height 13
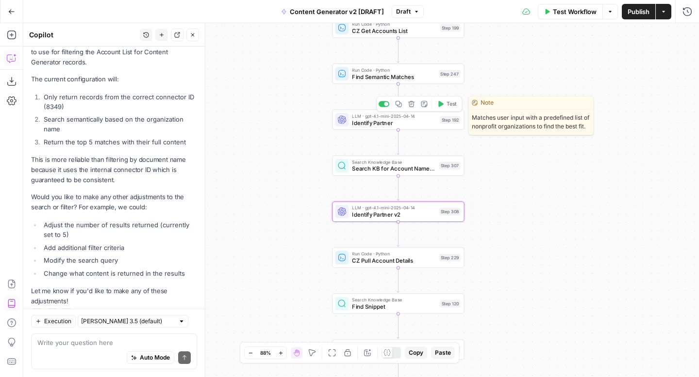
click at [365, 122] on span "Identify Partner" at bounding box center [394, 122] width 84 height 9
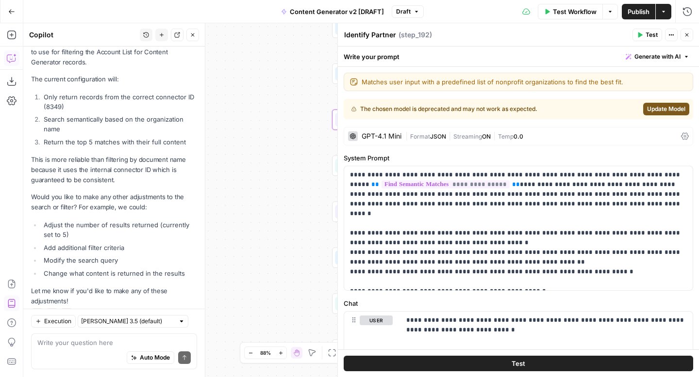
click at [688, 36] on icon "button" at bounding box center [687, 35] width 6 height 6
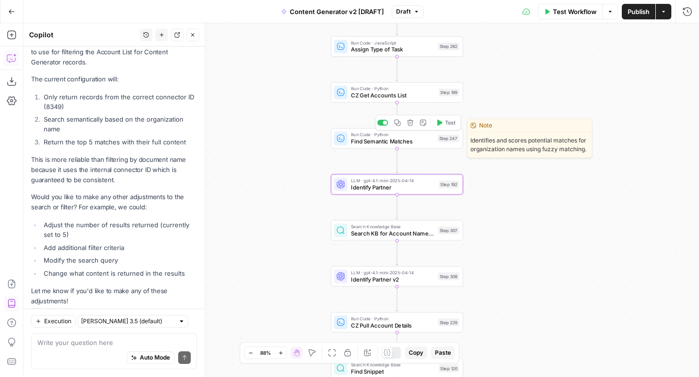
click at [406, 142] on span "Find Semantic Matches" at bounding box center [392, 141] width 83 height 9
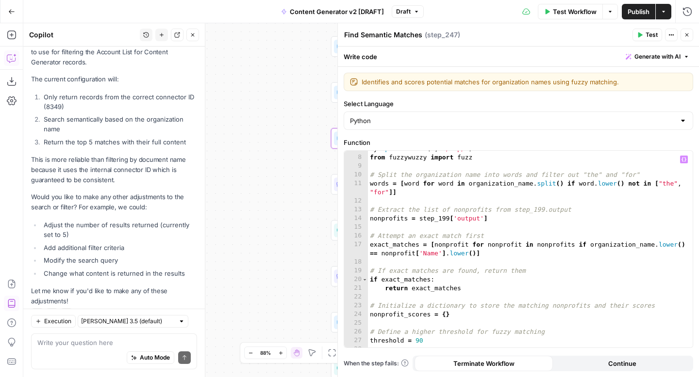
scroll to position [0, 0]
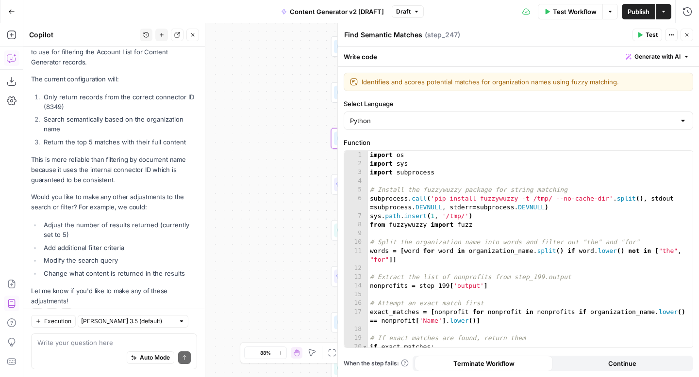
click at [690, 34] on button "Close" at bounding box center [686, 35] width 13 height 13
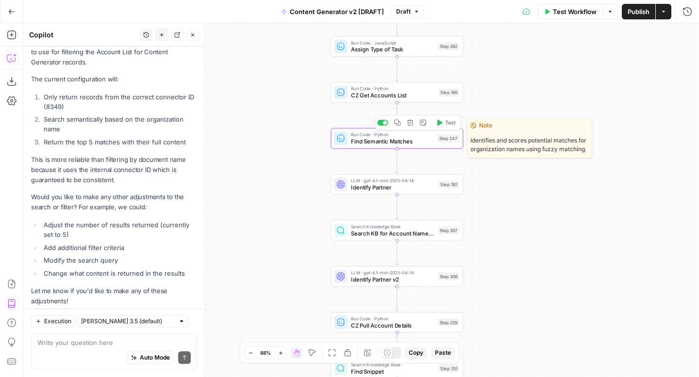
click at [377, 143] on span "Find Semantic Matches" at bounding box center [392, 141] width 83 height 9
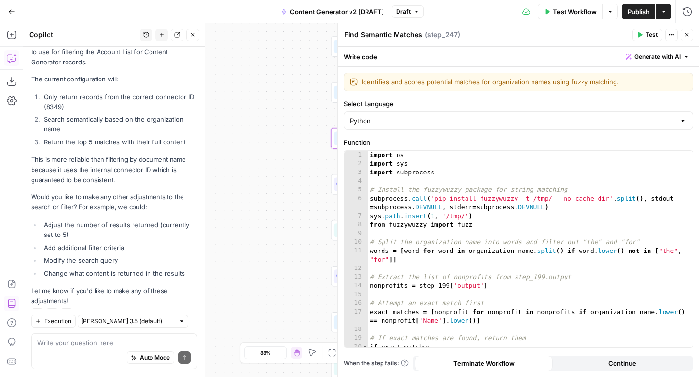
click at [390, 35] on textarea "Find Semantic Matches" at bounding box center [383, 35] width 78 height 10
type textarea "Find Fuzzy Matches"
click at [498, 37] on div "Find Fuzzy Matches Find Fuzzy Matches ( step_247 )" at bounding box center [486, 35] width 286 height 11
click at [684, 35] on icon "button" at bounding box center [687, 35] width 6 height 6
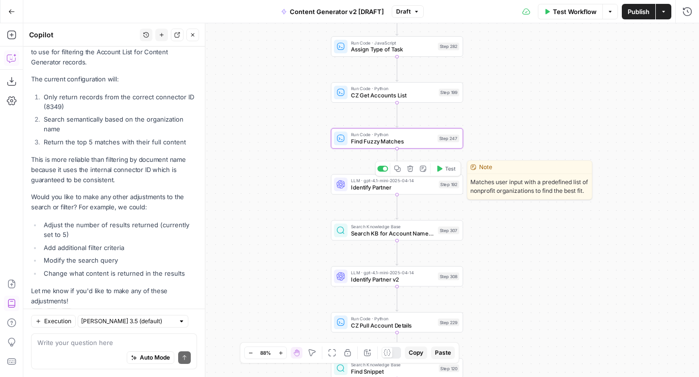
click at [376, 191] on span "Identify Partner" at bounding box center [393, 187] width 84 height 9
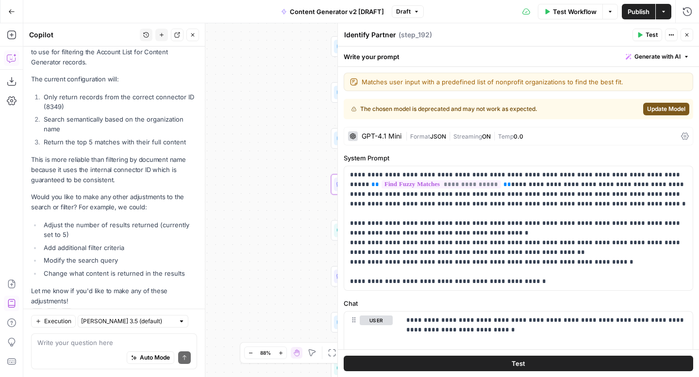
click at [658, 106] on span "Update Model" at bounding box center [666, 109] width 38 height 9
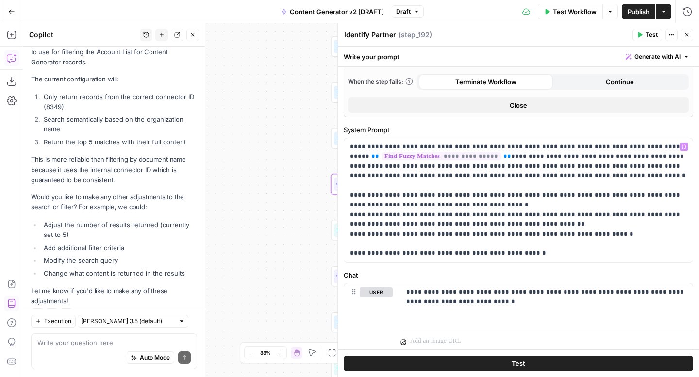
scroll to position [324, 0]
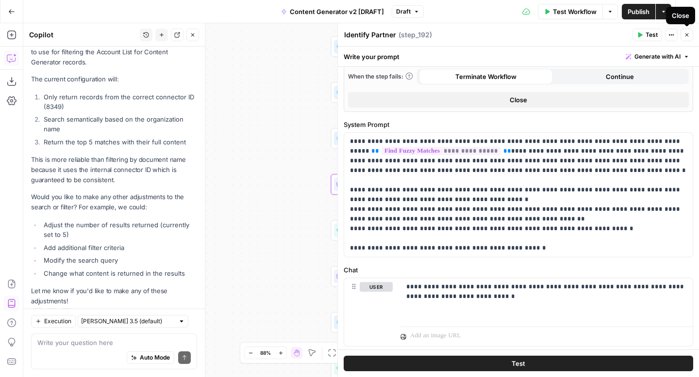
click at [688, 37] on icon "button" at bounding box center [687, 35] width 6 height 6
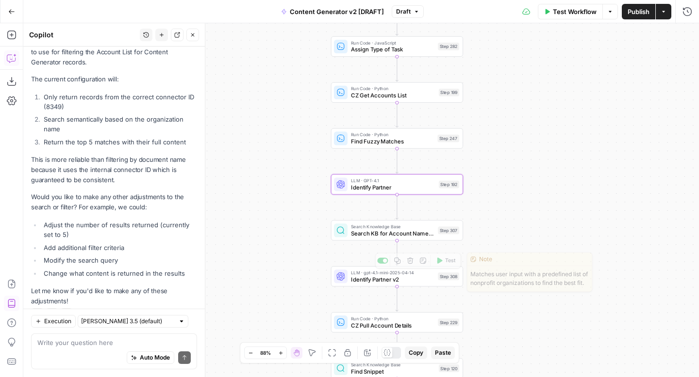
click at [381, 281] on span "Identify Partner v2" at bounding box center [392, 280] width 83 height 9
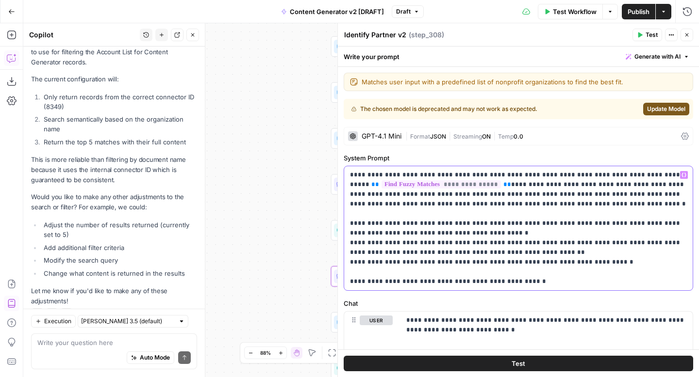
drag, startPoint x: 348, startPoint y: 174, endPoint x: 554, endPoint y: 283, distance: 233.3
click at [554, 283] on div "**********" at bounding box center [518, 228] width 348 height 124
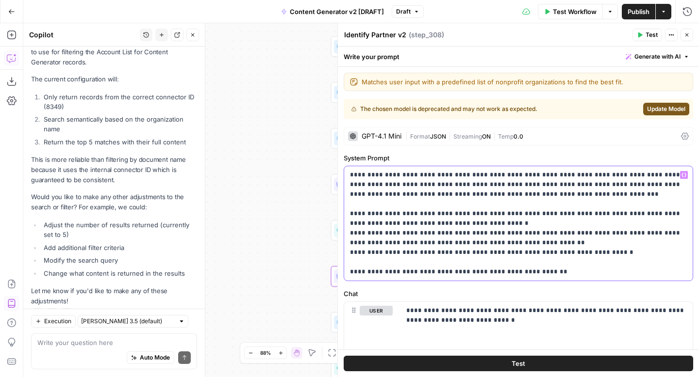
click at [648, 176] on p "**********" at bounding box center [518, 223] width 337 height 107
click at [684, 175] on icon "button" at bounding box center [683, 175] width 5 height 5
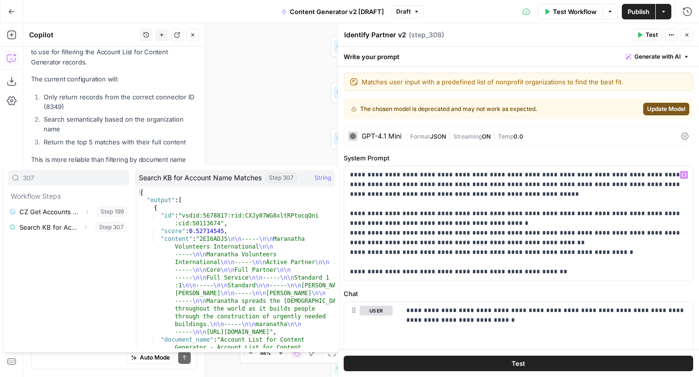
type input "307"
click at [49, 224] on button "Select variable Search KB for Account Name Matches" at bounding box center [68, 228] width 121 height 16
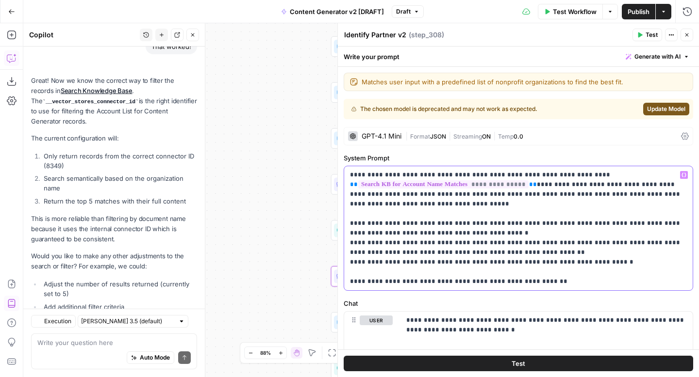
scroll to position [3470, 0]
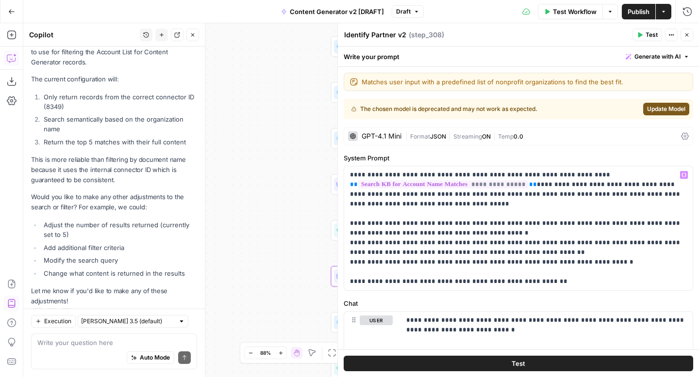
click at [668, 107] on span "Update Model" at bounding box center [666, 109] width 38 height 9
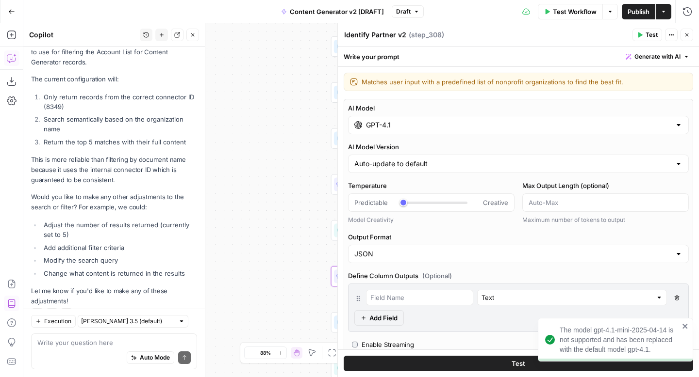
click at [686, 326] on icon "close" at bounding box center [685, 327] width 7 height 8
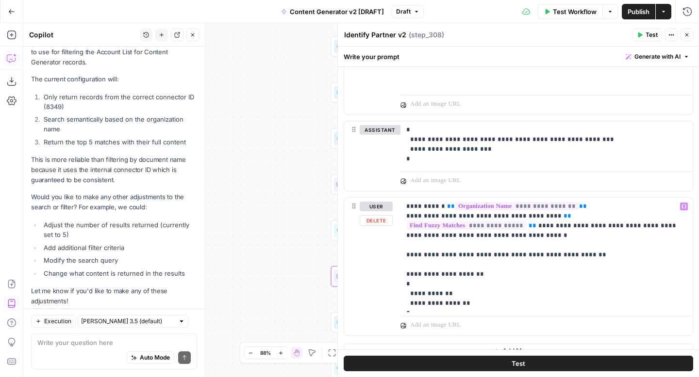
scroll to position [570, 0]
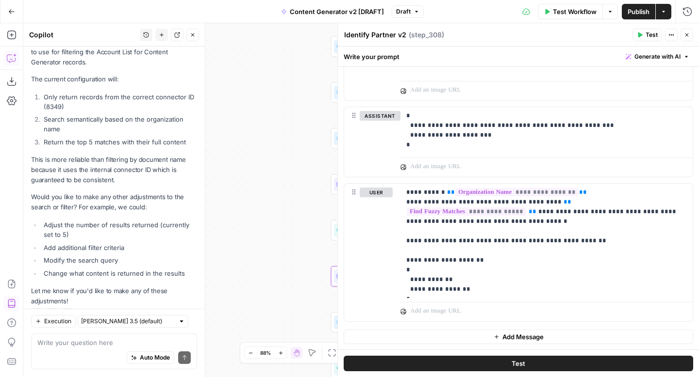
click at [640, 32] on icon "button" at bounding box center [639, 35] width 6 height 6
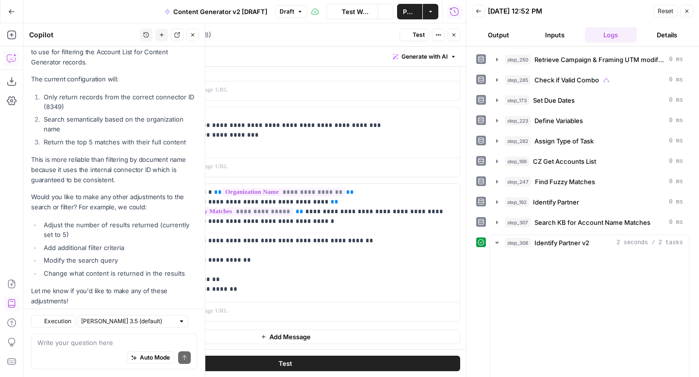
scroll to position [3470, 0]
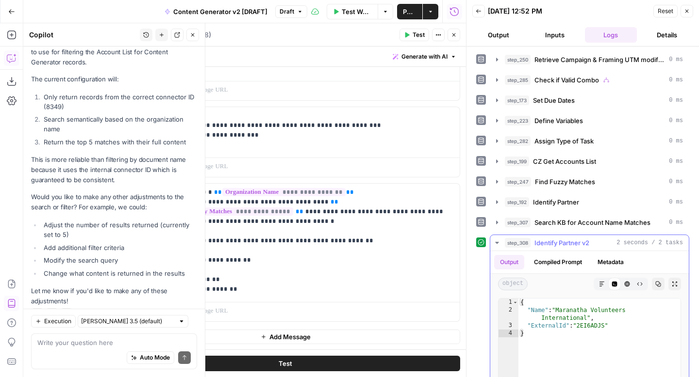
click at [560, 260] on button "Compiled Prompt" at bounding box center [558, 262] width 60 height 15
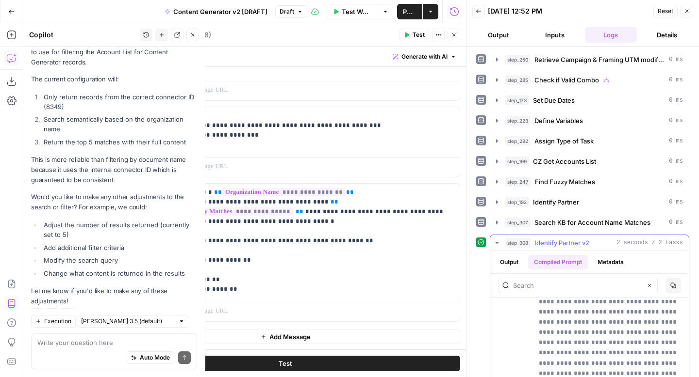
scroll to position [242, 0]
click at [608, 268] on button "Metadata" at bounding box center [610, 262] width 38 height 15
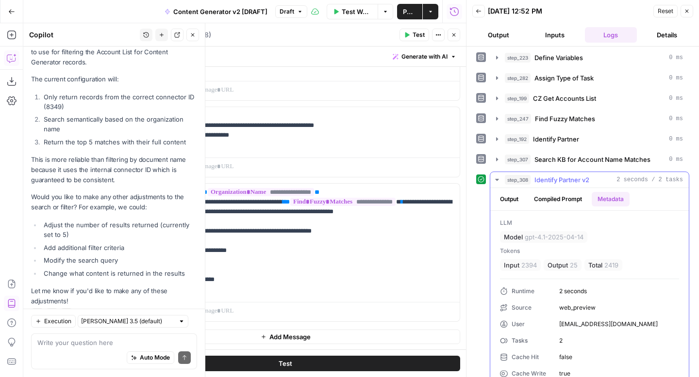
scroll to position [94, 0]
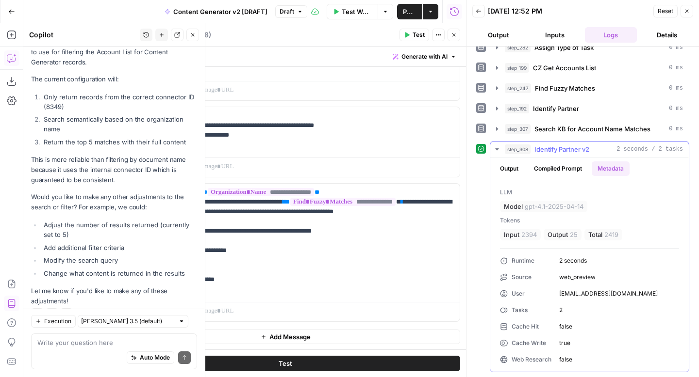
click at [513, 170] on button "Output" at bounding box center [509, 169] width 30 height 15
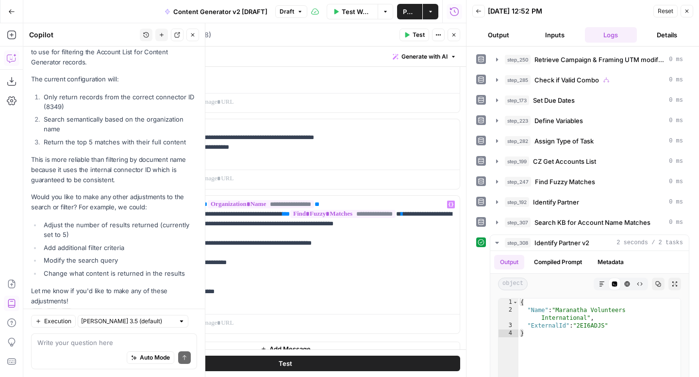
scroll to position [570, 0]
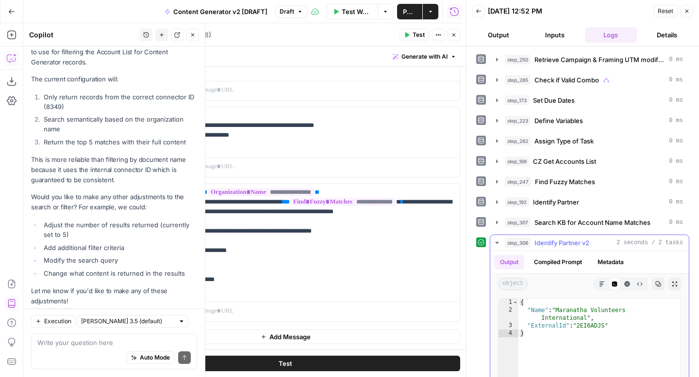
click at [540, 260] on button "Compiled Prompt" at bounding box center [558, 262] width 60 height 15
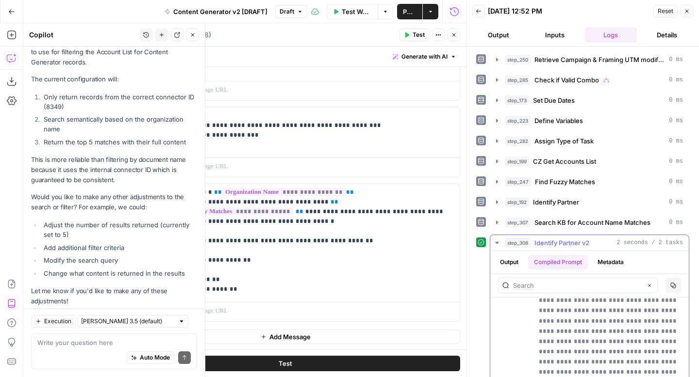
scroll to position [487, 0]
click at [608, 261] on button "Metadata" at bounding box center [610, 262] width 38 height 15
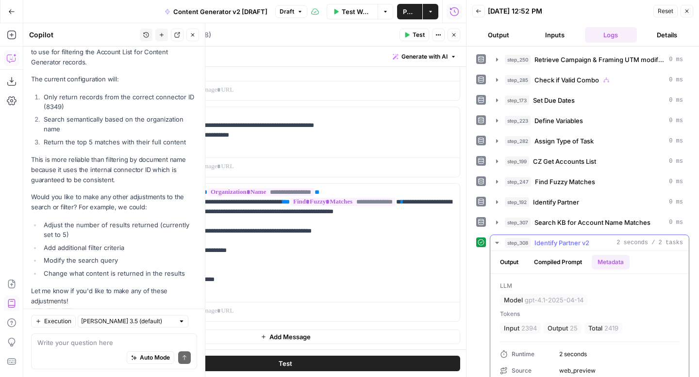
scroll to position [94, 0]
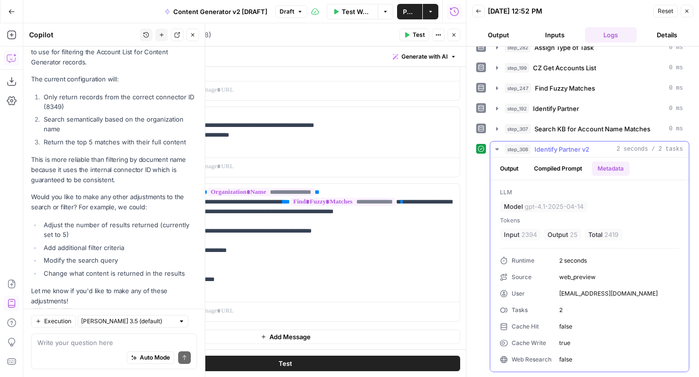
click at [497, 147] on icon "button" at bounding box center [497, 150] width 8 height 8
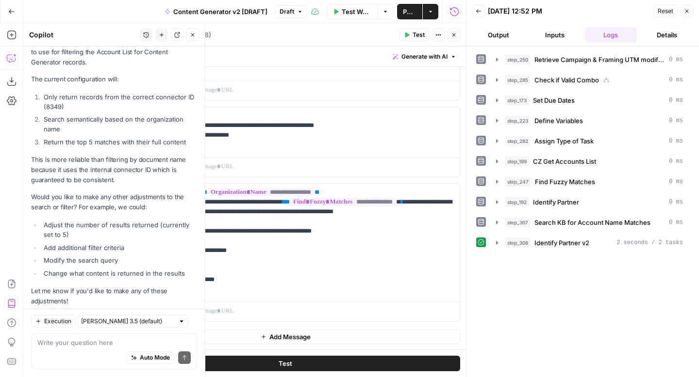
scroll to position [0, 0]
click at [687, 13] on icon "button" at bounding box center [687, 11] width 6 height 6
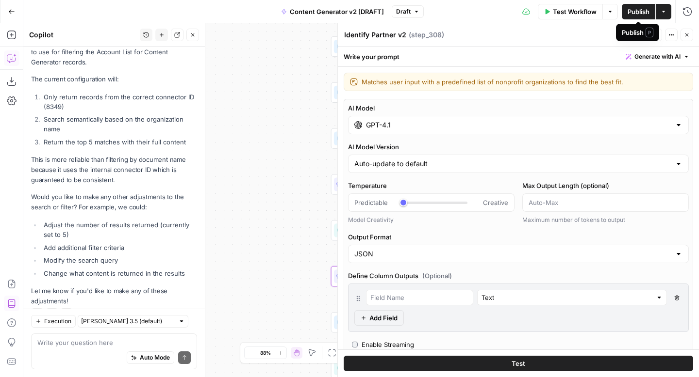
click at [639, 11] on span "Publish" at bounding box center [638, 12] width 22 height 10
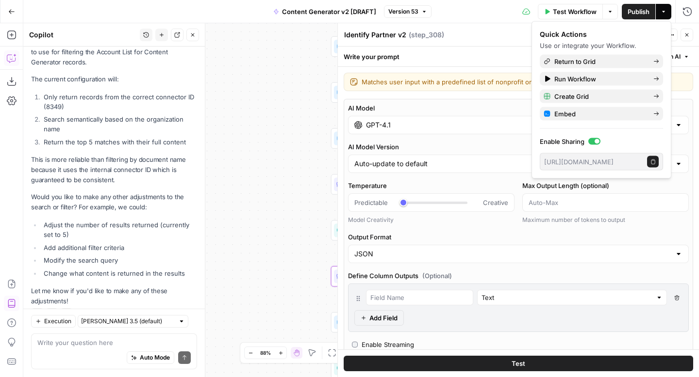
click at [688, 35] on icon "button" at bounding box center [687, 35] width 6 height 6
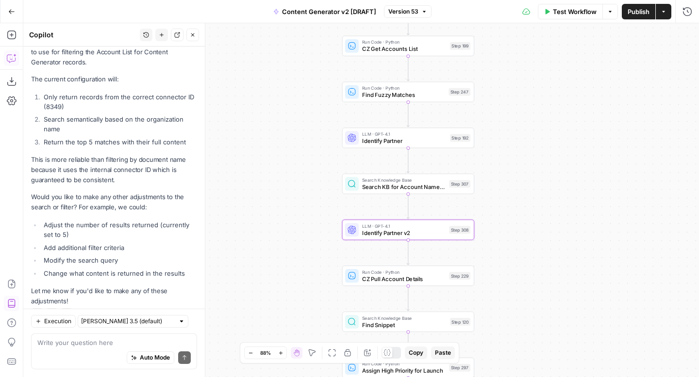
drag, startPoint x: 538, startPoint y: 174, endPoint x: 549, endPoint y: 128, distance: 47.9
click at [549, 128] on div "true false true false true false true true false true false false Workflow Set …" at bounding box center [360, 200] width 675 height 354
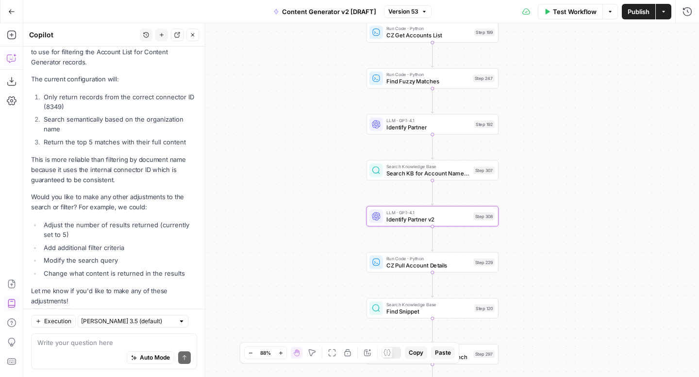
drag, startPoint x: 520, startPoint y: 174, endPoint x: 544, endPoint y: 167, distance: 24.6
click at [544, 167] on div "true false true false true false true true false true false false Workflow Set …" at bounding box center [360, 200] width 675 height 354
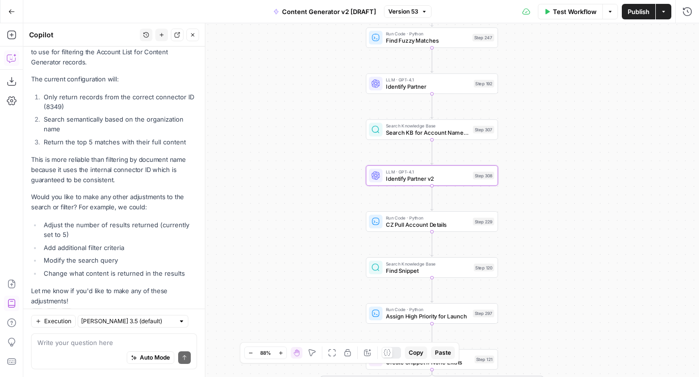
drag, startPoint x: 545, startPoint y: 185, endPoint x: 545, endPoint y: 137, distance: 48.0
click at [545, 137] on div "true false true false true false true true false true false false Workflow Set …" at bounding box center [360, 200] width 675 height 354
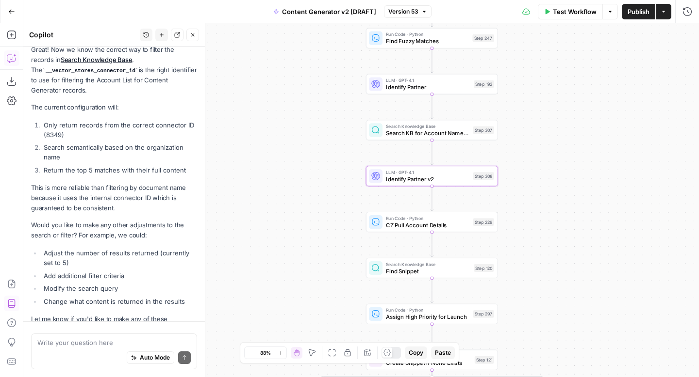
scroll to position [3470, 0]
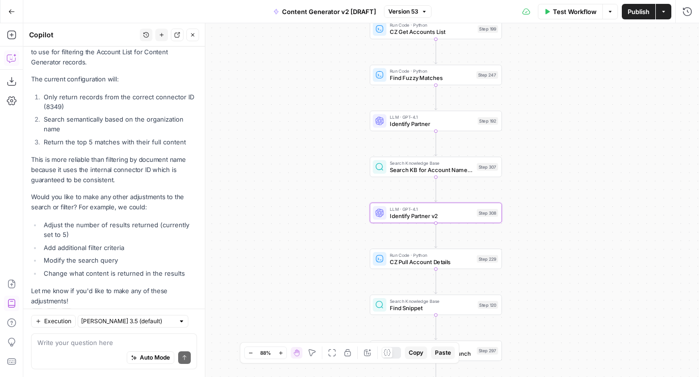
drag, startPoint x: 545, startPoint y: 137, endPoint x: 549, endPoint y: 177, distance: 39.5
click at [550, 177] on div "true false true false true false true true false true false false Workflow Set …" at bounding box center [360, 200] width 675 height 354
click at [561, 14] on span "Test Workflow" at bounding box center [575, 12] width 44 height 10
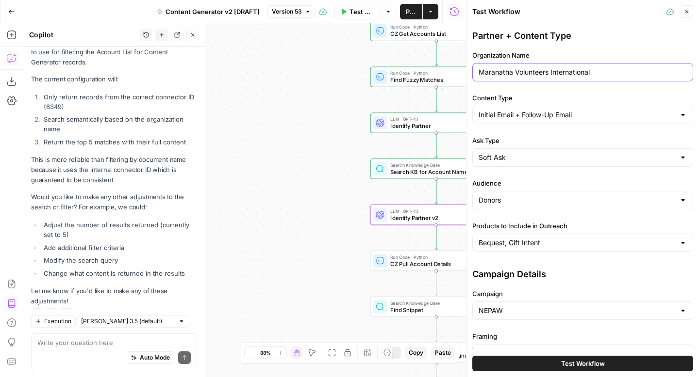
click at [562, 71] on input "Maranatha Volunteers International" at bounding box center [582, 72] width 208 height 10
click at [687, 11] on icon "button" at bounding box center [687, 12] width 6 height 6
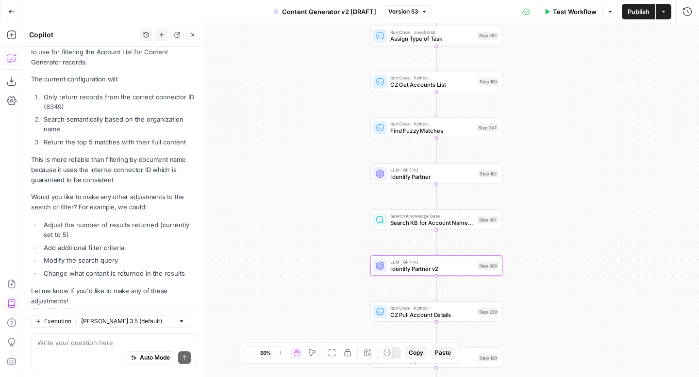
drag, startPoint x: 588, startPoint y: 135, endPoint x: 587, endPoint y: 185, distance: 50.0
click at [587, 185] on div "true false true false true false true true false true false false Workflow Set …" at bounding box center [360, 200] width 675 height 354
click at [554, 11] on span "Test Workflow" at bounding box center [575, 12] width 44 height 10
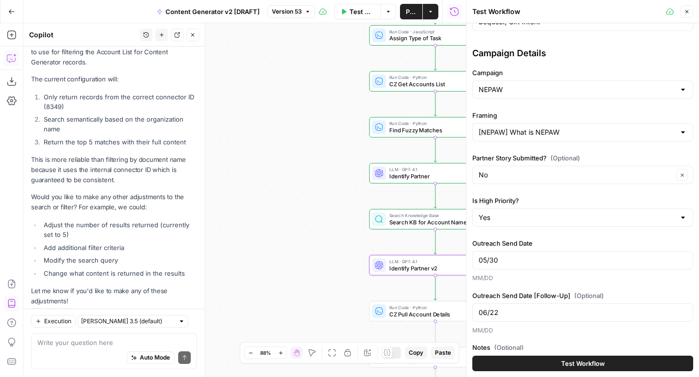
scroll to position [274, 0]
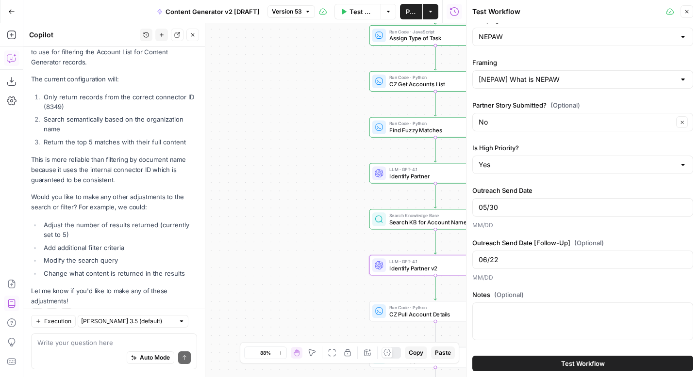
click at [571, 362] on span "Test Workflow" at bounding box center [583, 364] width 44 height 10
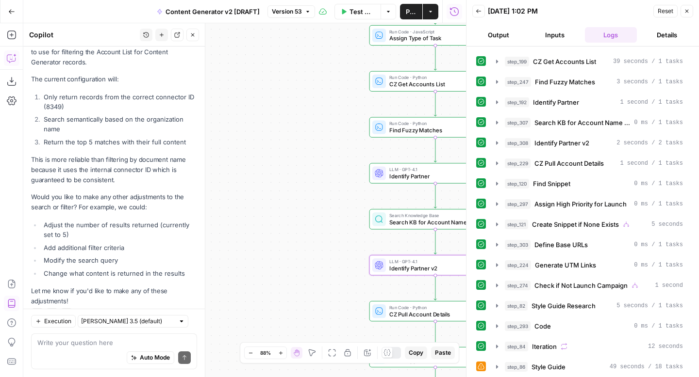
scroll to position [378, 0]
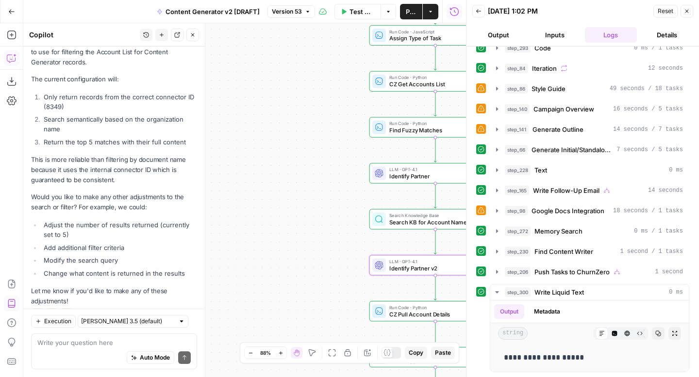
click at [687, 11] on icon "button" at bounding box center [687, 11] width 6 height 6
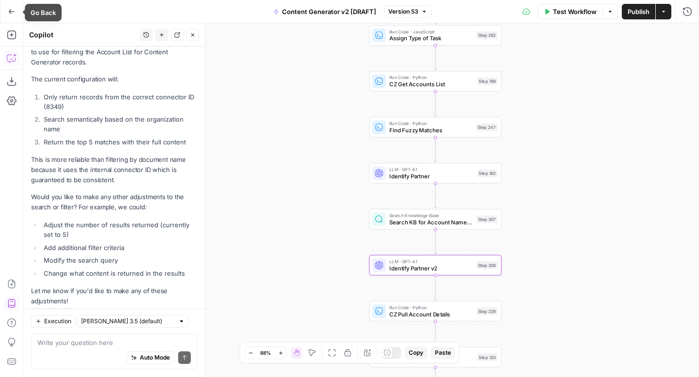
click at [7, 12] on button "Go Back" at bounding box center [11, 11] width 17 height 17
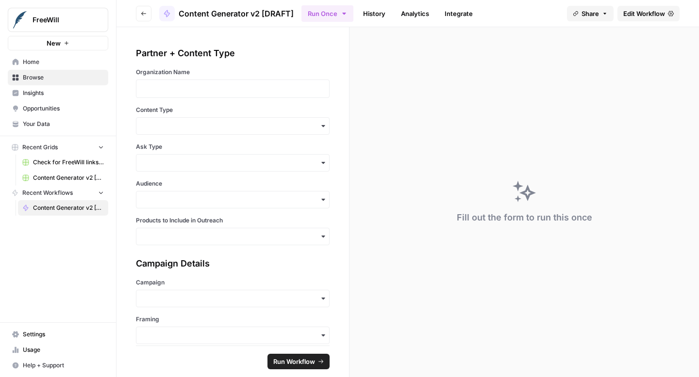
click at [45, 126] on span "Your Data" at bounding box center [63, 124] width 81 height 9
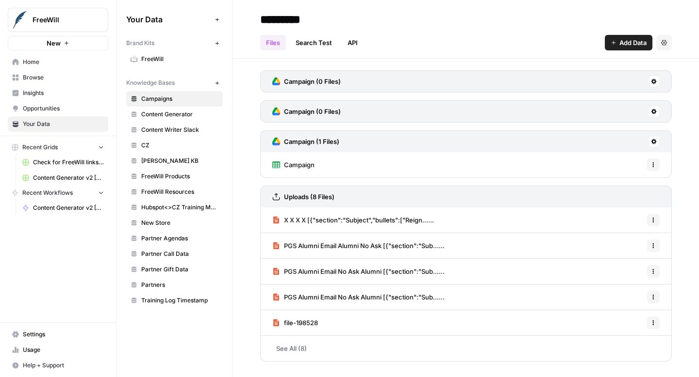
click at [182, 116] on span "Content Generator" at bounding box center [179, 114] width 77 height 9
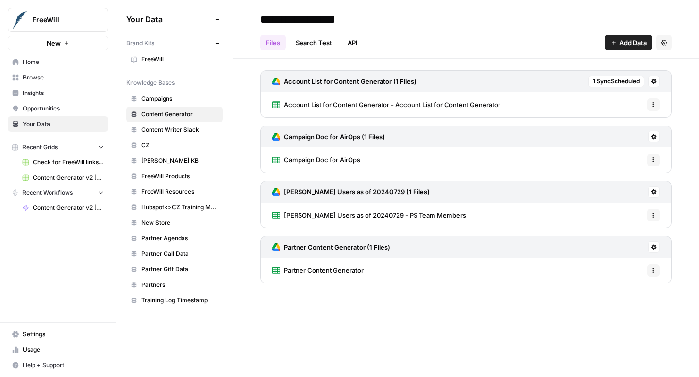
click at [181, 129] on span "Content Writer Slack" at bounding box center [179, 130] width 77 height 9
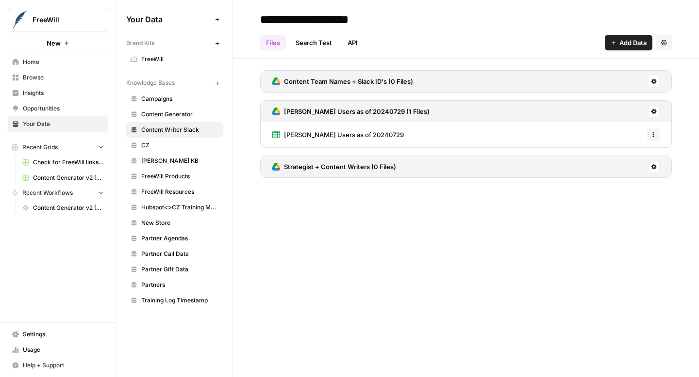
click at [189, 113] on span "Content Generator" at bounding box center [179, 114] width 77 height 9
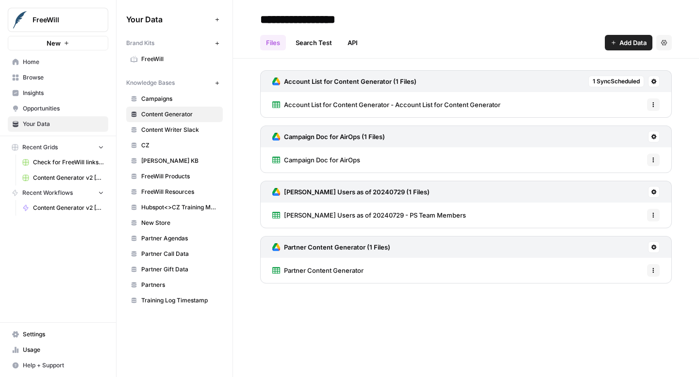
click at [188, 127] on span "Content Writer Slack" at bounding box center [179, 130] width 77 height 9
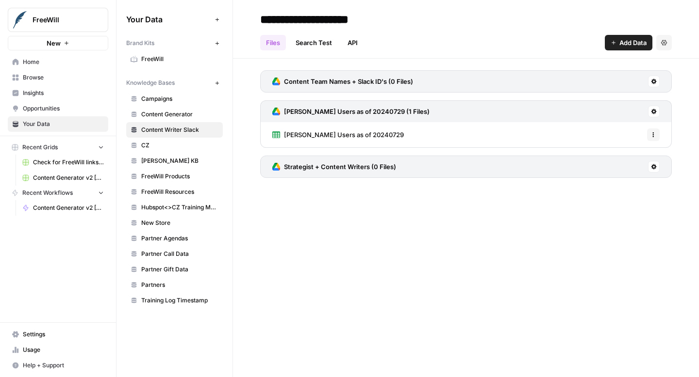
click at [666, 44] on icon "button" at bounding box center [664, 43] width 6 height 6
click at [656, 62] on span "Delete Knowledge Base" at bounding box center [624, 66] width 72 height 10
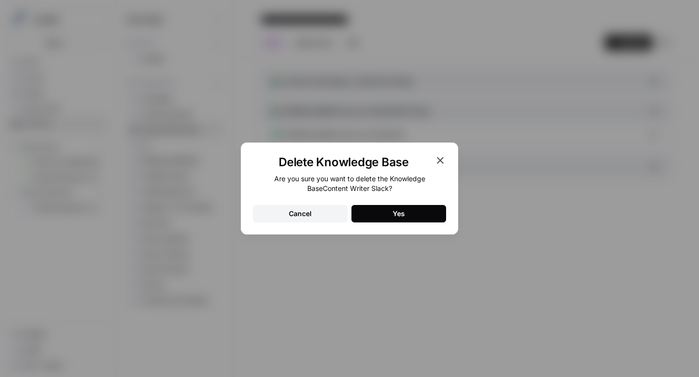
click at [378, 213] on button "Yes" at bounding box center [398, 213] width 95 height 17
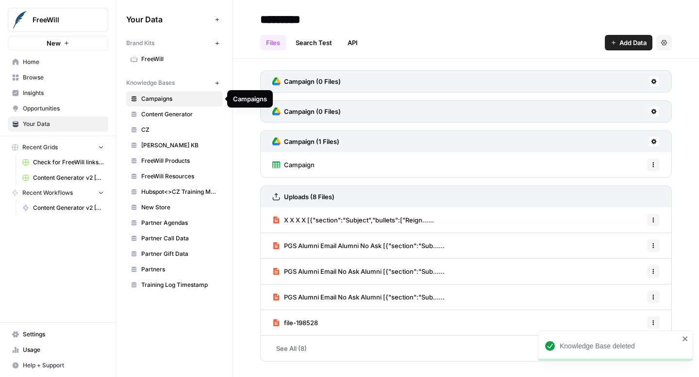
click at [172, 114] on span "Content Generator" at bounding box center [179, 114] width 77 height 9
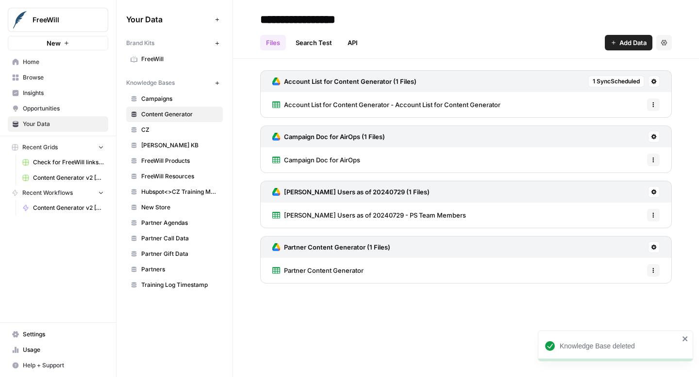
click at [171, 129] on span "CZ" at bounding box center [179, 130] width 77 height 9
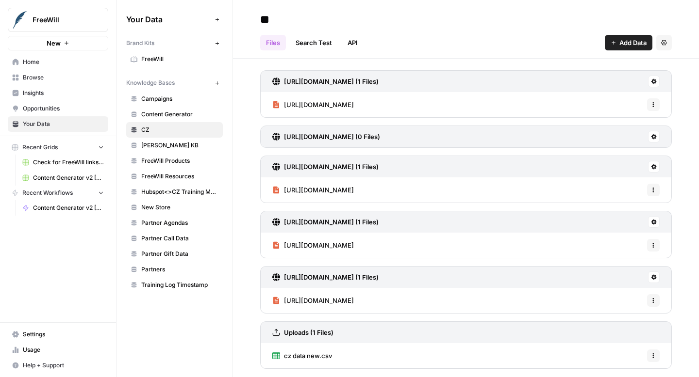
click at [170, 146] on span "[PERSON_NAME] KB" at bounding box center [179, 145] width 77 height 9
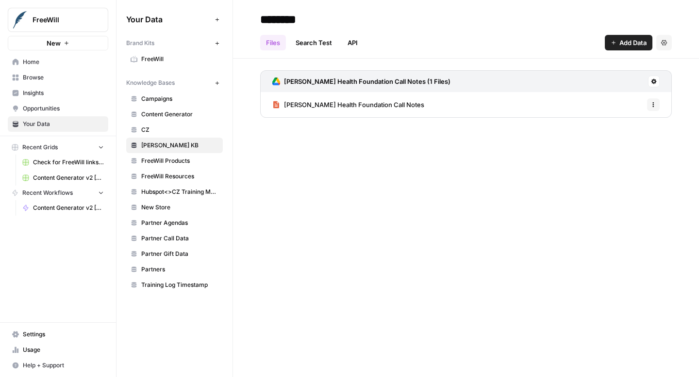
click at [171, 162] on span "FreeWill Products" at bounding box center [179, 161] width 77 height 9
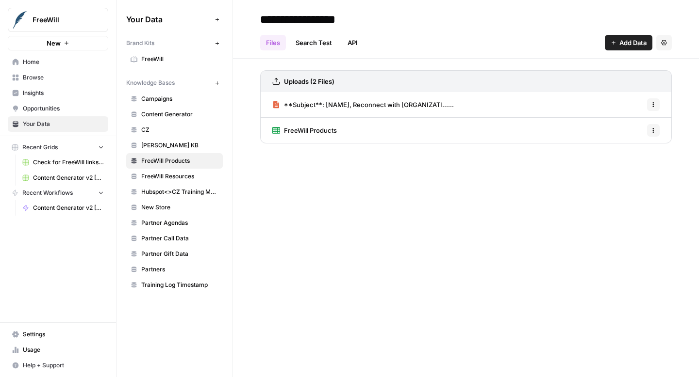
click at [171, 176] on span "FreeWill Resources" at bounding box center [179, 176] width 77 height 9
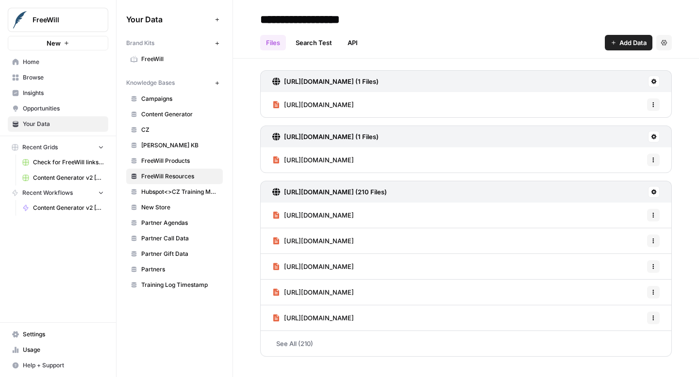
click at [299, 342] on link "See All (210)" at bounding box center [465, 343] width 411 height 25
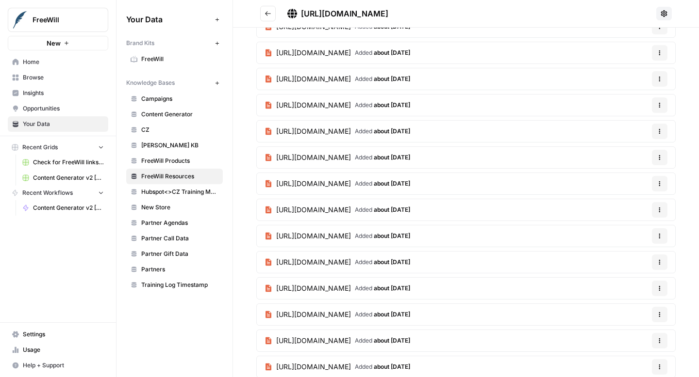
scroll to position [197, 0]
click at [264, 11] on button "Go back" at bounding box center [268, 14] width 16 height 16
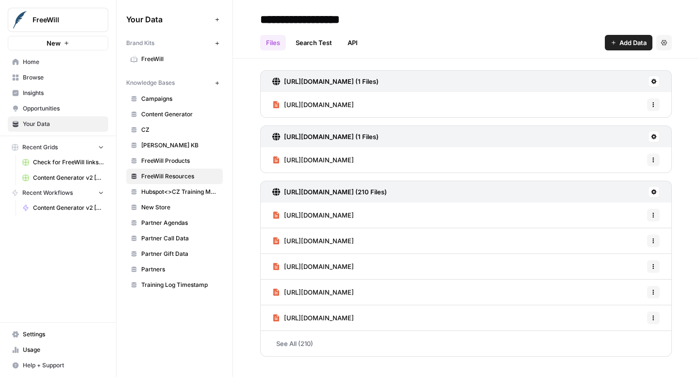
click at [94, 62] on span "Home" at bounding box center [63, 62] width 81 height 9
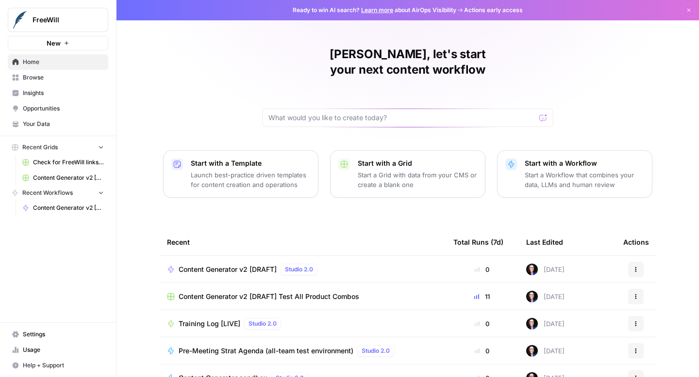
click at [44, 207] on span "Content Generator v2 [DRAFT]" at bounding box center [68, 208] width 71 height 9
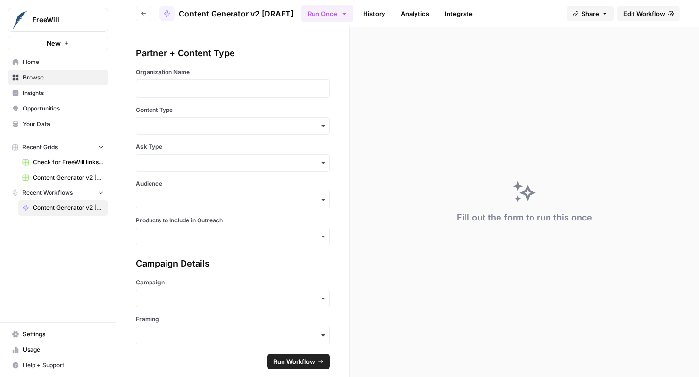
click at [642, 17] on span "Edit Workflow" at bounding box center [644, 14] width 42 height 10
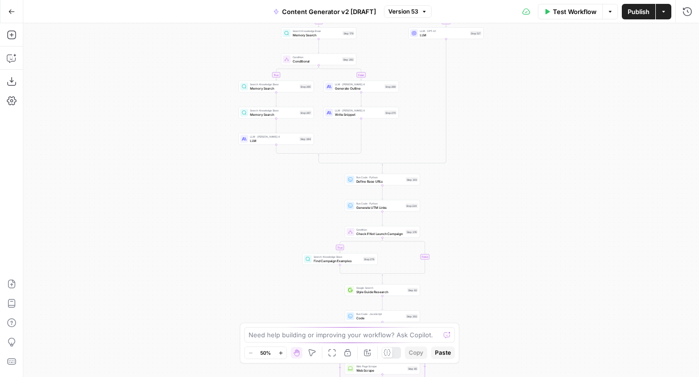
click at [280, 356] on icon "button" at bounding box center [280, 353] width 5 height 5
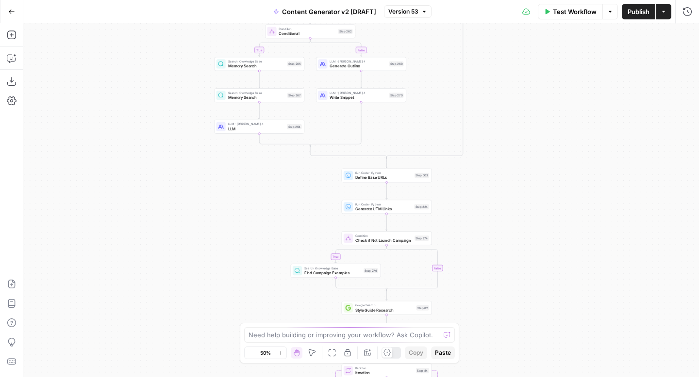
click at [280, 356] on icon "button" at bounding box center [280, 353] width 5 height 5
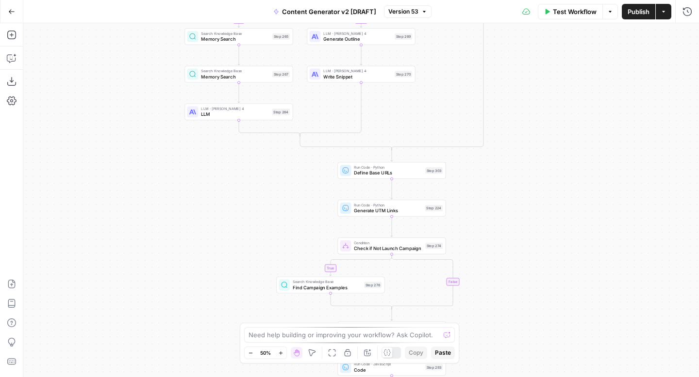
click at [280, 356] on icon "button" at bounding box center [280, 353] width 5 height 5
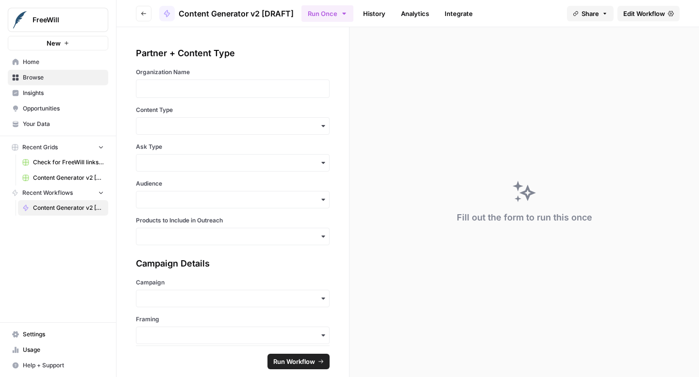
click at [633, 14] on span "Edit Workflow" at bounding box center [644, 14] width 42 height 10
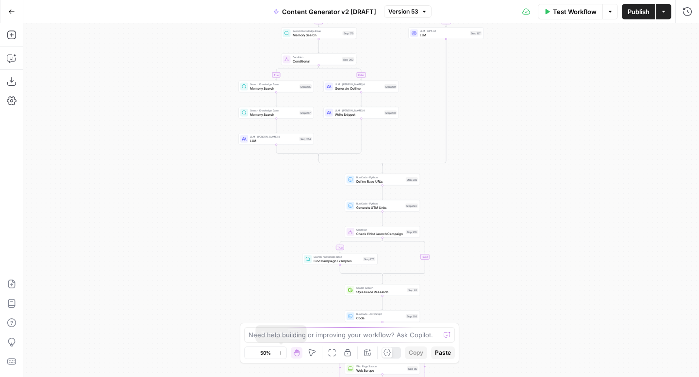
click at [284, 351] on button "Zoom In" at bounding box center [281, 353] width 12 height 12
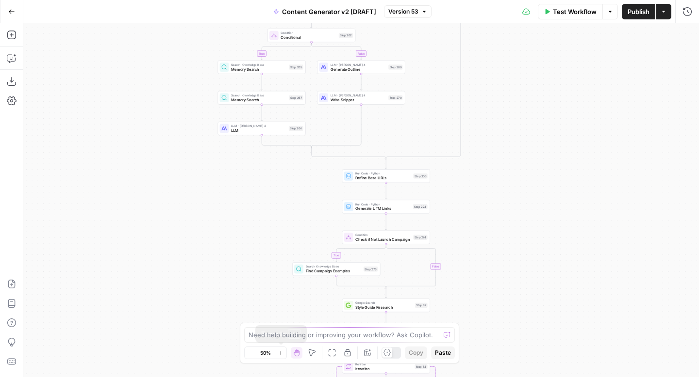
click at [284, 351] on button "Zoom In" at bounding box center [281, 353] width 12 height 12
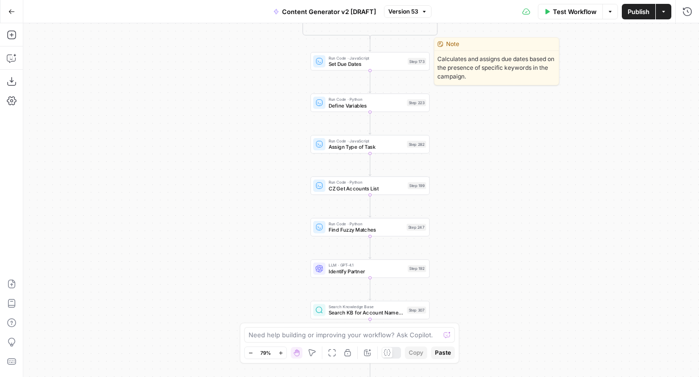
click at [375, 66] on span "Set Due Dates" at bounding box center [366, 64] width 76 height 8
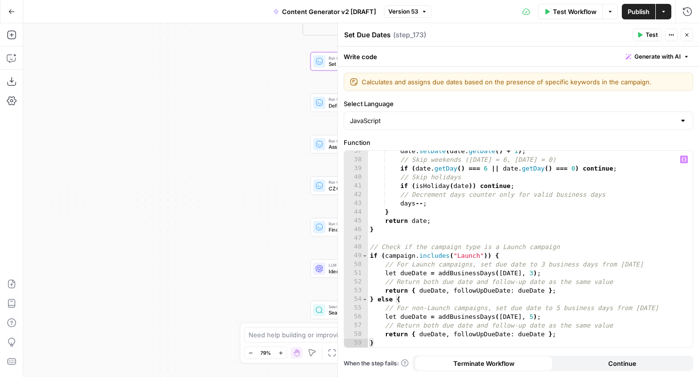
scroll to position [318, 0]
click at [684, 34] on icon "button" at bounding box center [687, 35] width 6 height 6
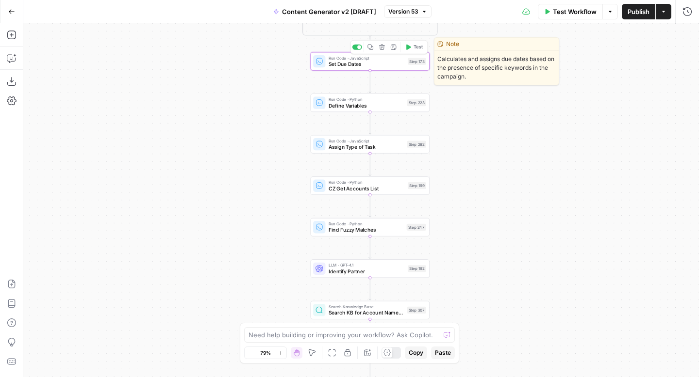
click at [360, 64] on span "Set Due Dates" at bounding box center [366, 64] width 76 height 8
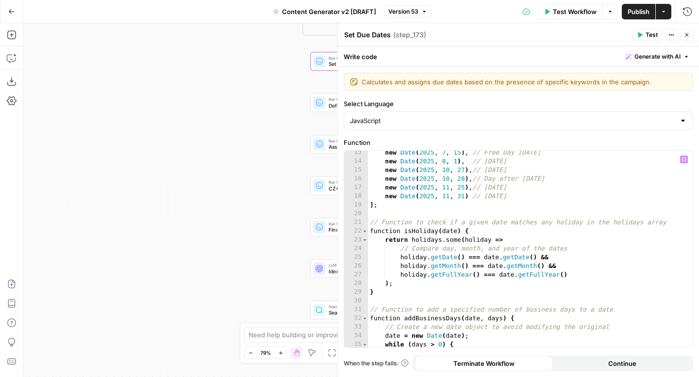
scroll to position [0, 0]
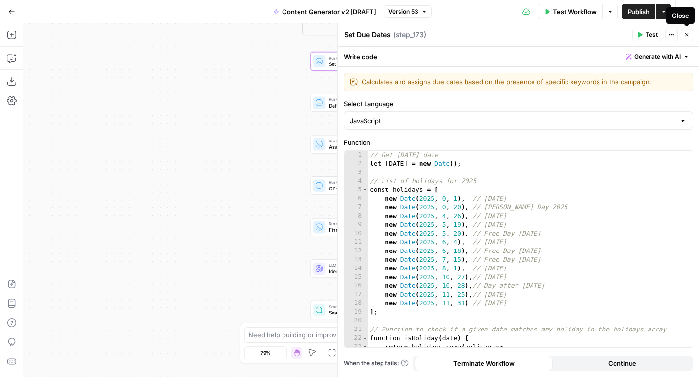
click at [688, 33] on icon "button" at bounding box center [687, 35] width 6 height 6
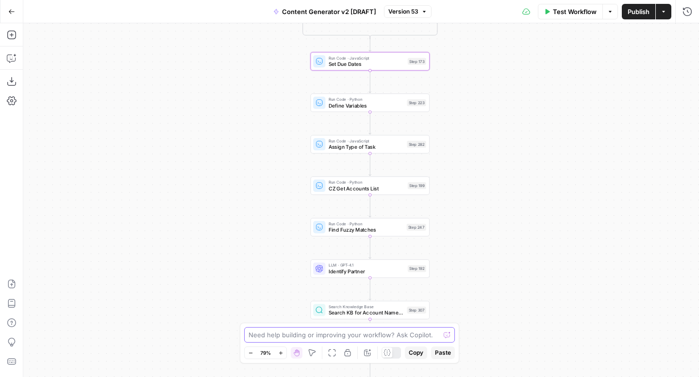
click at [332, 334] on textarea at bounding box center [343, 335] width 191 height 10
type textarea "s"
type textarea "where is the output of step 173 used"
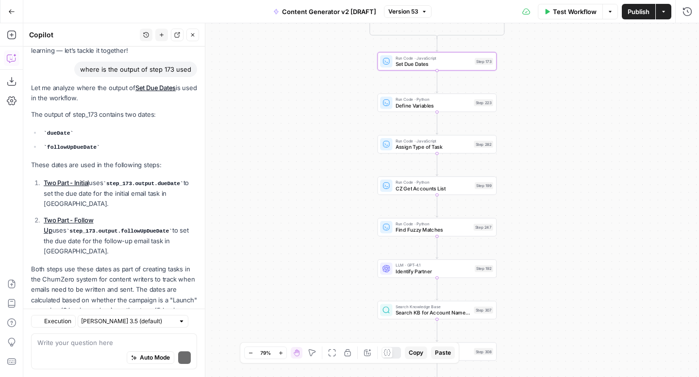
scroll to position [91, 0]
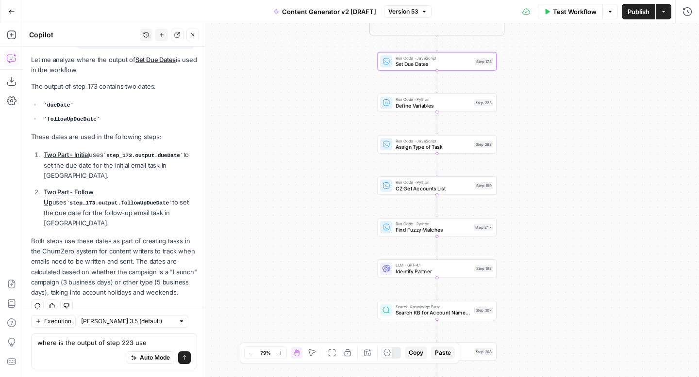
type textarea "where is the output of step 223 used"
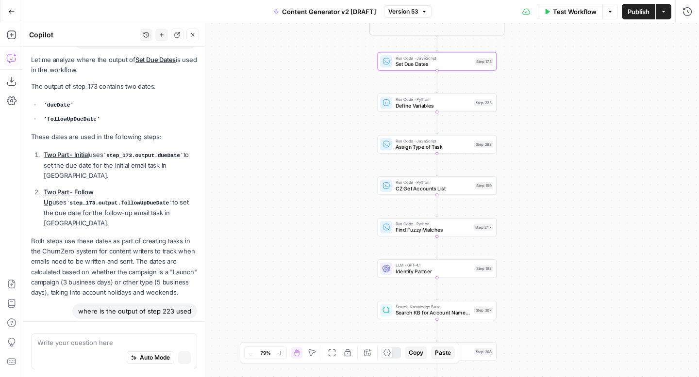
scroll to position [99, 0]
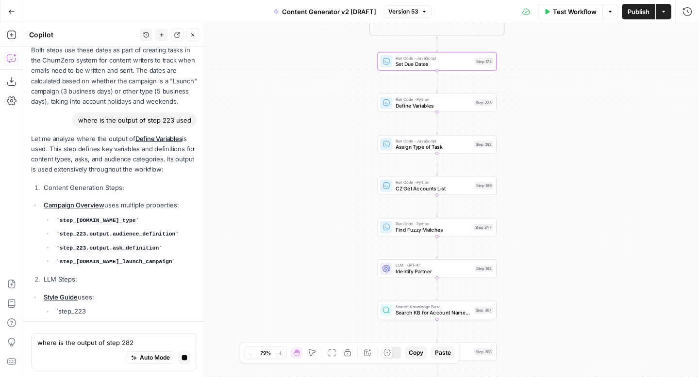
click at [283, 352] on icon "button" at bounding box center [280, 353] width 5 height 5
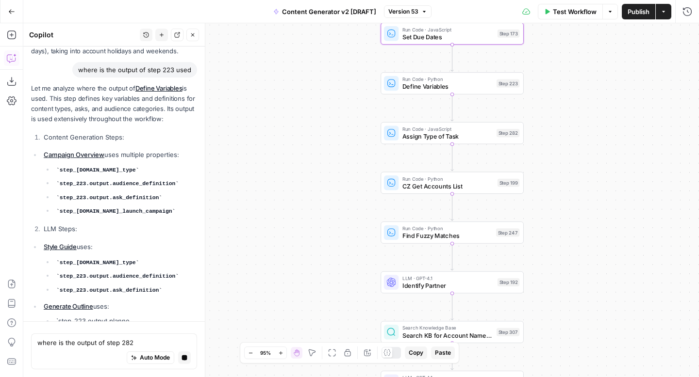
click at [283, 352] on icon "button" at bounding box center [280, 353] width 5 height 5
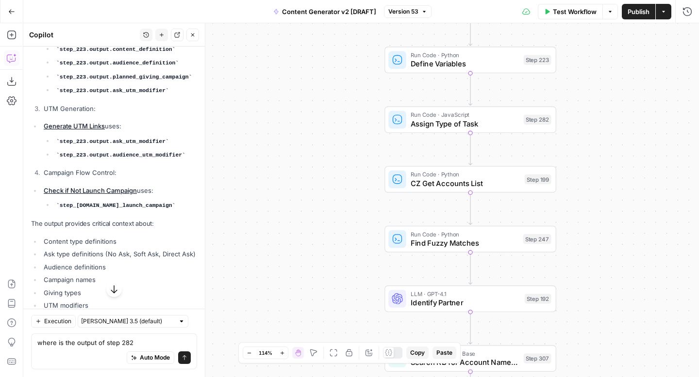
scroll to position [714, 0]
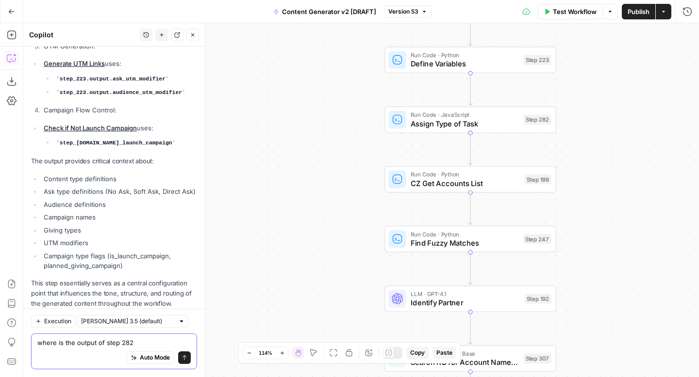
click at [140, 342] on textarea "where is the output of step 282" at bounding box center [113, 343] width 153 height 10
type textarea "where is the output of step 282 used"
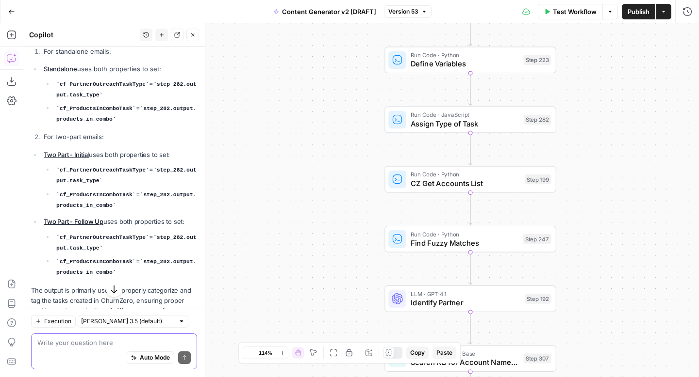
scroll to position [1126, 0]
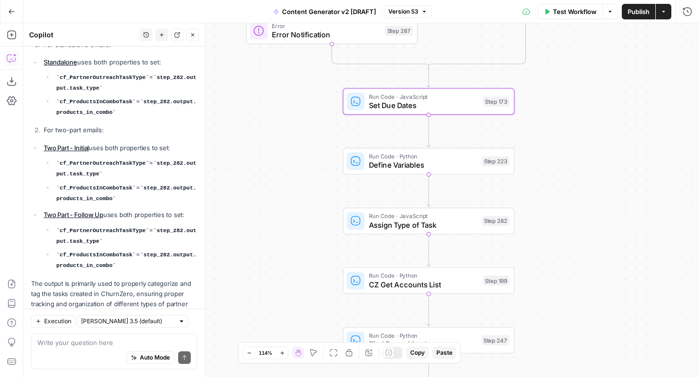
drag, startPoint x: 580, startPoint y: 159, endPoint x: 538, endPoint y: 268, distance: 116.6
click at [538, 268] on div "true false true false true false true true false true false false Workflow Set …" at bounding box center [360, 200] width 675 height 354
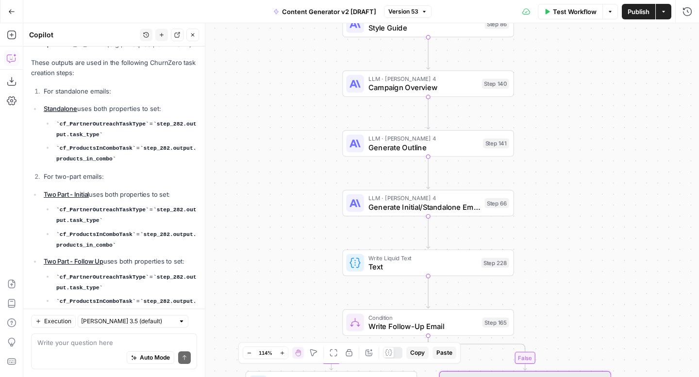
scroll to position [1173, 0]
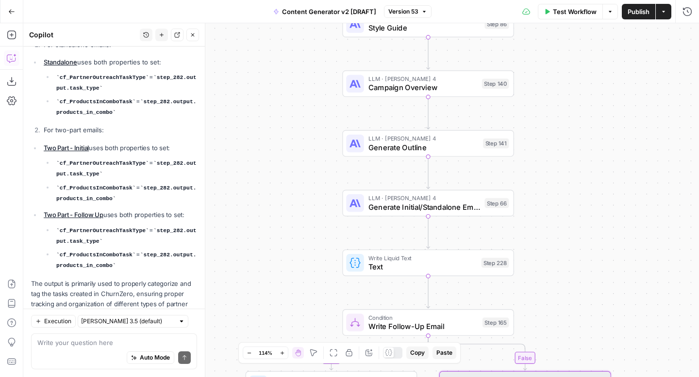
drag, startPoint x: 449, startPoint y: 109, endPoint x: 590, endPoint y: 359, distance: 287.6
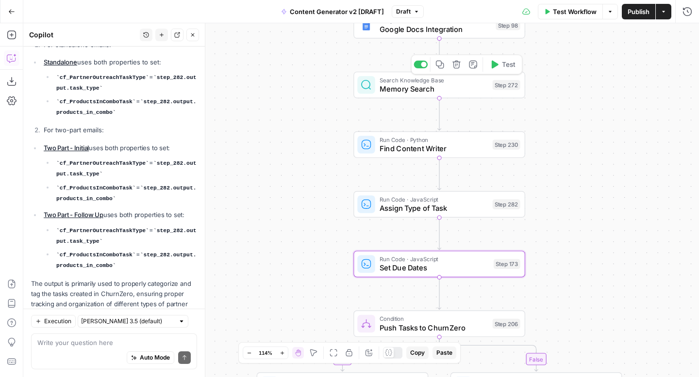
click at [412, 92] on span "Memory Search" at bounding box center [433, 88] width 109 height 11
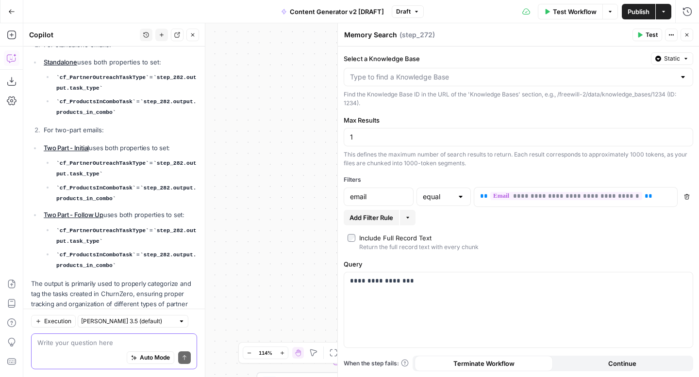
click at [103, 344] on textarea at bounding box center [113, 343] width 153 height 10
type textarea "what does step 272 do?"
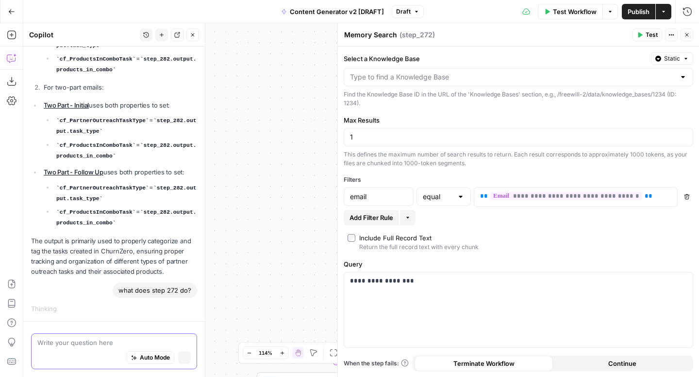
scroll to position [1135, 0]
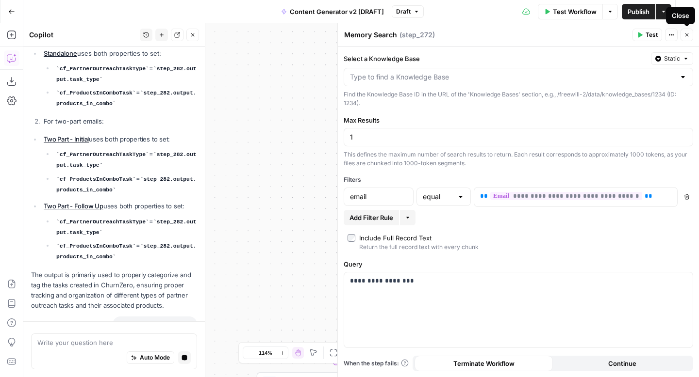
click at [687, 36] on icon "button" at bounding box center [687, 35] width 6 height 6
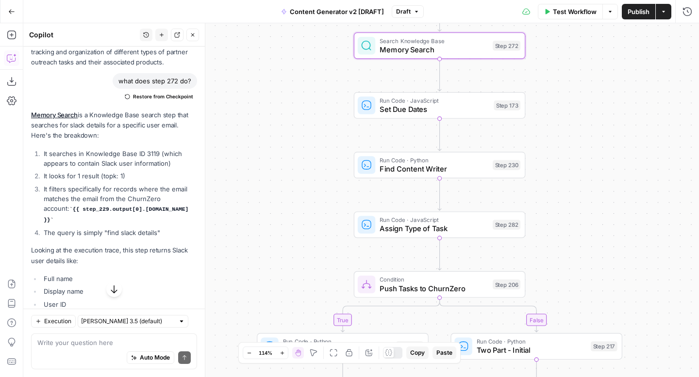
scroll to position [1427, 0]
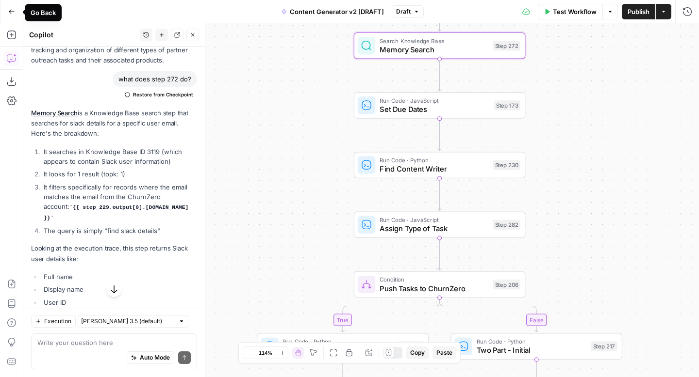
drag, startPoint x: 461, startPoint y: 266, endPoint x: 9, endPoint y: 4, distance: 522.5
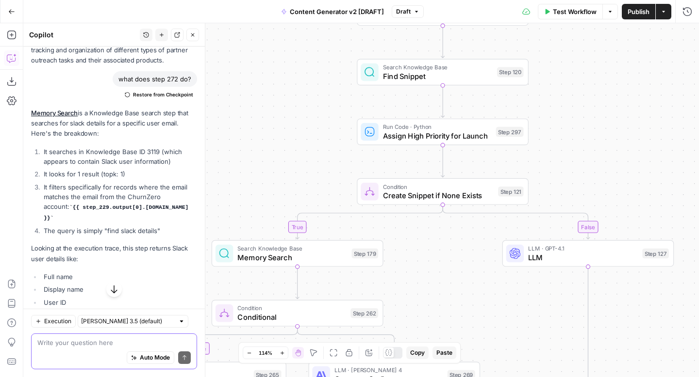
click at [109, 343] on textarea at bounding box center [113, 343] width 153 height 10
type textarea "where is the output of step 297 used"
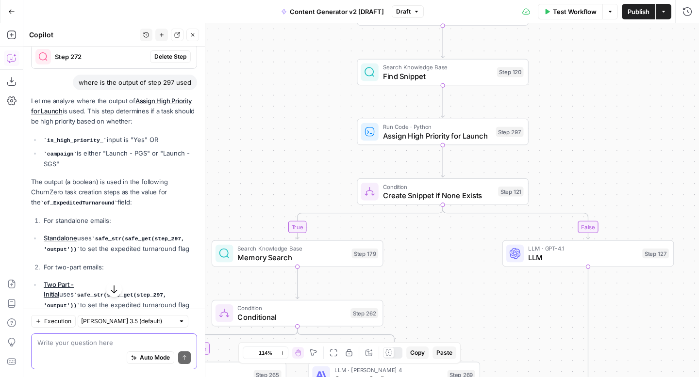
scroll to position [1840, 0]
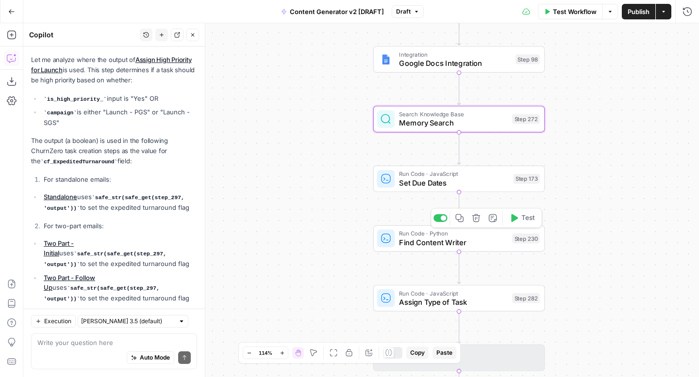
scroll to position [1856, 0]
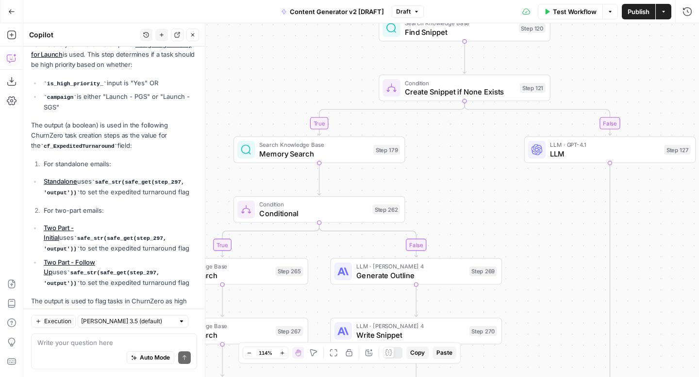
click at [248, 355] on icon "button" at bounding box center [248, 353] width 5 height 5
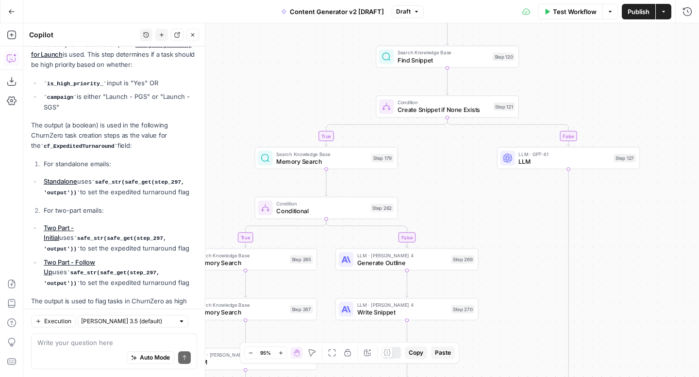
click at [248, 355] on icon "button" at bounding box center [250, 353] width 5 height 5
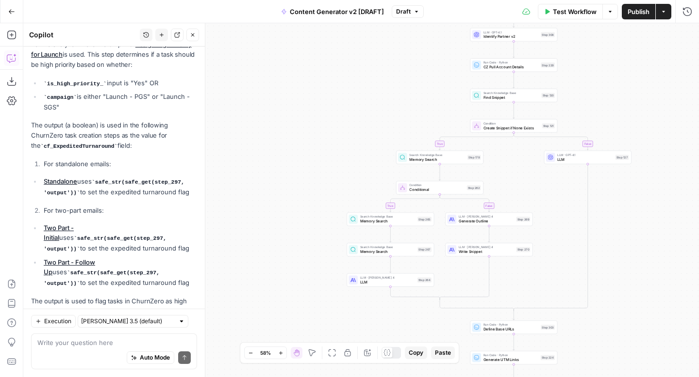
click at [281, 352] on icon "button" at bounding box center [280, 353] width 5 height 5
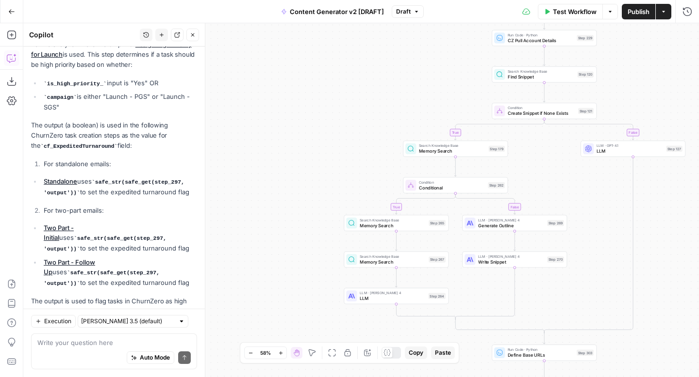
click at [281, 352] on icon "button" at bounding box center [280, 353] width 5 height 5
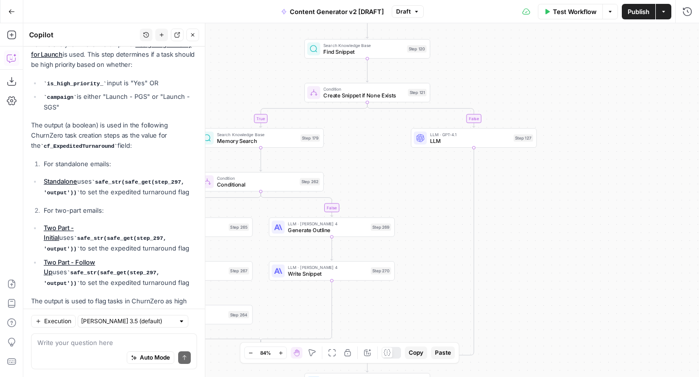
drag, startPoint x: 450, startPoint y: 103, endPoint x: 232, endPoint y: 100, distance: 217.3
click at [232, 100] on div "true false true false true false true true true false false false Workflow Set …" at bounding box center [360, 200] width 675 height 354
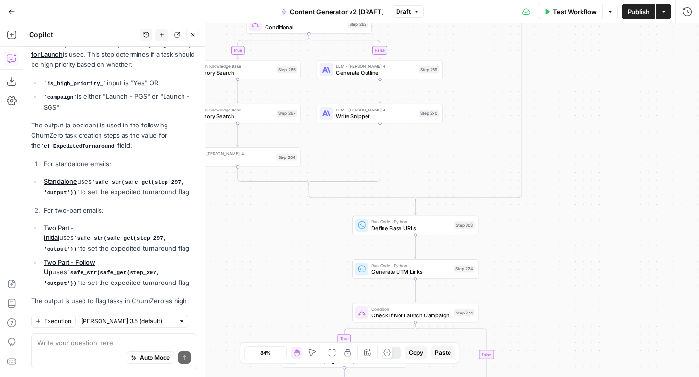
drag, startPoint x: 568, startPoint y: 242, endPoint x: 631, endPoint y: 72, distance: 181.6
click at [631, 71] on div "true false true false true false true true true false false false Workflow Set …" at bounding box center [360, 200] width 675 height 354
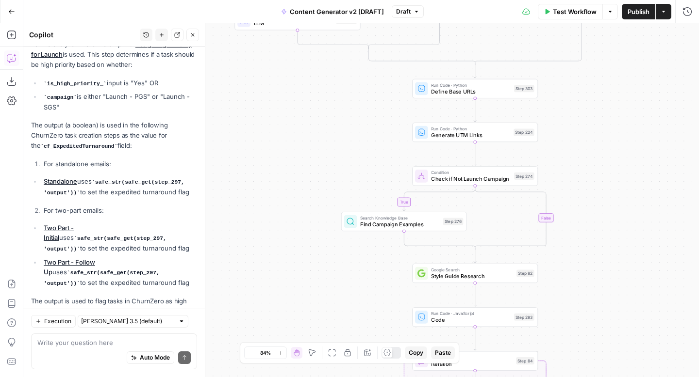
drag, startPoint x: 595, startPoint y: 229, endPoint x: 643, endPoint y: 108, distance: 130.9
click at [644, 108] on div "true false true false true false true true true false false false Workflow Set …" at bounding box center [360, 200] width 675 height 354
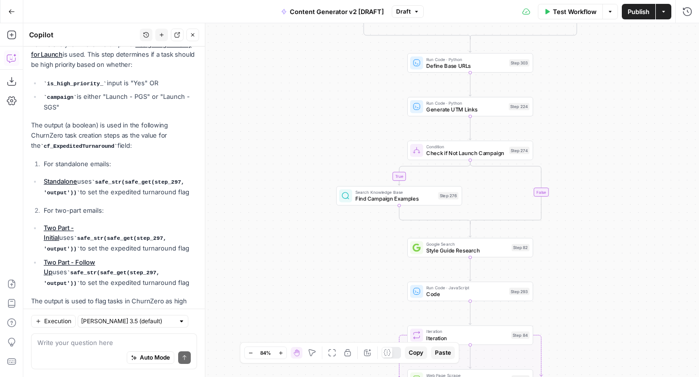
drag, startPoint x: 620, startPoint y: 220, endPoint x: 615, endPoint y: 194, distance: 26.2
click at [615, 194] on div "true false true false true false true true true false false false Workflow Set …" at bounding box center [360, 200] width 675 height 354
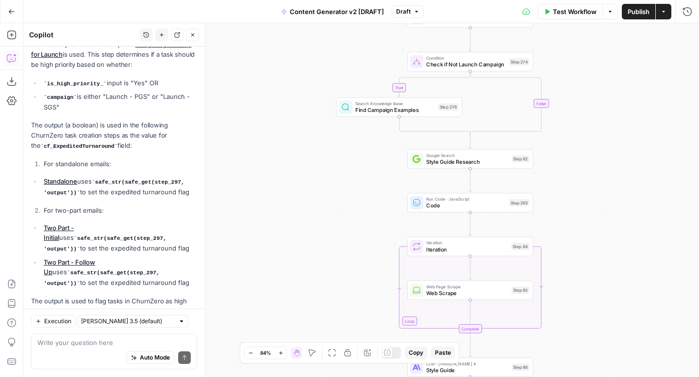
drag, startPoint x: 620, startPoint y: 261, endPoint x: 617, endPoint y: 155, distance: 105.3
click at [617, 155] on div "true false true false true false true true true false false false Workflow Set …" at bounding box center [360, 200] width 675 height 354
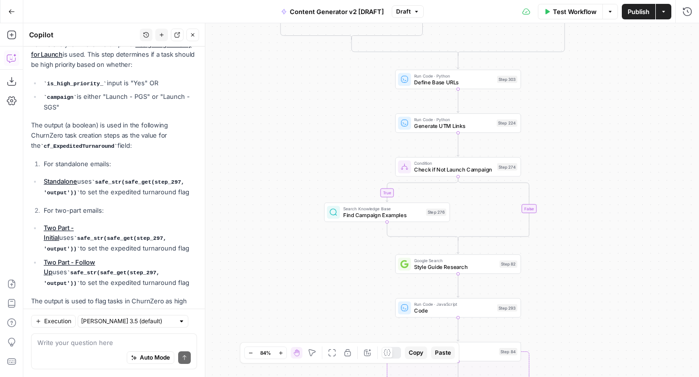
drag, startPoint x: 615, startPoint y: 221, endPoint x: 604, endPoint y: 320, distance: 99.5
click at [605, 320] on div "true false true false true false true true true false false false Workflow Set …" at bounding box center [360, 200] width 675 height 354
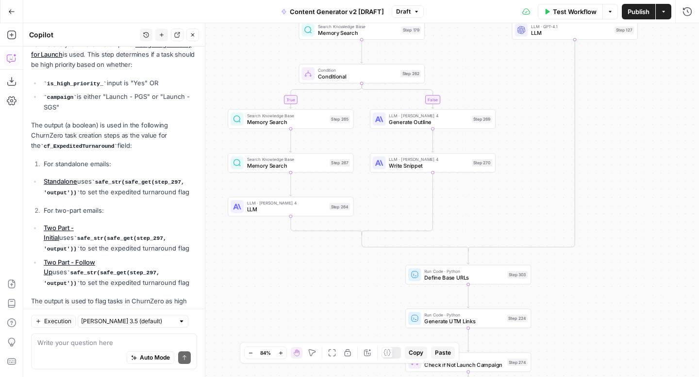
drag, startPoint x: 604, startPoint y: 189, endPoint x: 613, endPoint y: 377, distance: 188.4
click at [613, 377] on div "true false true false true false true true true false false false Workflow Set …" at bounding box center [360, 200] width 675 height 354
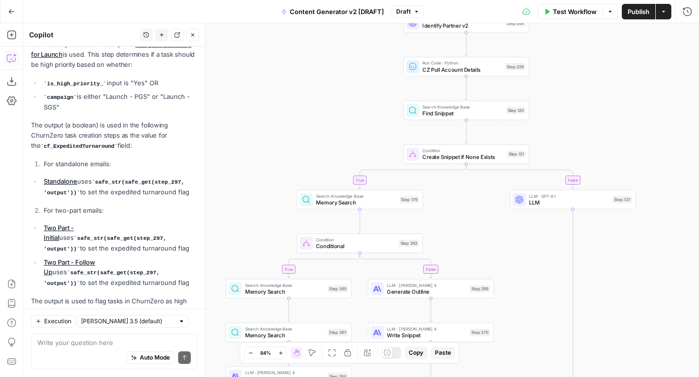
drag, startPoint x: 627, startPoint y: 212, endPoint x: 627, endPoint y: 377, distance: 164.9
click at [627, 377] on div "true false true false true false true true true false false false Workflow Set …" at bounding box center [360, 200] width 675 height 354
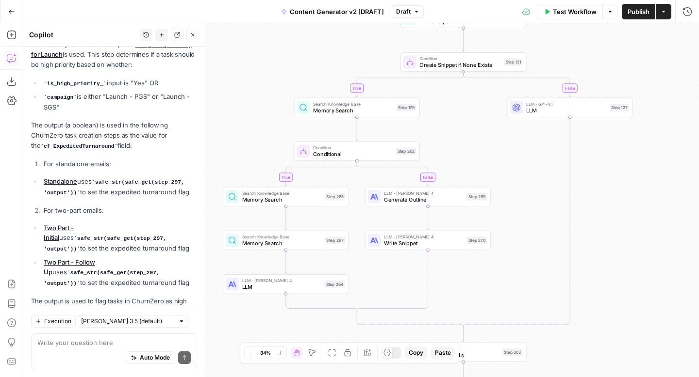
drag, startPoint x: 622, startPoint y: 271, endPoint x: 635, endPoint y: 91, distance: 179.9
click at [635, 91] on div "true false true false true false true true true false false false Workflow Set …" at bounding box center [360, 200] width 675 height 354
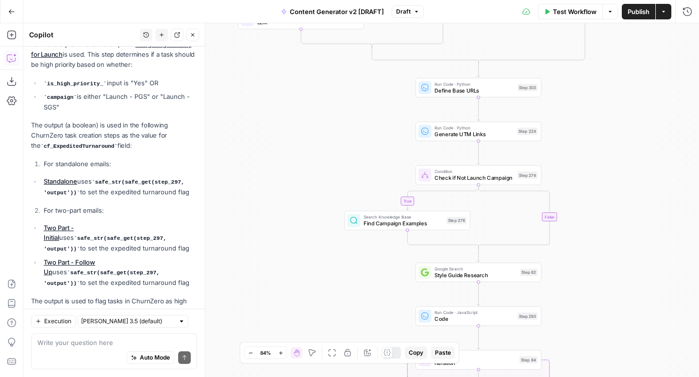
drag, startPoint x: 637, startPoint y: 237, endPoint x: 635, endPoint y: 58, distance: 179.0
click at [635, 58] on div "true false true false true false true true true false false false Workflow Set …" at bounding box center [360, 200] width 675 height 354
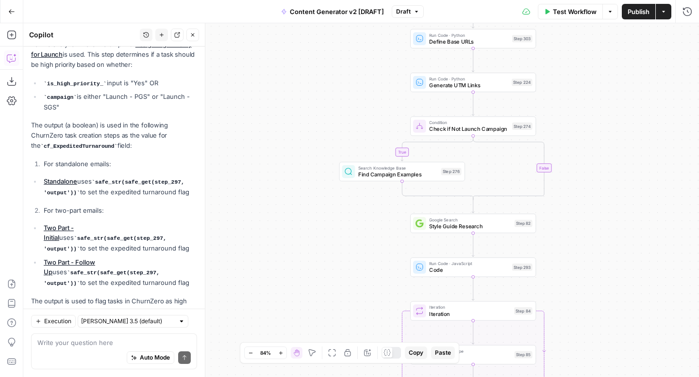
drag, startPoint x: 629, startPoint y: 187, endPoint x: 625, endPoint y: 140, distance: 47.2
click at [625, 140] on div "true false true false true false true true true false false false Workflow Set …" at bounding box center [360, 200] width 675 height 354
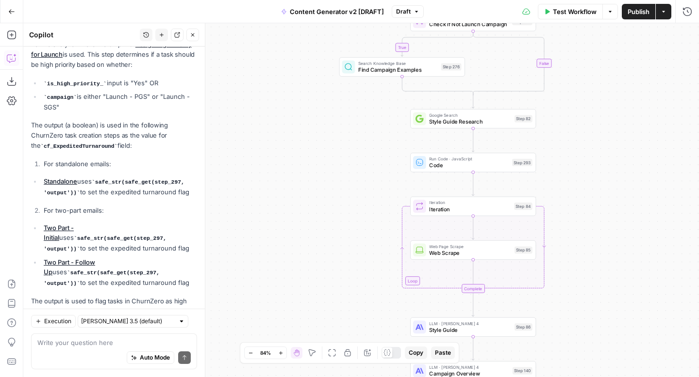
drag, startPoint x: 625, startPoint y: 151, endPoint x: 623, endPoint y: 26, distance: 125.2
click at [623, 26] on div "true false true false true false true true true false false false Workflow Set …" at bounding box center [360, 200] width 675 height 354
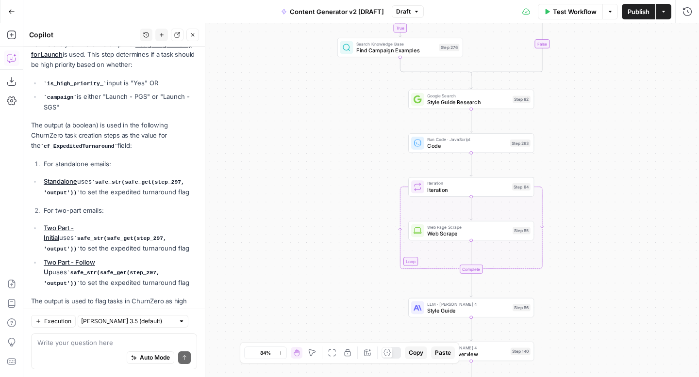
click at [433, 147] on span "Code" at bounding box center [467, 146] width 80 height 8
click at [432, 147] on span "Code" at bounding box center [467, 146] width 80 height 8
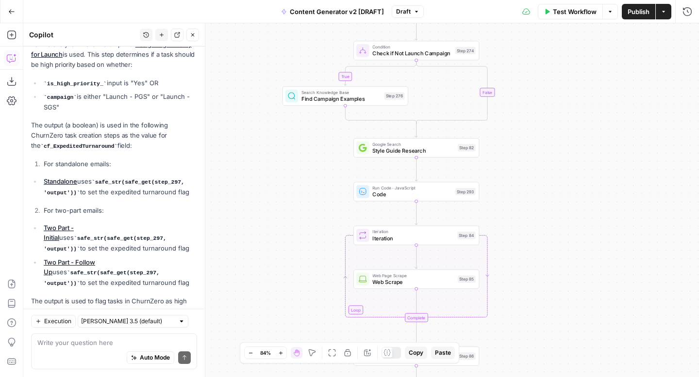
drag, startPoint x: 619, startPoint y: 130, endPoint x: 565, endPoint y: 179, distance: 73.5
click at [565, 179] on div "true false true false true false true true true false false false Workflow Set …" at bounding box center [360, 200] width 675 height 354
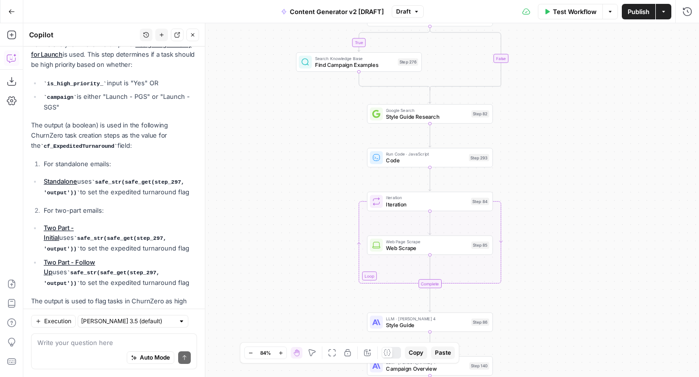
drag, startPoint x: 565, startPoint y: 179, endPoint x: 588, endPoint y: 100, distance: 83.0
click at [589, 100] on div "true false true false true false true true true false false false Workflow Set …" at bounding box center [360, 200] width 675 height 354
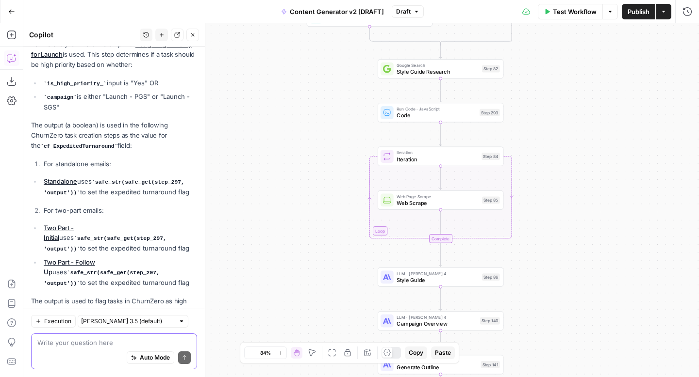
click at [102, 340] on textarea at bounding box center [113, 343] width 153 height 10
type textarea "what does step 293 do?"
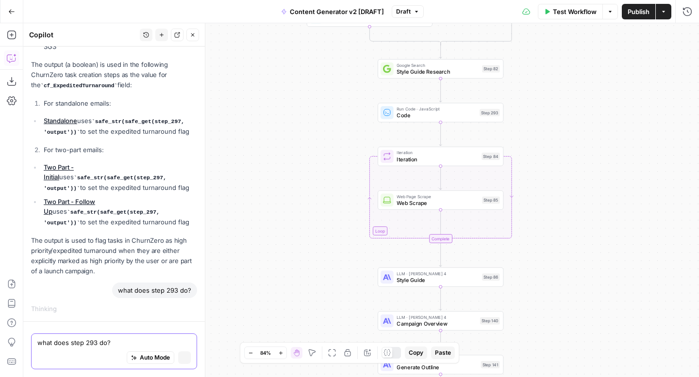
scroll to position [1787, 0]
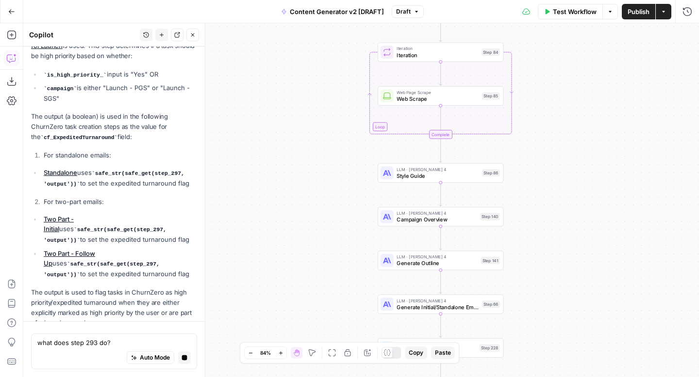
drag, startPoint x: 573, startPoint y: 197, endPoint x: 572, endPoint y: 93, distance: 104.3
click at [572, 93] on div "true false true false true false true true true false false false Workflow Set …" at bounding box center [360, 200] width 675 height 354
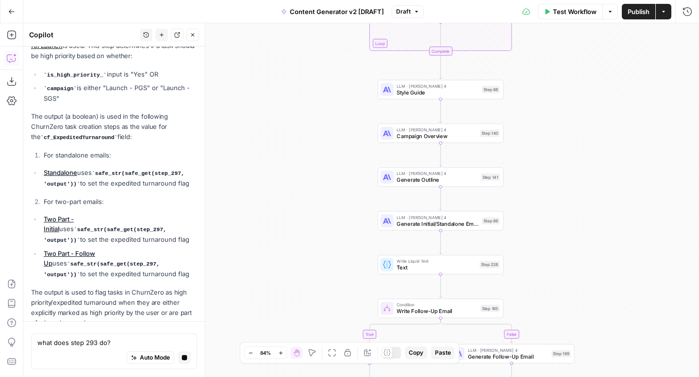
drag, startPoint x: 567, startPoint y: 192, endPoint x: 568, endPoint y: 108, distance: 83.4
click at [568, 108] on div "true false true false true false true true true false false false Workflow Set …" at bounding box center [360, 200] width 675 height 354
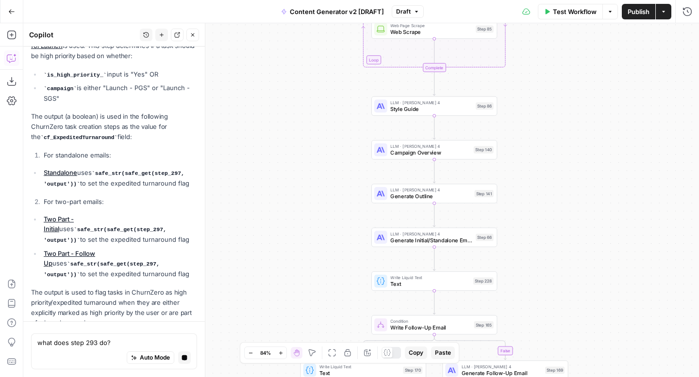
drag, startPoint x: 568, startPoint y: 213, endPoint x: 560, endPoint y: 238, distance: 25.3
click at [560, 238] on div "true false true false true false true true true false false false Workflow Set …" at bounding box center [360, 200] width 675 height 354
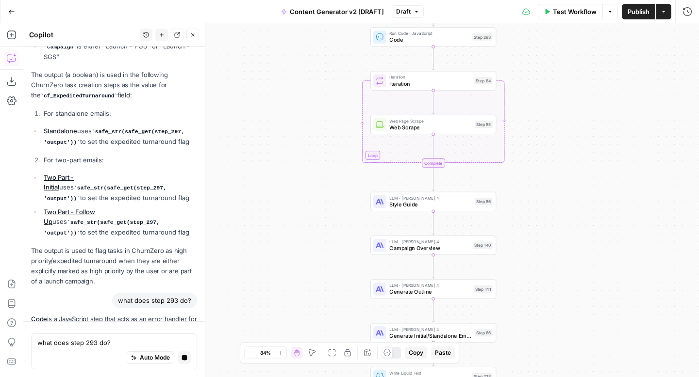
drag, startPoint x: 575, startPoint y: 150, endPoint x: 575, endPoint y: 235, distance: 84.9
click at [575, 235] on div "true false true false true false true true true false false false Workflow Set …" at bounding box center [360, 200] width 675 height 354
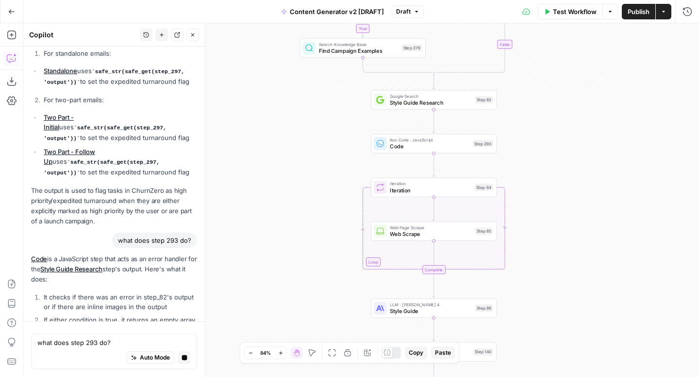
drag, startPoint x: 583, startPoint y: 137, endPoint x: 583, endPoint y: 244, distance: 107.7
click at [583, 244] on div "true false true false true false true true true false false false Workflow Set …" at bounding box center [360, 200] width 675 height 354
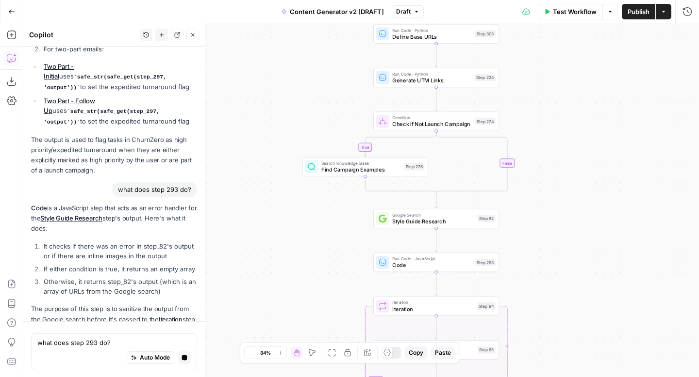
drag, startPoint x: 586, startPoint y: 131, endPoint x: 587, endPoint y: 249, distance: 117.9
click at [587, 249] on div "true false true false true false true true true false false false Workflow Set …" at bounding box center [360, 200] width 675 height 354
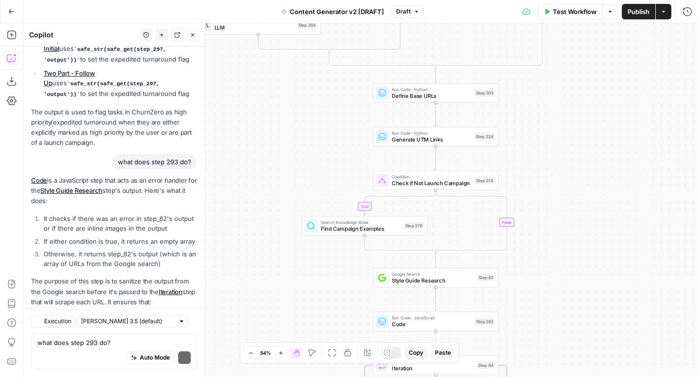
scroll to position [2150, 0]
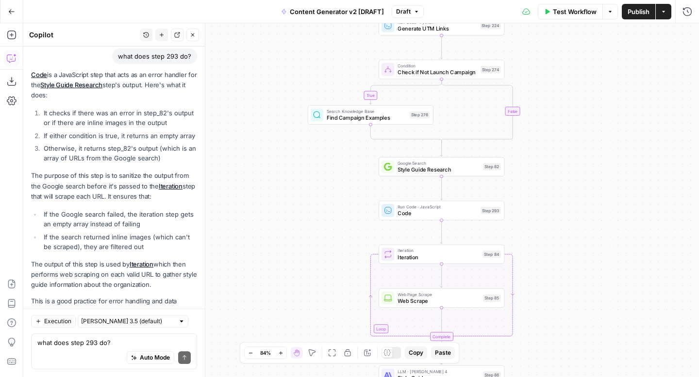
drag, startPoint x: 584, startPoint y: 138, endPoint x: 589, endPoint y: 86, distance: 52.2
click at [590, 86] on div "true false true false true false true true true false false false Workflow Set …" at bounding box center [360, 200] width 675 height 354
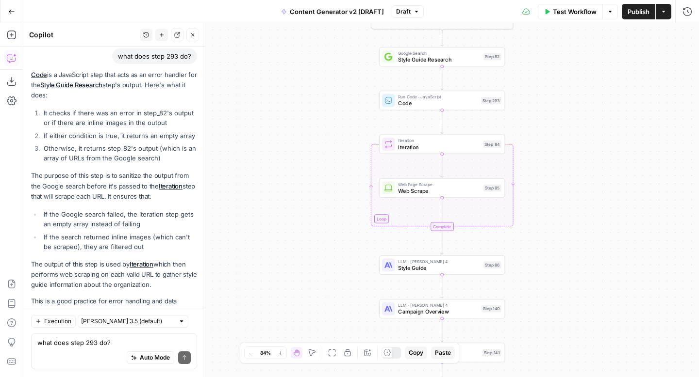
drag, startPoint x: 587, startPoint y: 179, endPoint x: 587, endPoint y: 71, distance: 108.2
click at [587, 71] on div "true false true false true false true true true false false false Workflow Set …" at bounding box center [360, 200] width 675 height 354
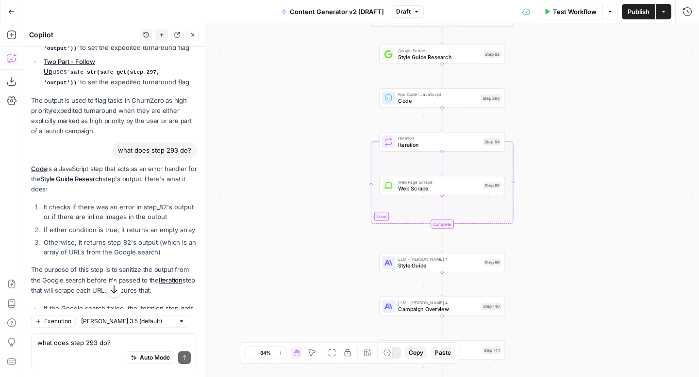
scroll to position [2039, 0]
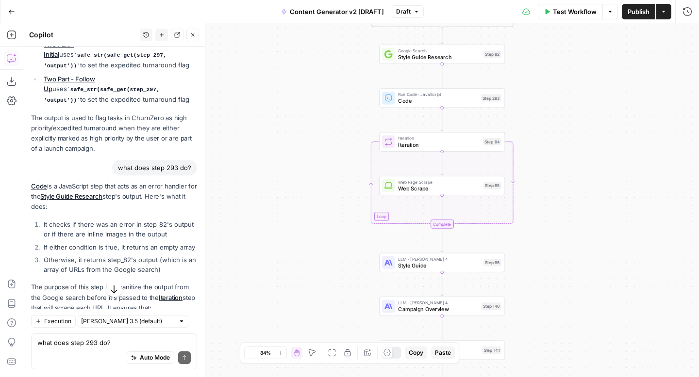
click at [405, 105] on div "Run Code · JavaScript Code Step 293 Copy step Delete step Add Note Test" at bounding box center [442, 97] width 126 height 19
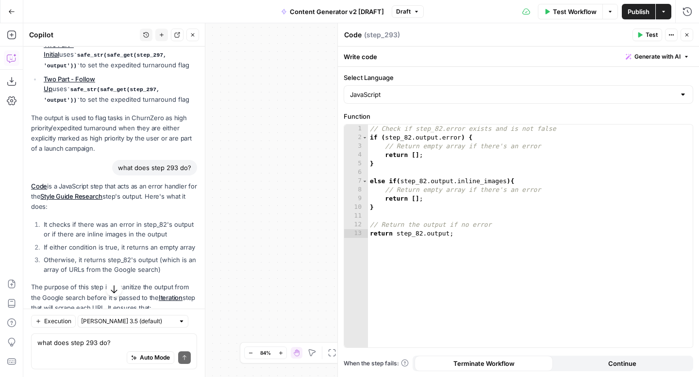
click at [358, 37] on textarea "Code" at bounding box center [352, 35] width 17 height 10
click at [359, 37] on textarea "Code" at bounding box center [352, 35] width 17 height 10
type textarea "C"
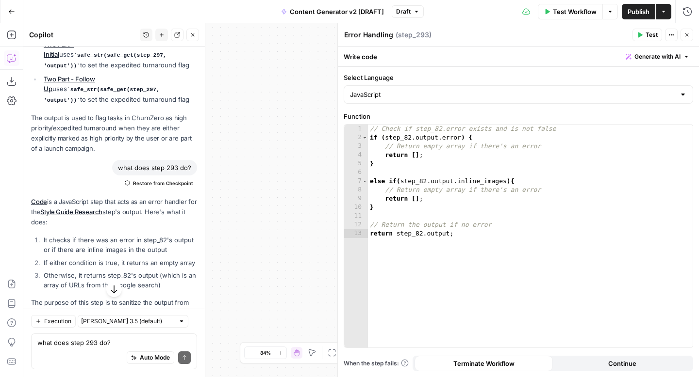
type textarea "Error Handling"
click at [687, 36] on icon "button" at bounding box center [686, 34] width 3 height 3
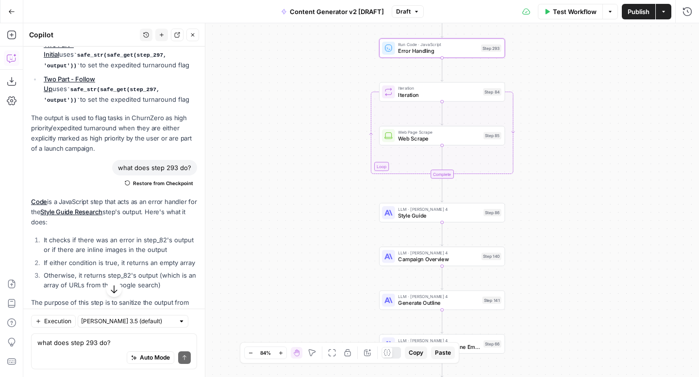
drag, startPoint x: 595, startPoint y: 219, endPoint x: 595, endPoint y: 169, distance: 50.0
click at [595, 169] on div "true false true false true false true true true false false false Workflow Set …" at bounding box center [360, 200] width 675 height 354
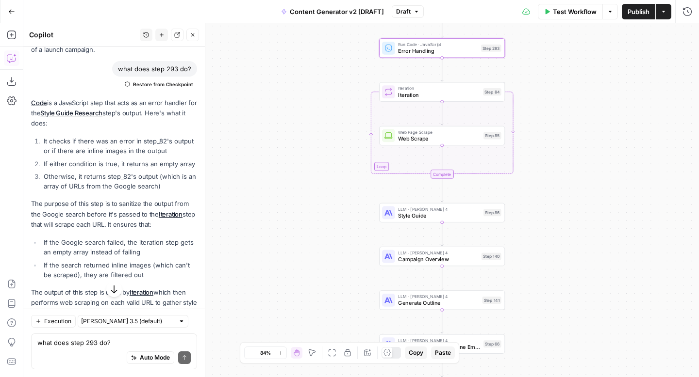
scroll to position [2166, 0]
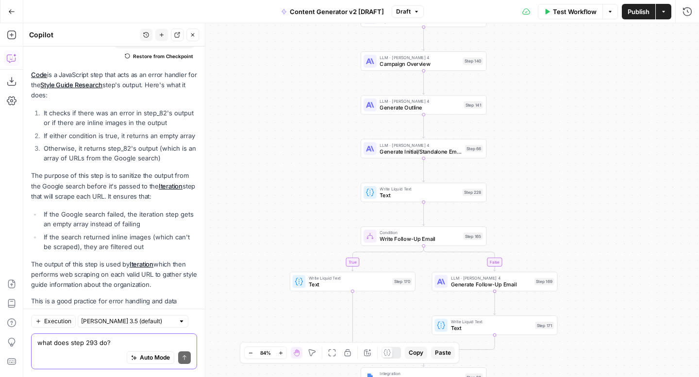
click at [159, 341] on textarea "what does step 293 do?" at bounding box center [113, 343] width 153 height 10
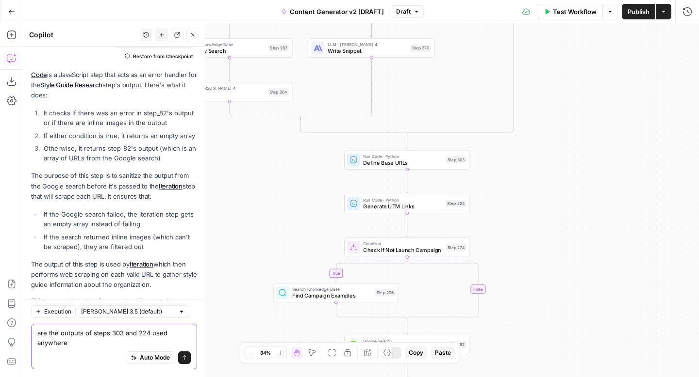
scroll to position [2176, 0]
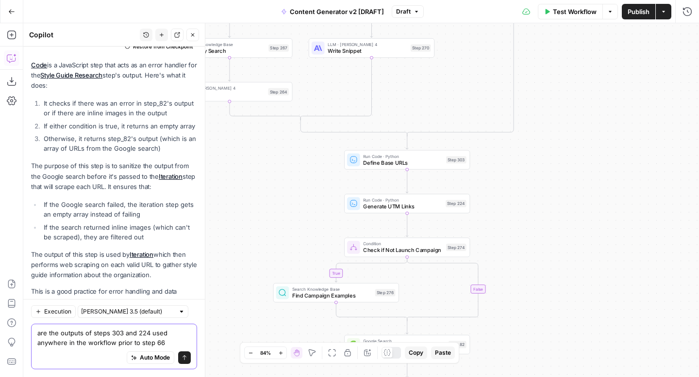
type textarea "are the outputs of steps 303 and 224 used anywhere in the workflow prior to ste…"
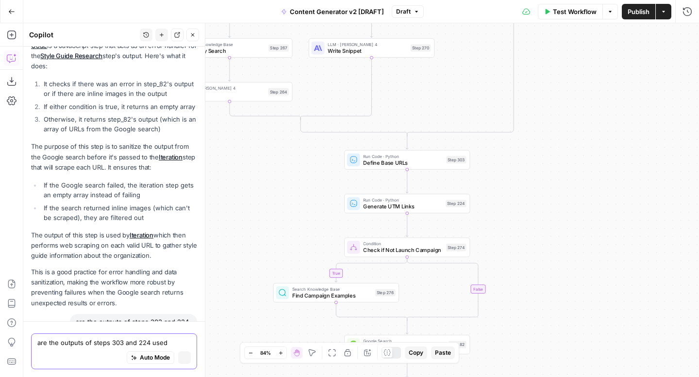
scroll to position [2101, 0]
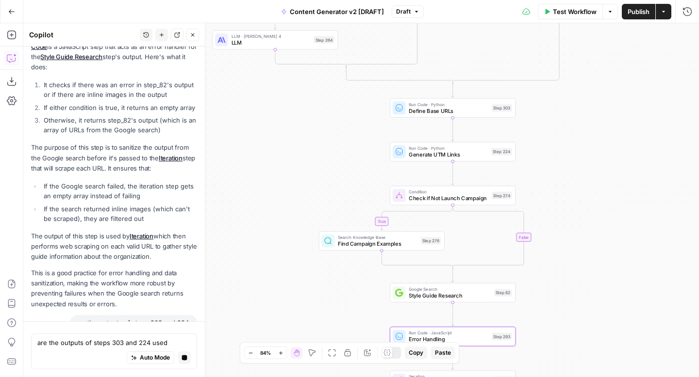
drag, startPoint x: 581, startPoint y: 179, endPoint x: 627, endPoint y: 127, distance: 69.1
click at [627, 127] on div "true false true false true false true true true false false false Workflow Set …" at bounding box center [360, 200] width 675 height 354
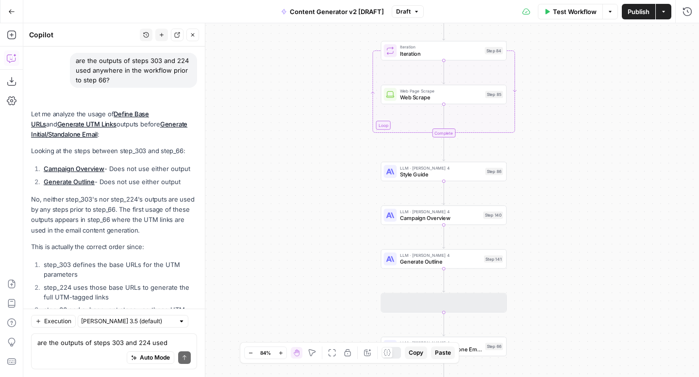
scroll to position [2472, 0]
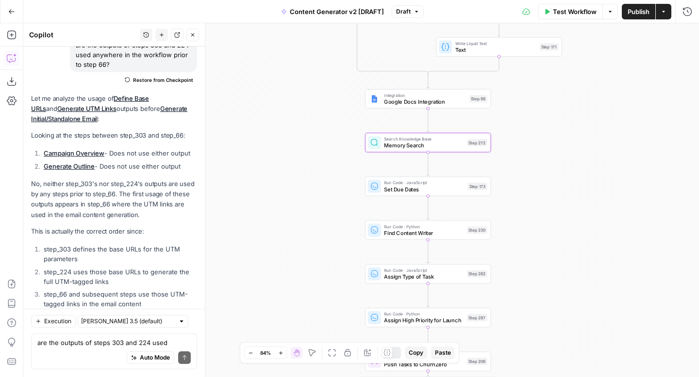
click at [557, 13] on span "Test Workflow" at bounding box center [575, 12] width 44 height 10
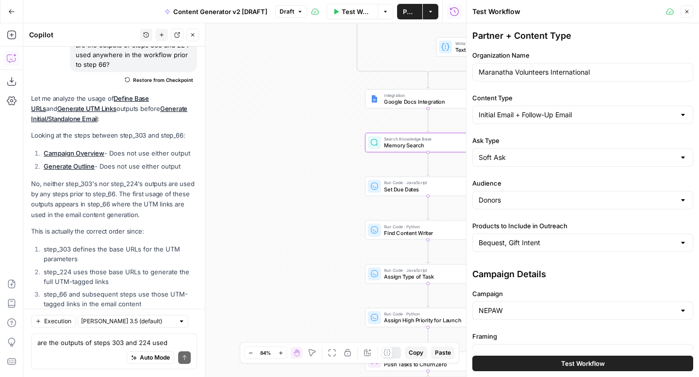
click at [543, 362] on button "Test Workflow" at bounding box center [582, 364] width 221 height 16
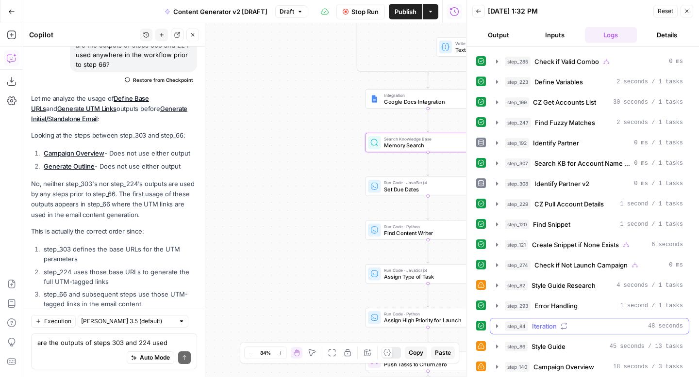
scroll to position [100, 0]
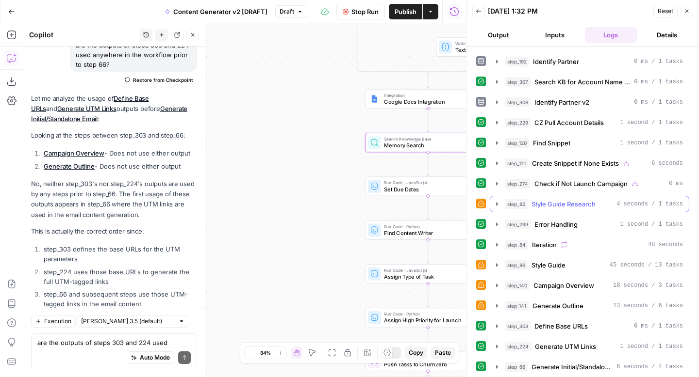
click at [497, 203] on icon "button" at bounding box center [497, 203] width 2 height 3
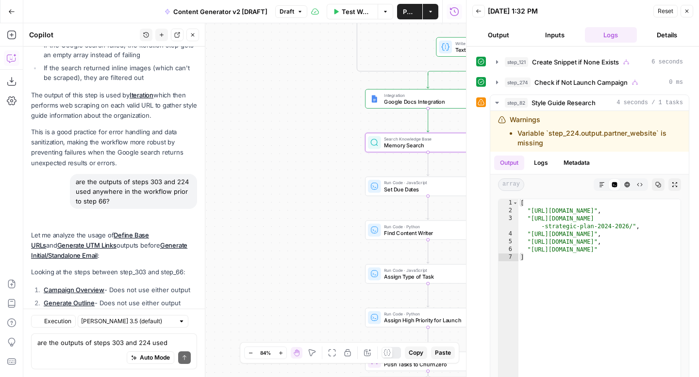
scroll to position [2472, 0]
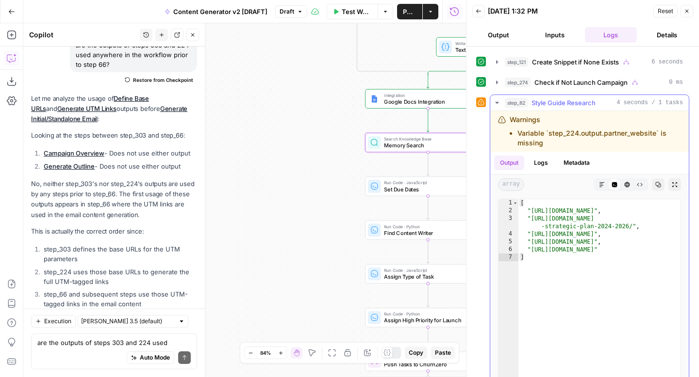
click at [498, 102] on icon "button" at bounding box center [496, 103] width 3 height 2
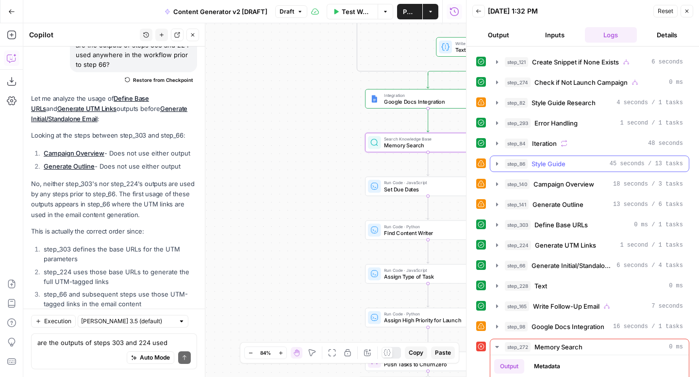
click at [496, 165] on icon "button" at bounding box center [497, 164] width 8 height 8
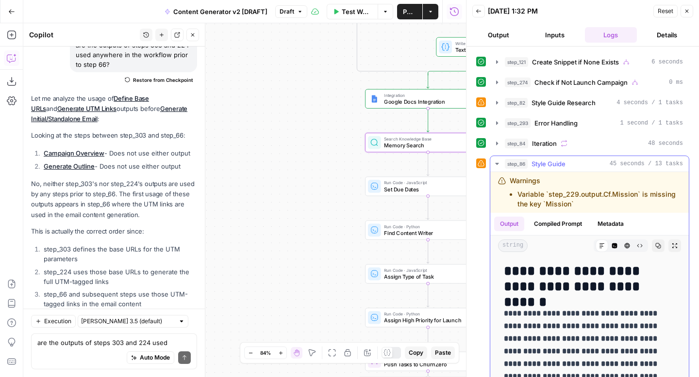
click at [496, 165] on icon "button" at bounding box center [497, 164] width 8 height 8
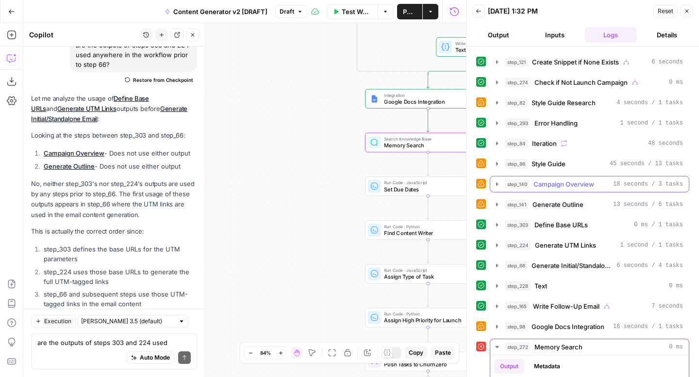
click at [497, 184] on icon "button" at bounding box center [497, 183] width 2 height 3
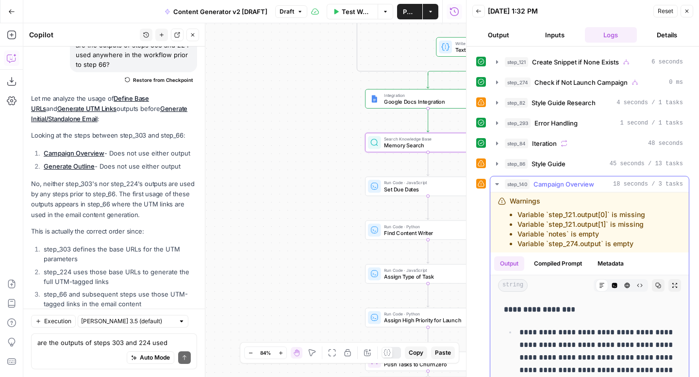
click at [497, 184] on icon "button" at bounding box center [496, 184] width 3 height 2
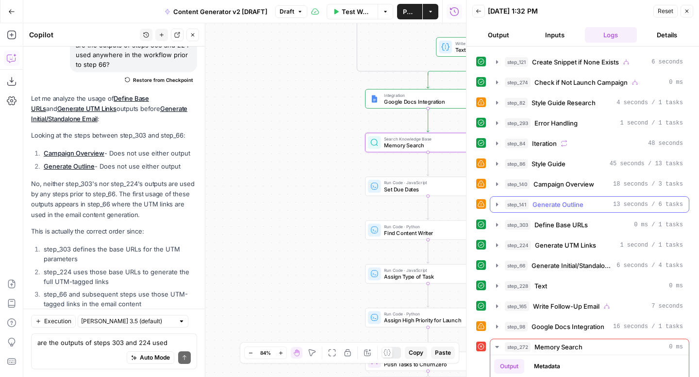
click at [495, 207] on icon "button" at bounding box center [497, 205] width 8 height 8
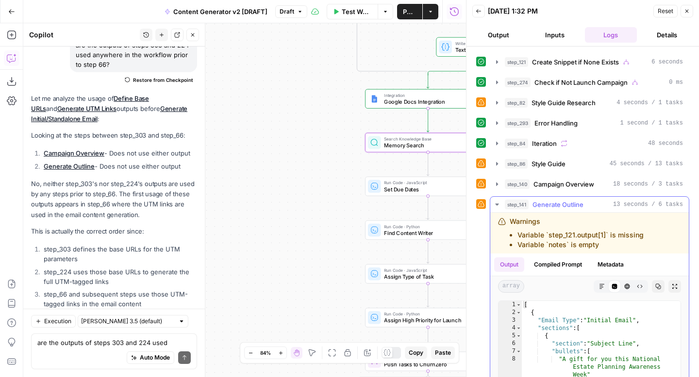
click at [495, 207] on icon "button" at bounding box center [497, 205] width 8 height 8
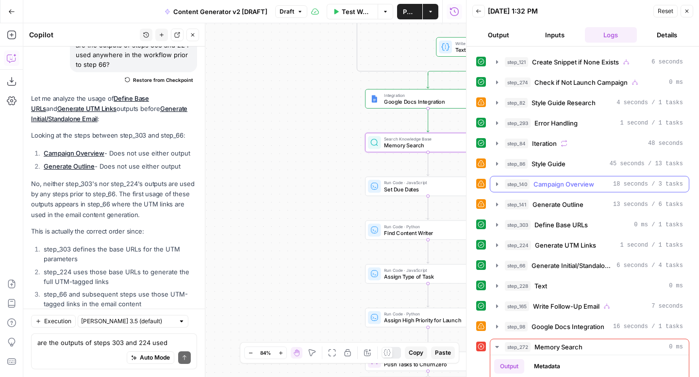
click at [497, 184] on icon "button" at bounding box center [497, 183] width 2 height 3
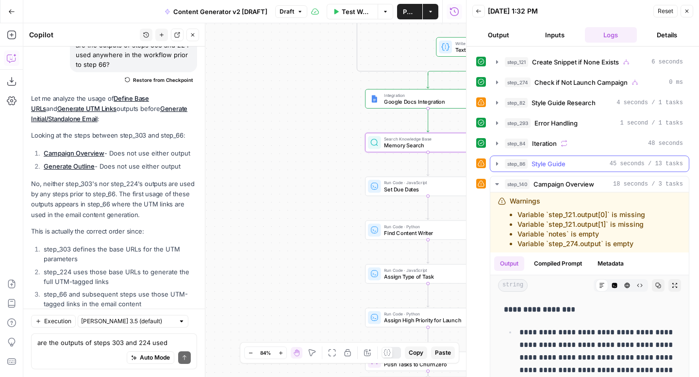
click at [494, 163] on icon "button" at bounding box center [497, 164] width 8 height 8
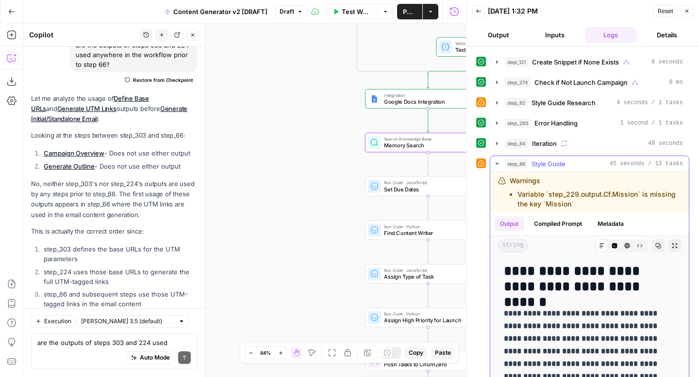
click at [494, 163] on icon "button" at bounding box center [497, 164] width 8 height 8
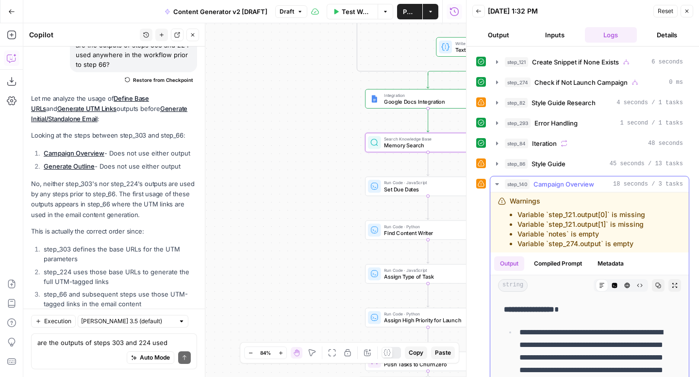
click at [494, 184] on icon "button" at bounding box center [497, 184] width 8 height 8
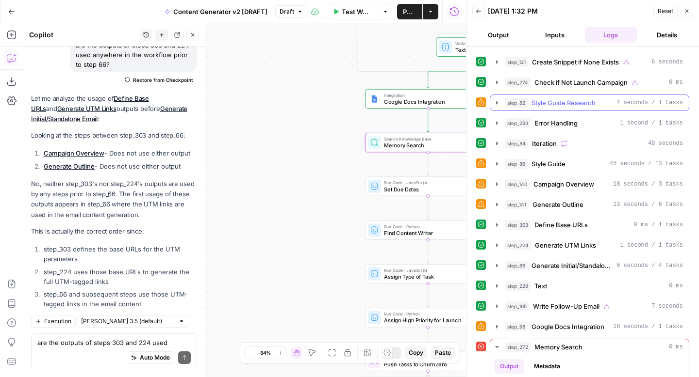
click at [496, 104] on icon "button" at bounding box center [497, 102] width 2 height 3
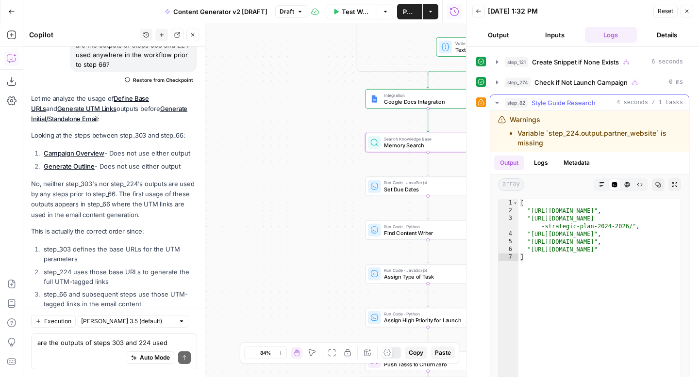
click at [496, 104] on icon "button" at bounding box center [497, 103] width 8 height 8
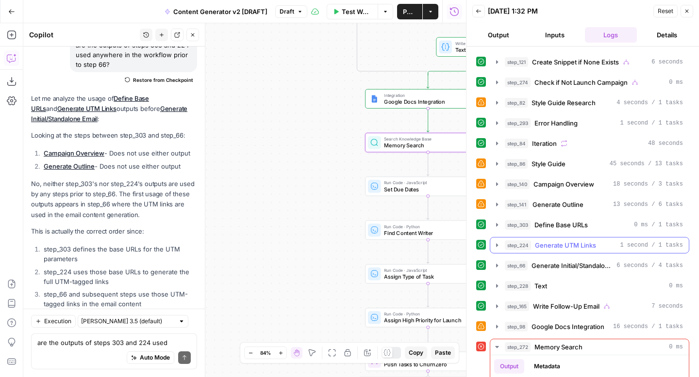
scroll to position [269, 0]
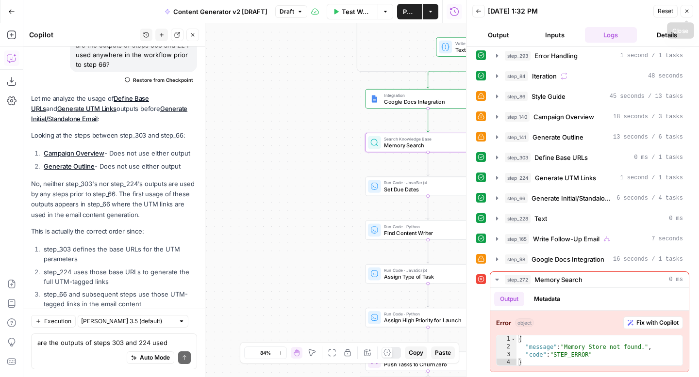
click at [689, 10] on icon "button" at bounding box center [687, 11] width 6 height 6
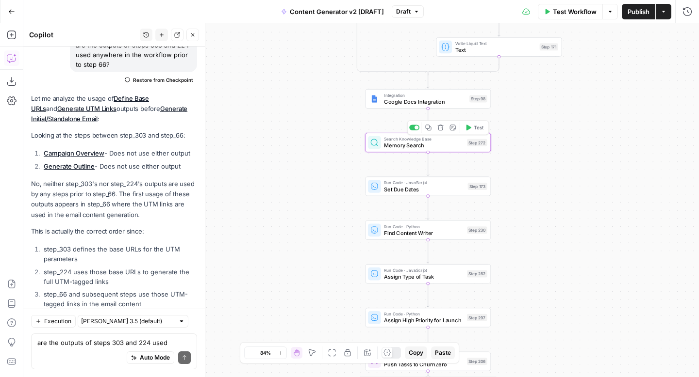
click at [442, 130] on icon "button" at bounding box center [440, 128] width 6 height 6
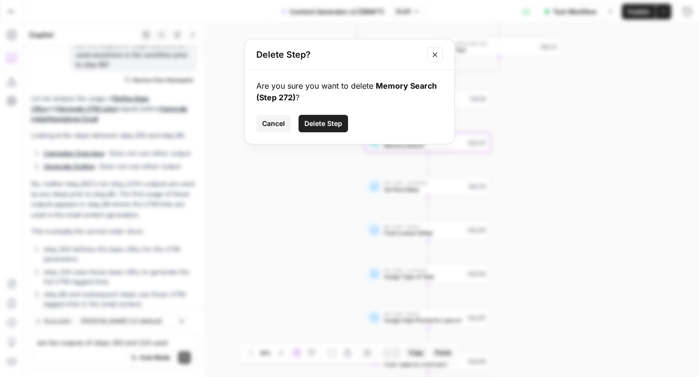
click at [336, 128] on span "Delete Step" at bounding box center [323, 124] width 38 height 10
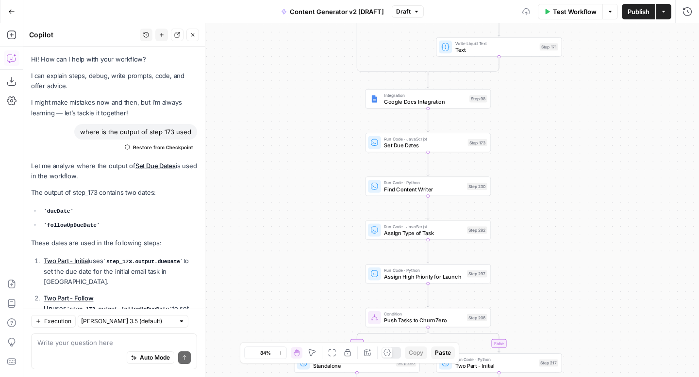
scroll to position [2472, 0]
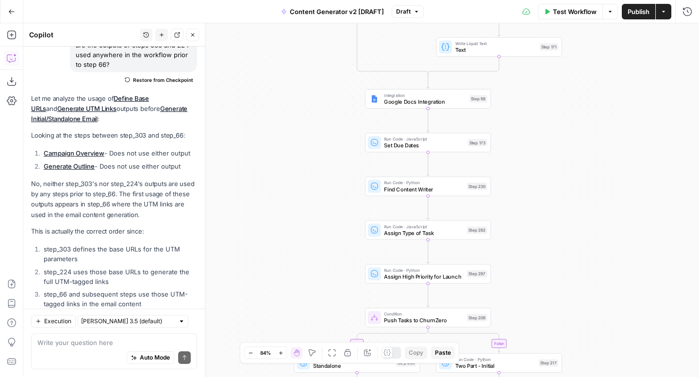
click at [555, 13] on span "Test Workflow" at bounding box center [575, 12] width 44 height 10
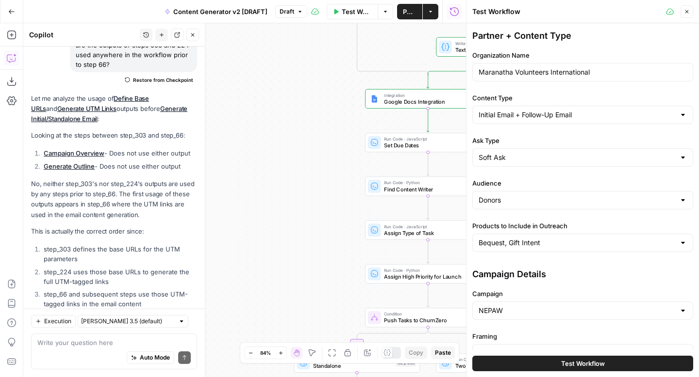
click at [559, 361] on button "Test Workflow" at bounding box center [582, 364] width 221 height 16
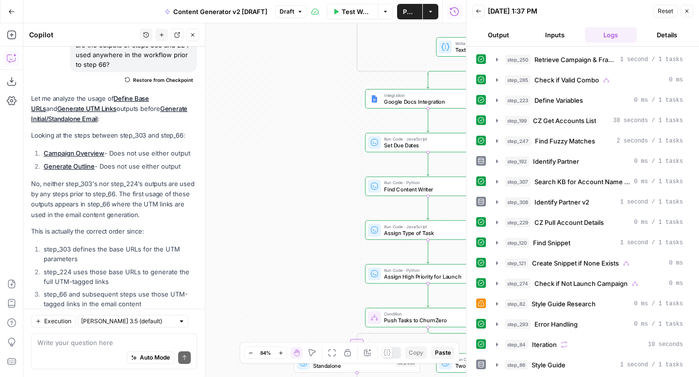
click at [688, 12] on icon "button" at bounding box center [687, 11] width 6 height 6
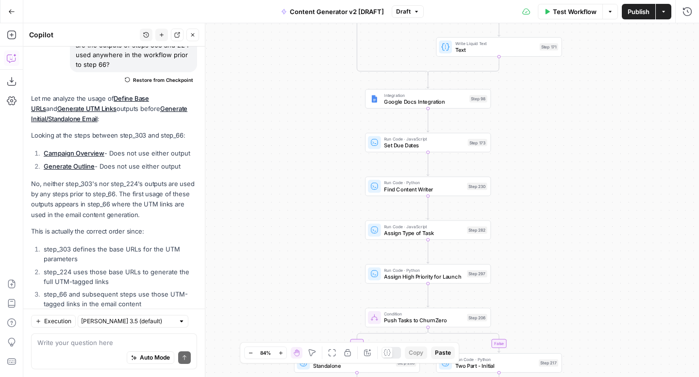
click at [634, 10] on span "Publish" at bounding box center [638, 12] width 22 height 10
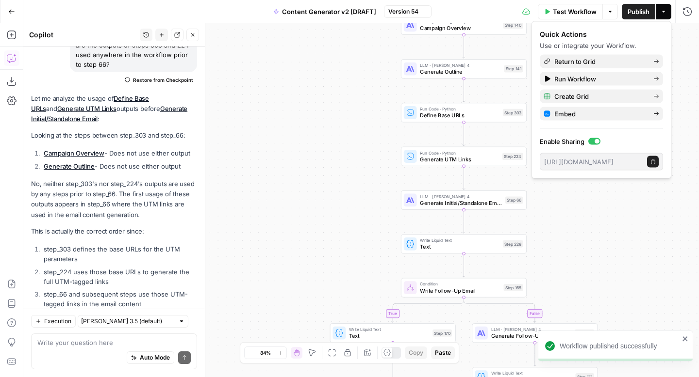
click at [12, 10] on icon "button" at bounding box center [11, 11] width 7 height 7
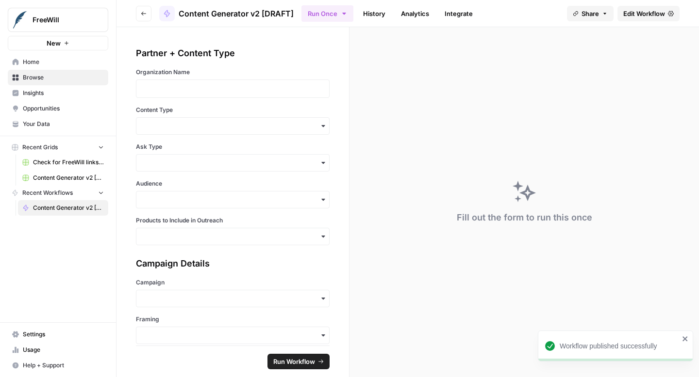
click at [146, 14] on icon "button" at bounding box center [144, 14] width 6 height 6
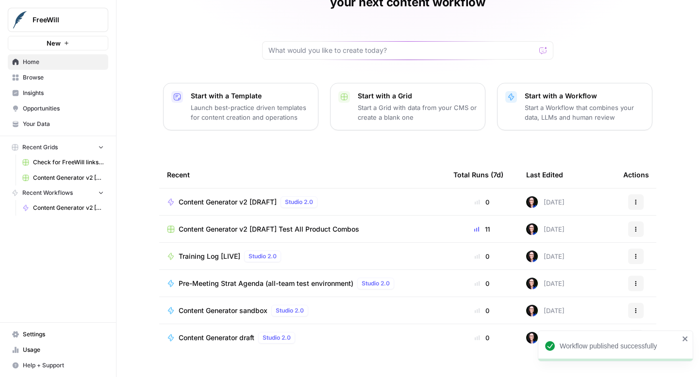
scroll to position [69, 0]
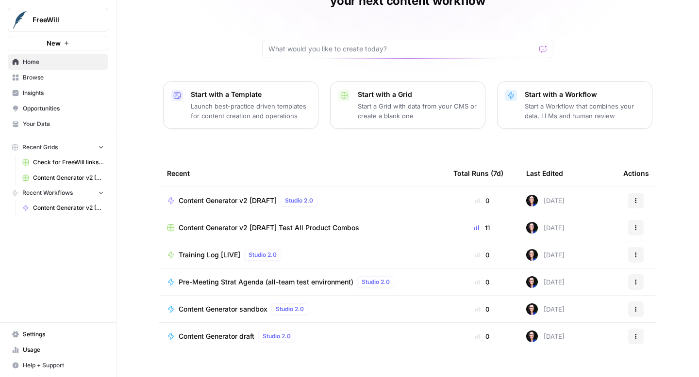
click at [53, 193] on span "Recent Workflows" at bounding box center [47, 193] width 50 height 9
click at [58, 78] on span "Browse" at bounding box center [63, 77] width 81 height 9
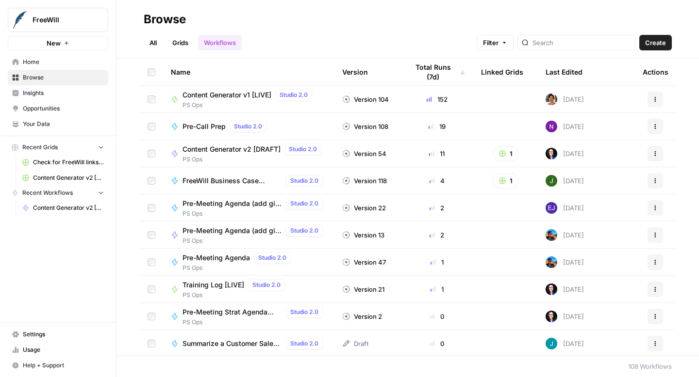
click at [209, 95] on span "Content Generator v1 [LIVE]" at bounding box center [226, 95] width 89 height 10
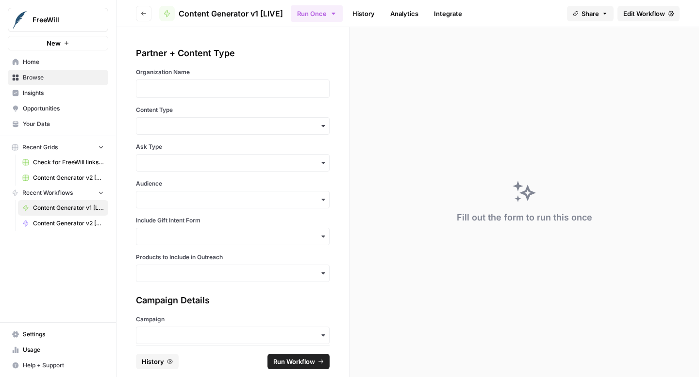
click at [642, 13] on span "Edit Workflow" at bounding box center [644, 14] width 42 height 10
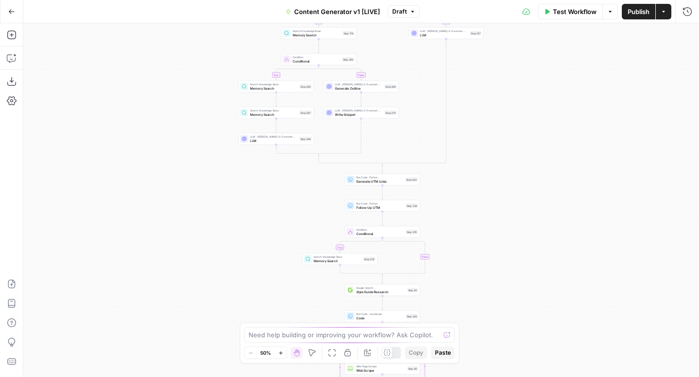
click at [577, 12] on span "Test Workflow" at bounding box center [575, 12] width 44 height 10
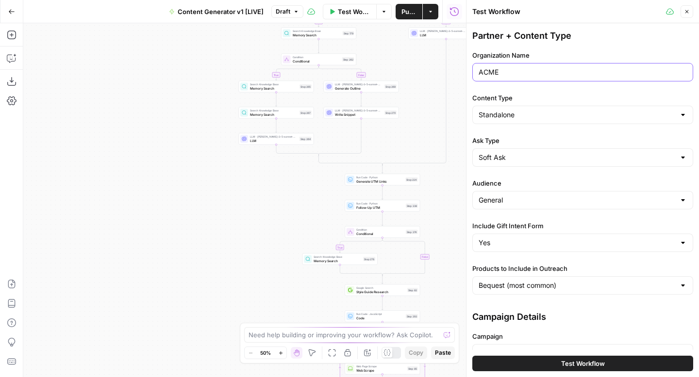
click at [559, 70] on input "ACME" at bounding box center [582, 72] width 208 height 10
type input "Maranatha Volunteers International"
click at [554, 119] on input "Content Type" at bounding box center [576, 115] width 196 height 10
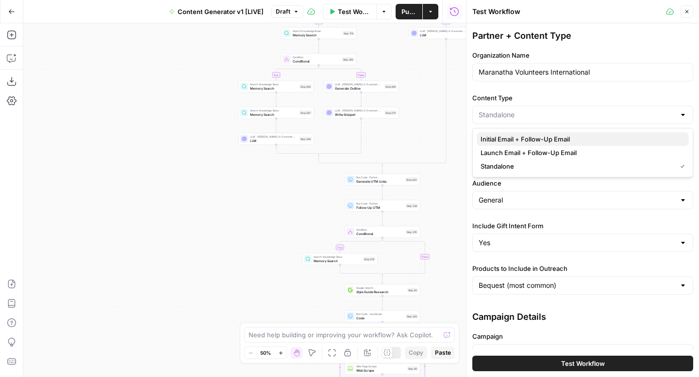
click at [552, 136] on span "Initial Email + Follow-Up Email" at bounding box center [580, 139] width 200 height 10
type input "Initial Email + Follow-Up Email"
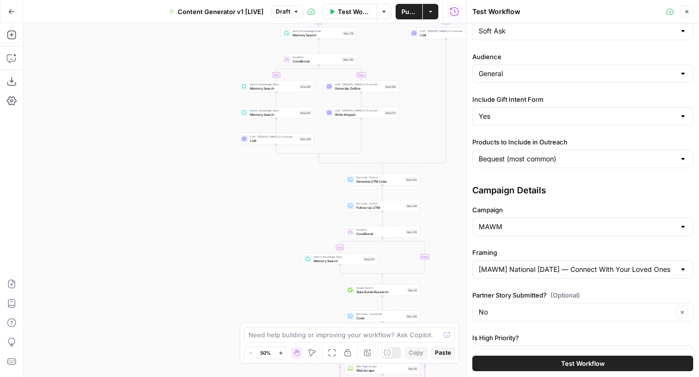
scroll to position [130, 0]
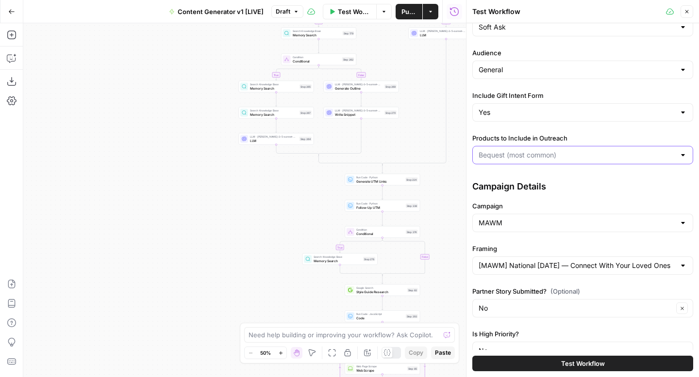
click at [546, 157] on input "Products to Include in Outreach" at bounding box center [576, 155] width 196 height 10
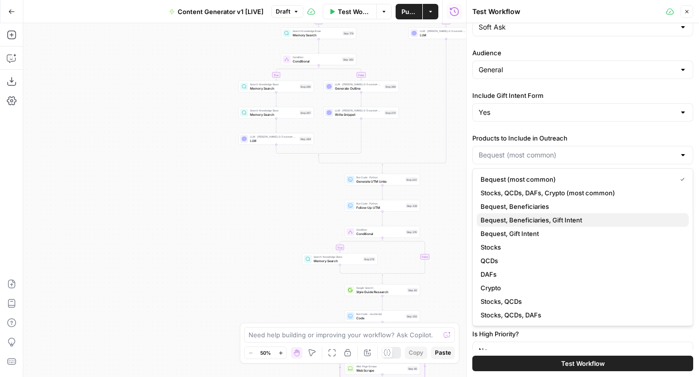
click at [570, 219] on span "Bequest, Beneficiaries, Gift Intent" at bounding box center [580, 220] width 200 height 10
type input "Bequest, Beneficiaries, Gift Intent"
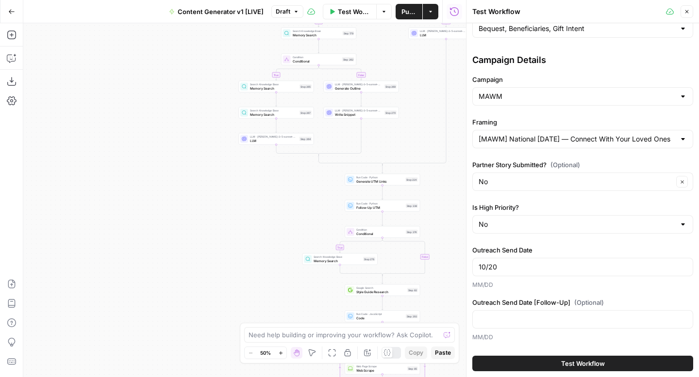
scroll to position [259, 0]
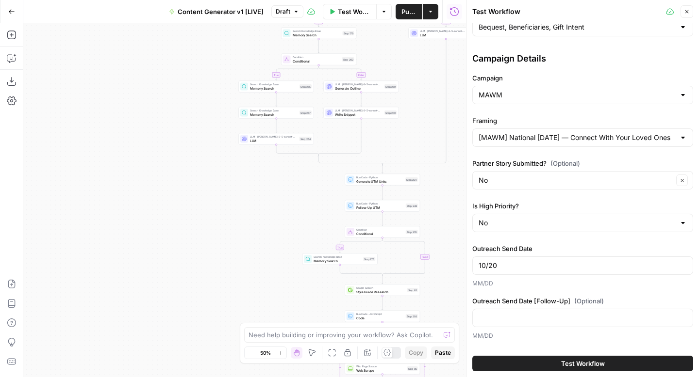
click at [554, 100] on div "MAWM" at bounding box center [582, 95] width 221 height 18
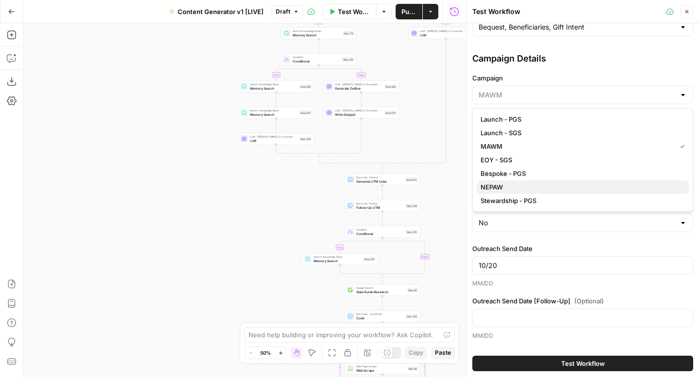
click at [542, 189] on span "NEPAW" at bounding box center [580, 187] width 200 height 10
type input "NEPAW"
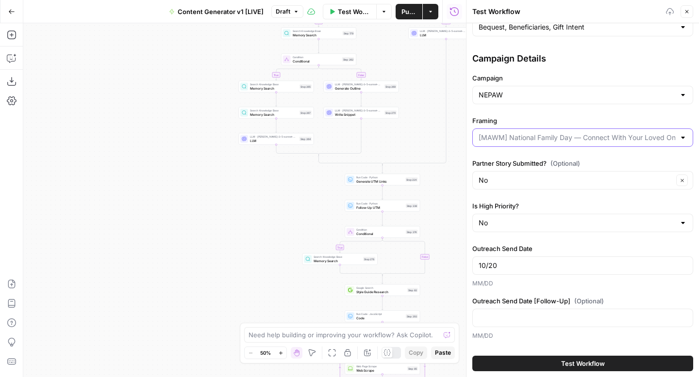
click at [551, 138] on input "Framing" at bounding box center [576, 138] width 196 height 10
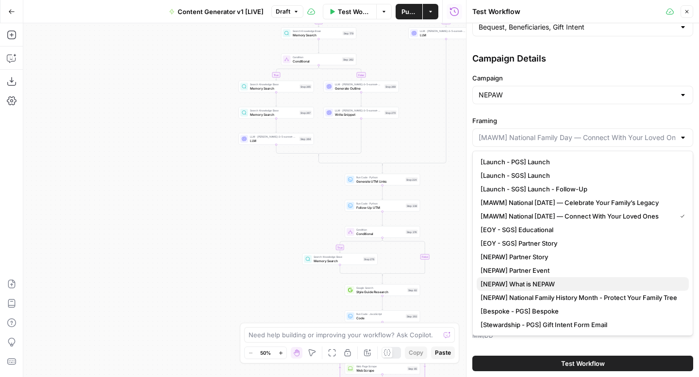
click at [560, 279] on span "[NEPAW] What is NEPAW" at bounding box center [580, 284] width 200 height 10
type input "[NEPAW] What is NEPAW"
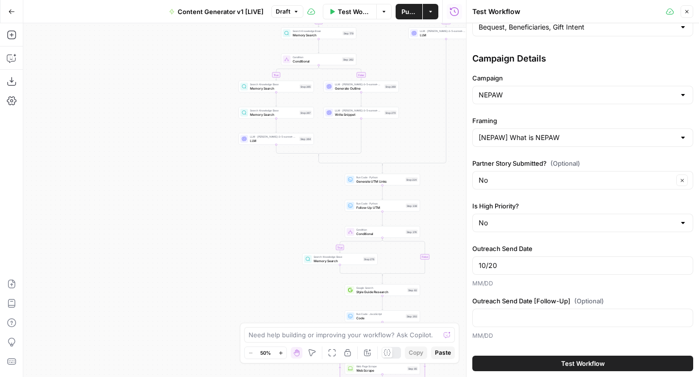
scroll to position [317, 0]
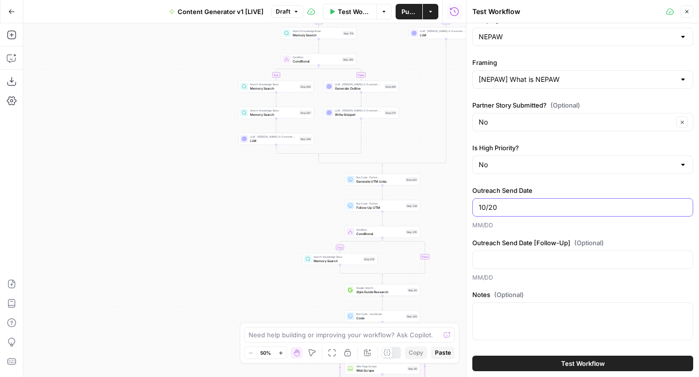
click at [547, 210] on input "10/20" at bounding box center [582, 208] width 208 height 10
type input "5/22"
click at [551, 255] on input "Outreach Send Date [Follow-Up] (Optional)" at bounding box center [582, 260] width 208 height 10
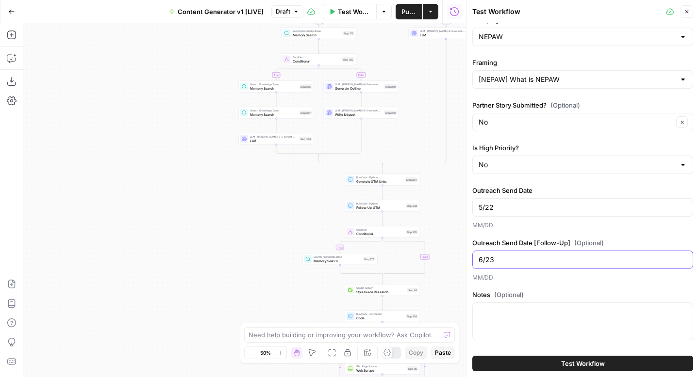
type input "6/23"
click at [572, 365] on span "Test Workflow" at bounding box center [583, 364] width 44 height 10
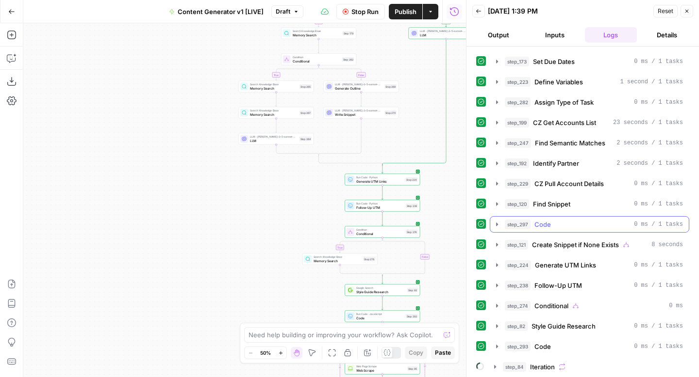
scroll to position [60, 0]
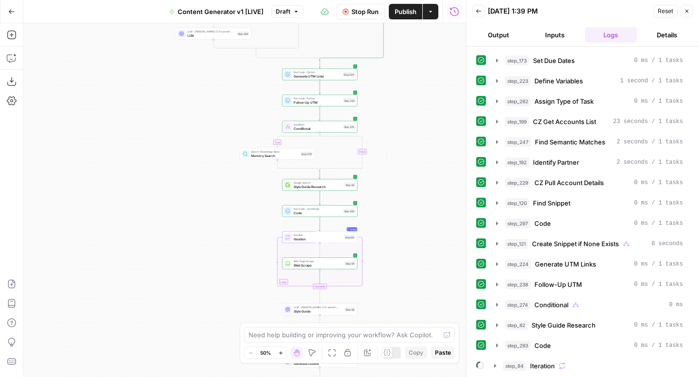
drag, startPoint x: 230, startPoint y: 191, endPoint x: 164, endPoint y: 85, distance: 124.8
click at [165, 84] on div "true false true false true false true true false true false false Workflow Set …" at bounding box center [244, 200] width 442 height 354
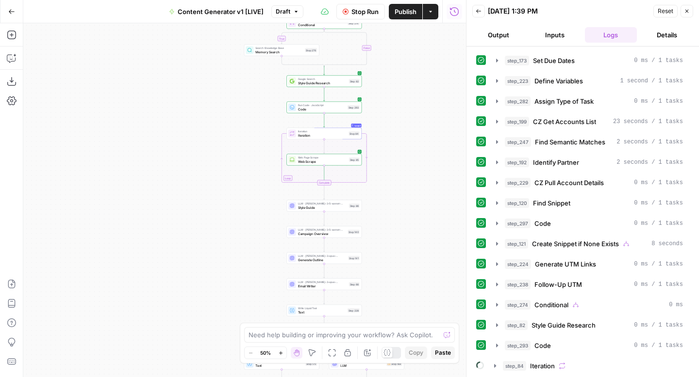
drag, startPoint x: 154, startPoint y: 236, endPoint x: 160, endPoint y: 133, distance: 103.5
click at [160, 133] on div "true false true false true false true true false true false false Workflow Set …" at bounding box center [244, 200] width 442 height 354
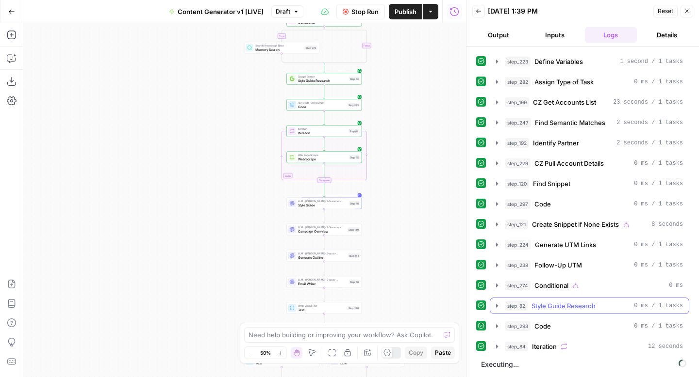
click at [495, 307] on icon "button" at bounding box center [497, 306] width 8 height 8
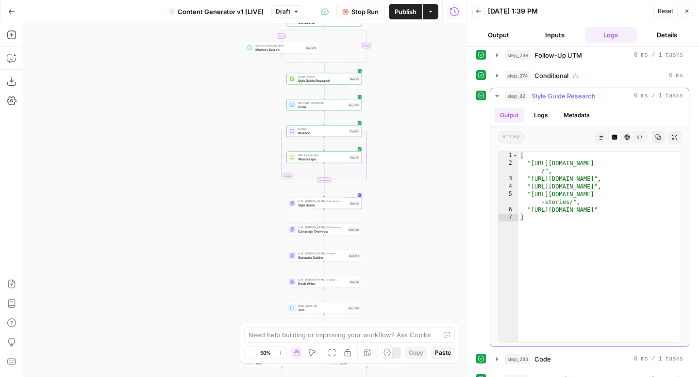
scroll to position [285, 0]
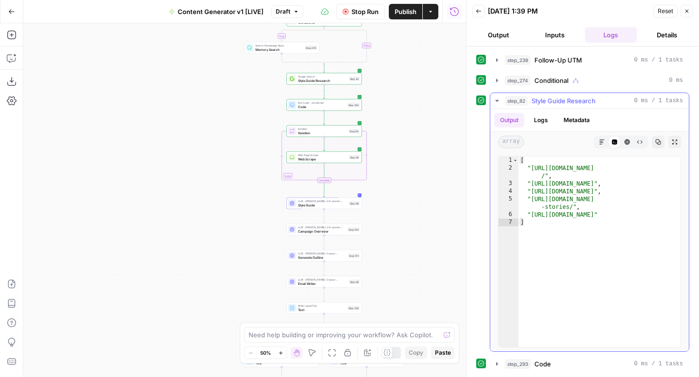
click at [498, 103] on icon "button" at bounding box center [497, 101] width 8 height 8
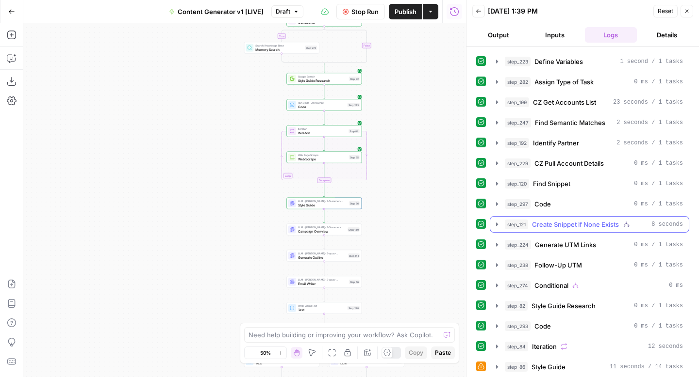
scroll to position [100, 0]
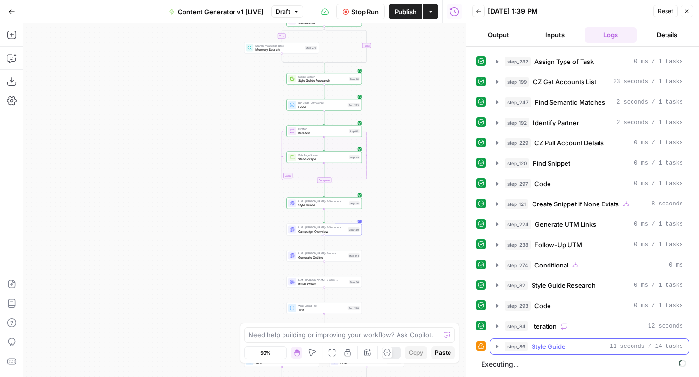
click at [495, 346] on icon "button" at bounding box center [497, 347] width 8 height 8
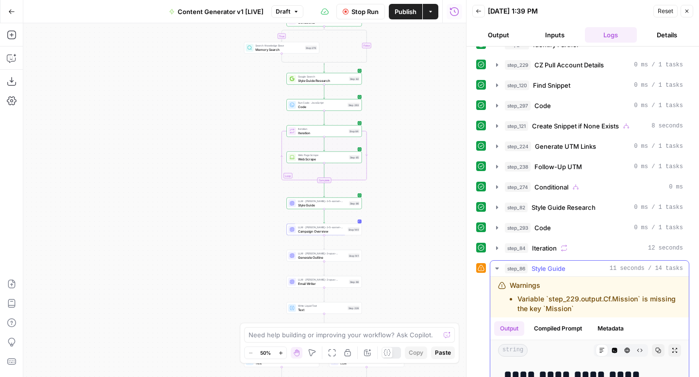
scroll to position [313, 0]
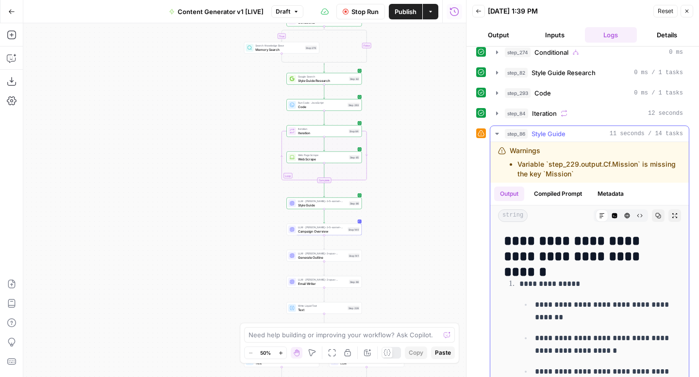
click at [497, 134] on icon "button" at bounding box center [497, 134] width 8 height 8
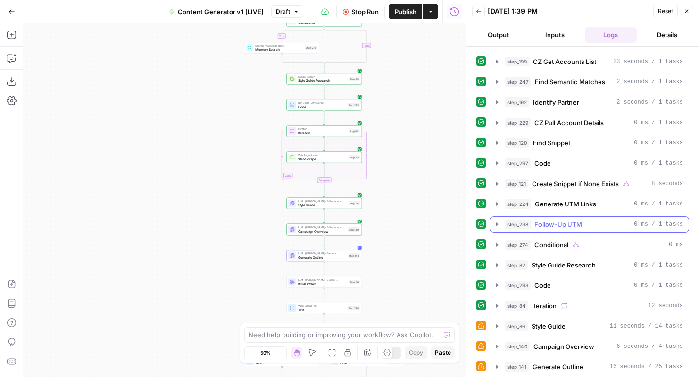
scroll to position [141, 0]
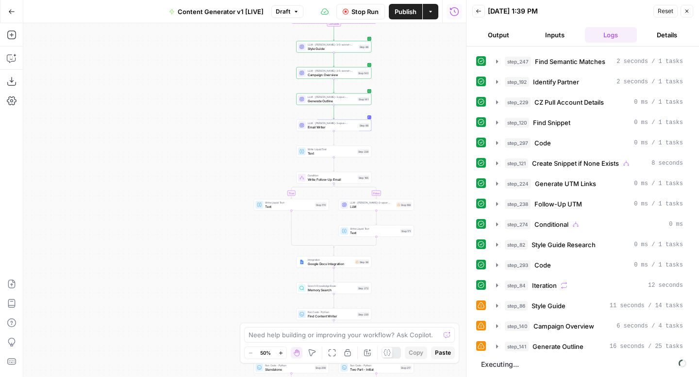
drag, startPoint x: 441, startPoint y: 249, endPoint x: 452, endPoint y: 92, distance: 157.5
click at [452, 92] on div "true false true false true false true true false true false false Workflow Set …" at bounding box center [244, 200] width 442 height 354
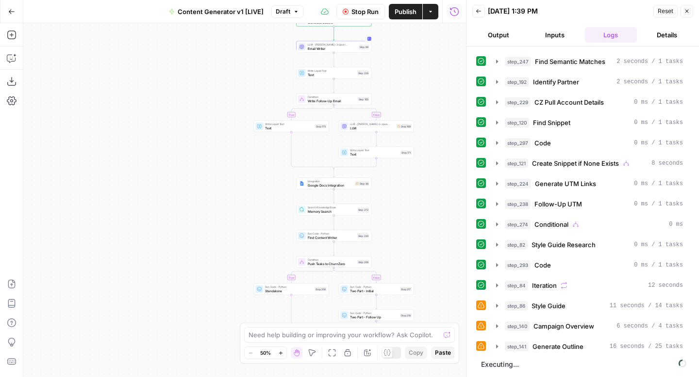
drag, startPoint x: 439, startPoint y: 256, endPoint x: 439, endPoint y: 178, distance: 78.1
click at [439, 178] on div "true false true false true false true true false true false false Workflow Set …" at bounding box center [244, 200] width 442 height 354
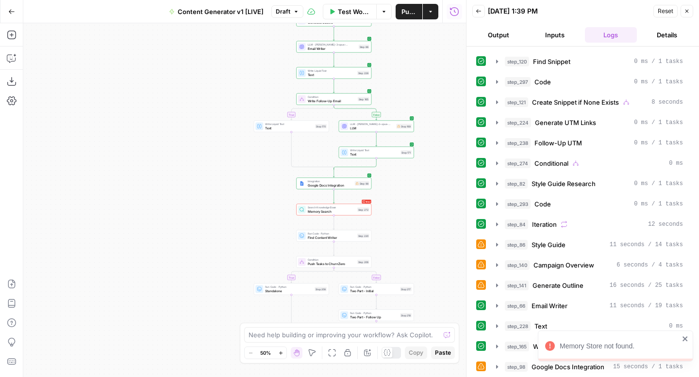
click at [684, 342] on icon "close" at bounding box center [685, 339] width 7 height 8
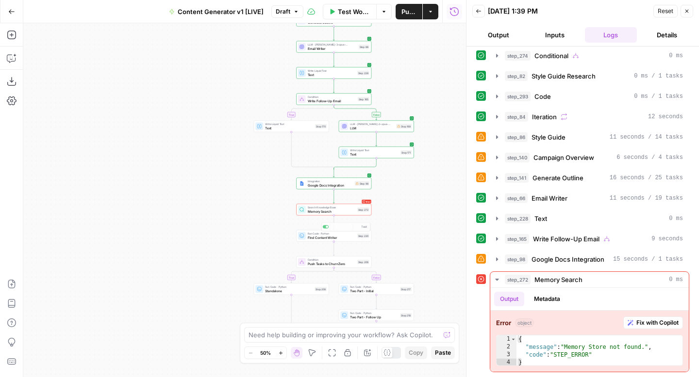
click at [391, 219] on div "true false true false true false true true false true false false Workflow Set …" at bounding box center [244, 200] width 442 height 354
click at [342, 203] on button "Delete step" at bounding box center [341, 201] width 6 height 6
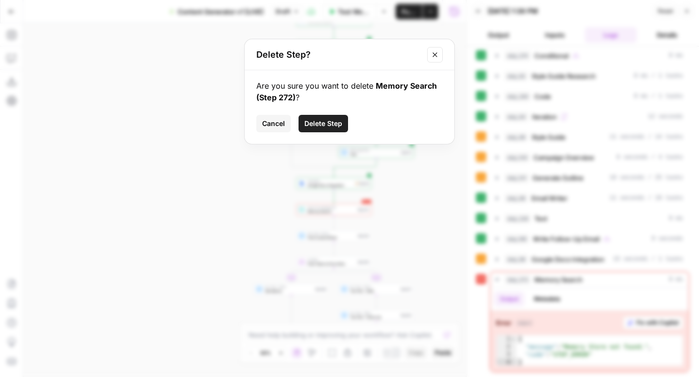
click at [330, 122] on span "Delete Step" at bounding box center [323, 124] width 38 height 10
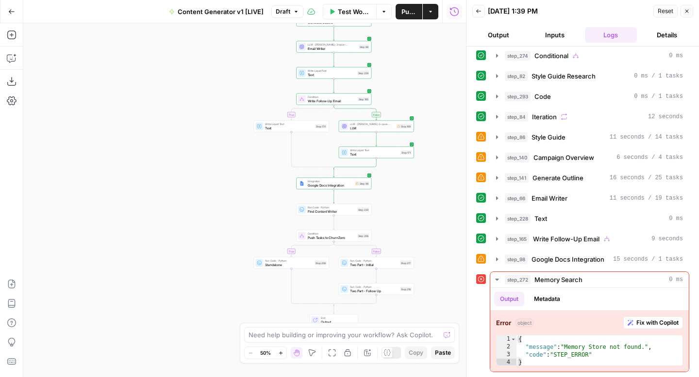
click at [687, 10] on icon "button" at bounding box center [687, 11] width 6 height 6
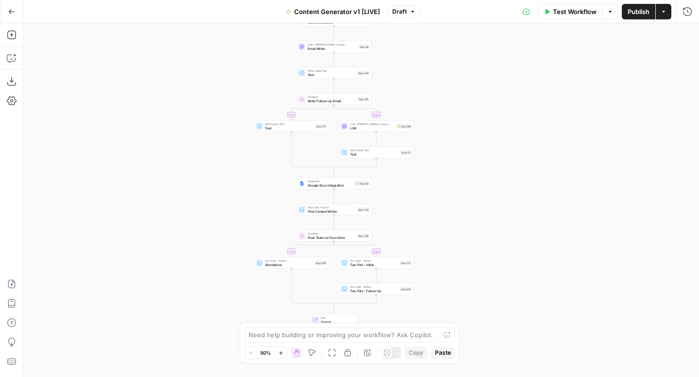
click at [637, 12] on span "Publish" at bounding box center [638, 12] width 22 height 10
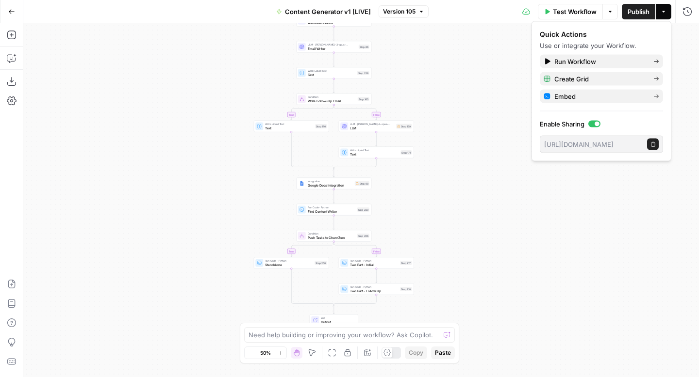
click at [575, 214] on div "true false true false true false true true false true false false Workflow Set …" at bounding box center [360, 200] width 675 height 354
